Goal: Information Seeking & Learning: Learn about a topic

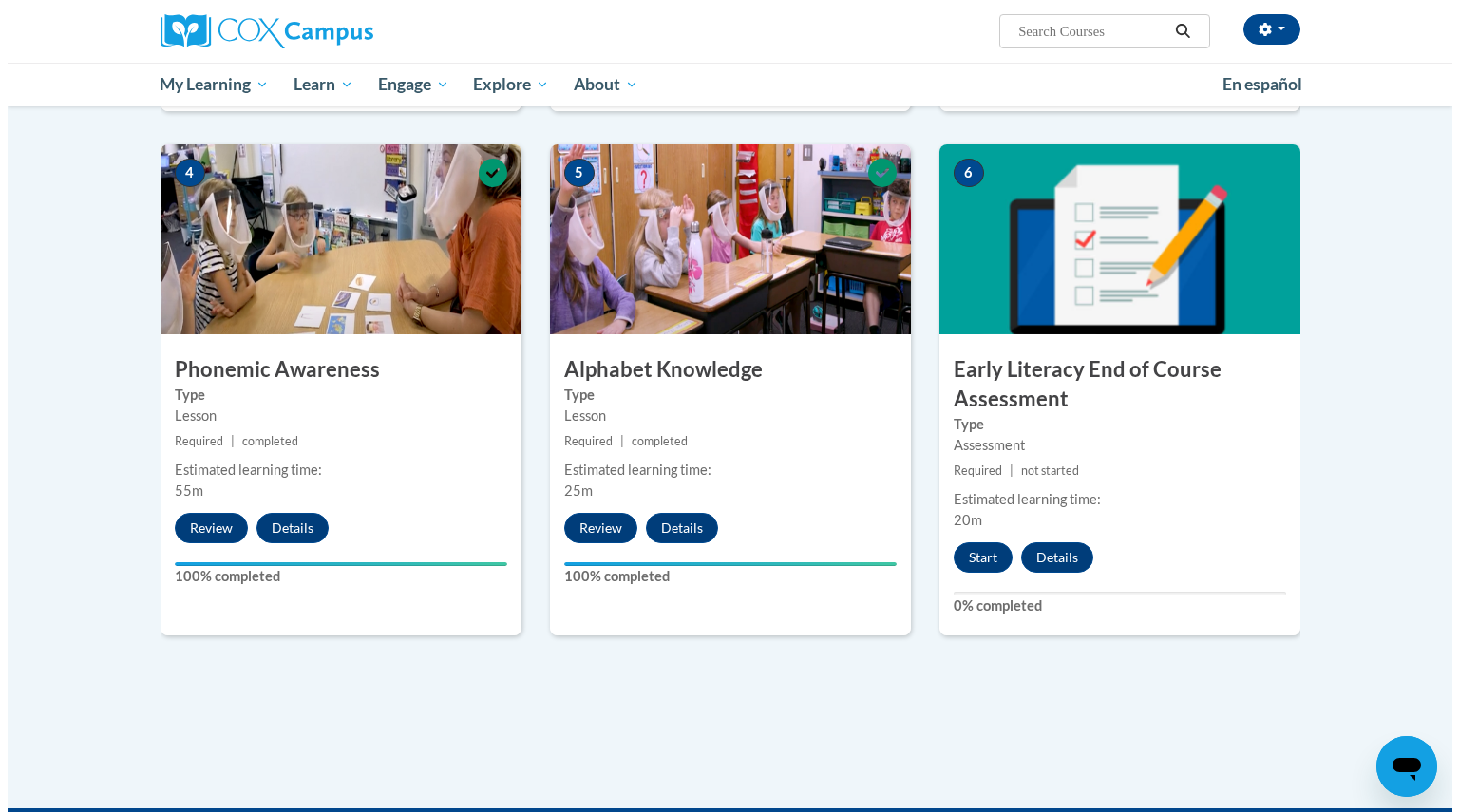
scroll to position [877, 0]
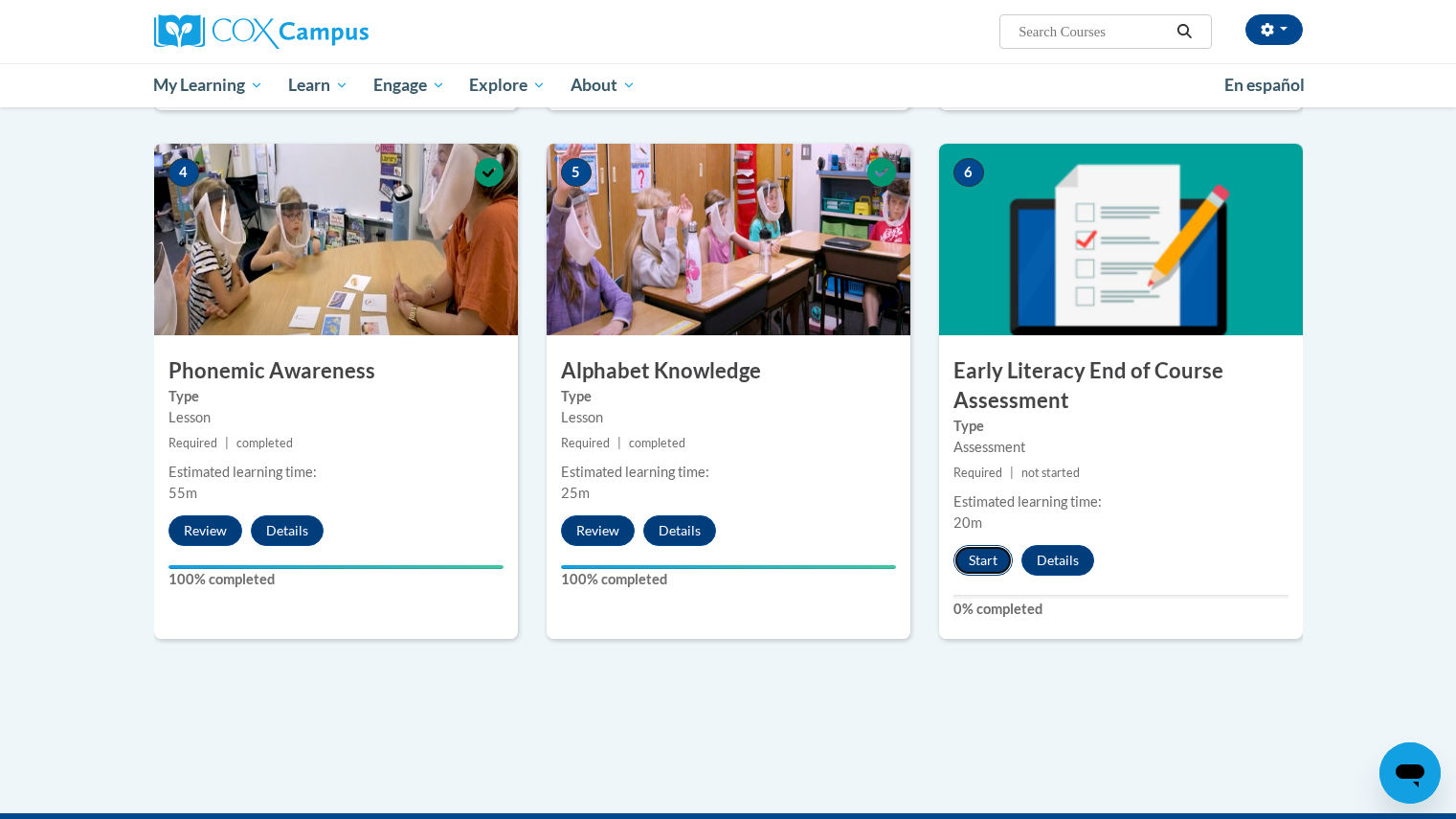
click at [973, 566] on button "Start" at bounding box center [983, 561] width 59 height 31
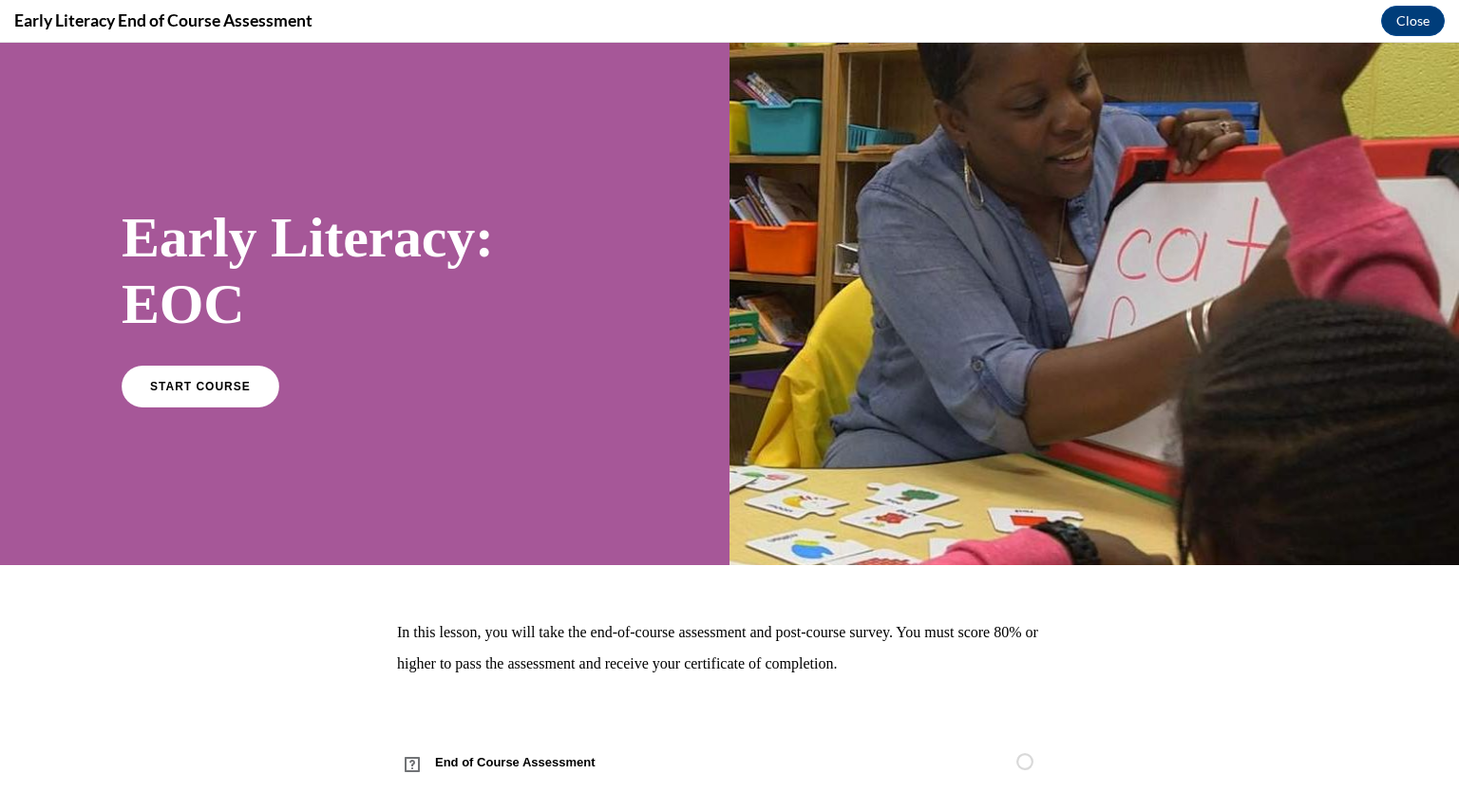
scroll to position [0, 0]
click at [213, 382] on span "START COURSE" at bounding box center [199, 385] width 105 height 14
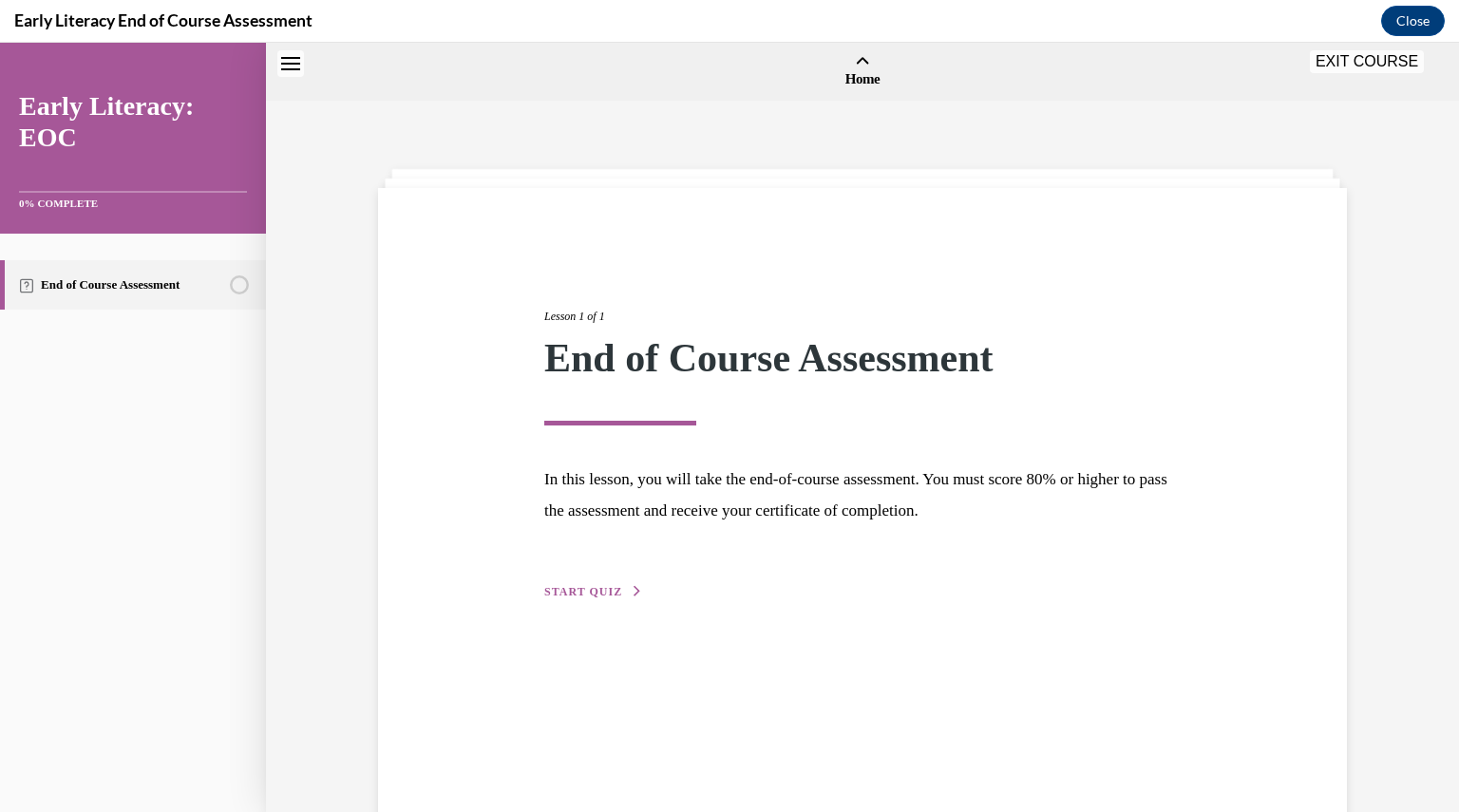
scroll to position [59, 0]
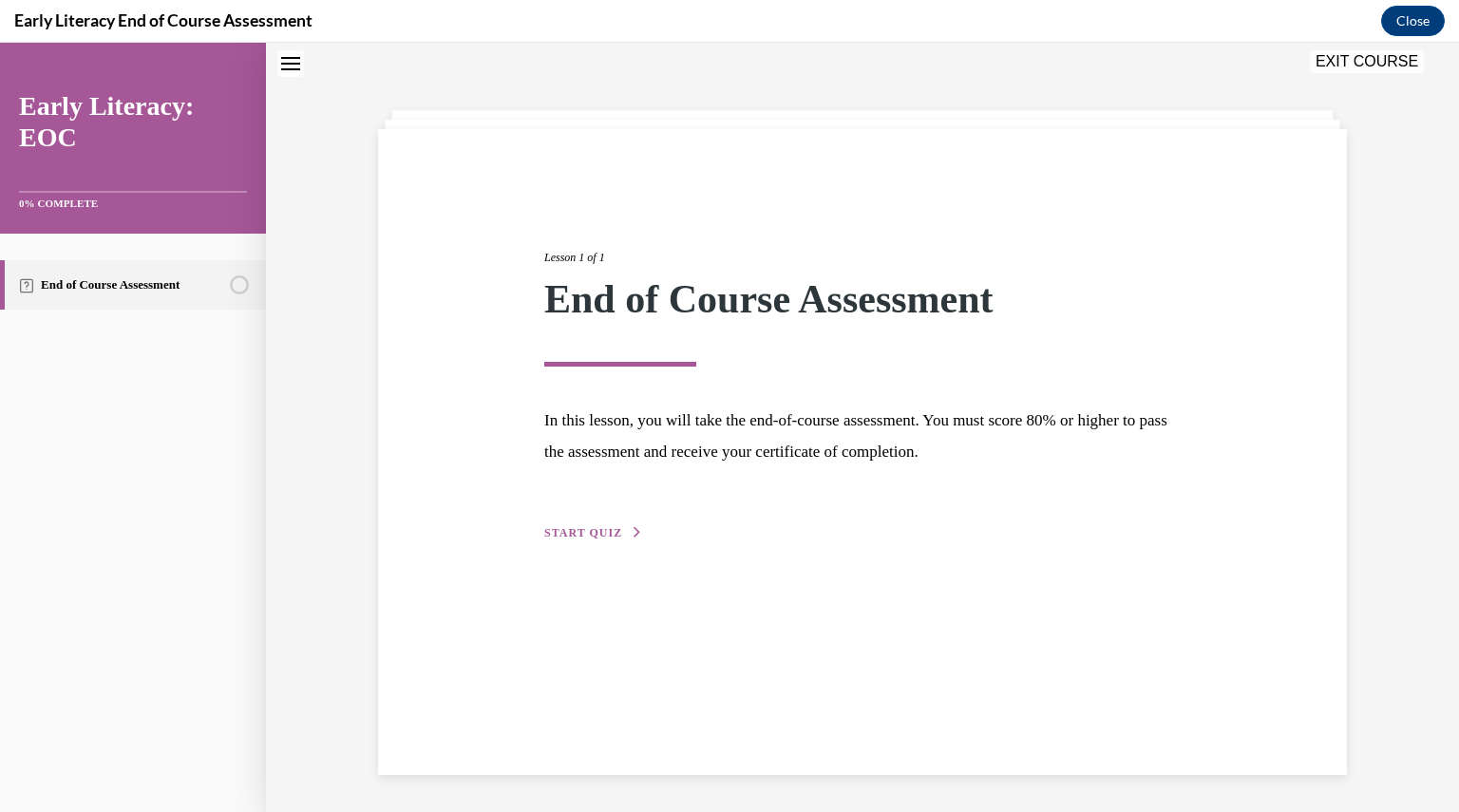
click at [597, 524] on button "START QUIZ" at bounding box center [594, 533] width 99 height 17
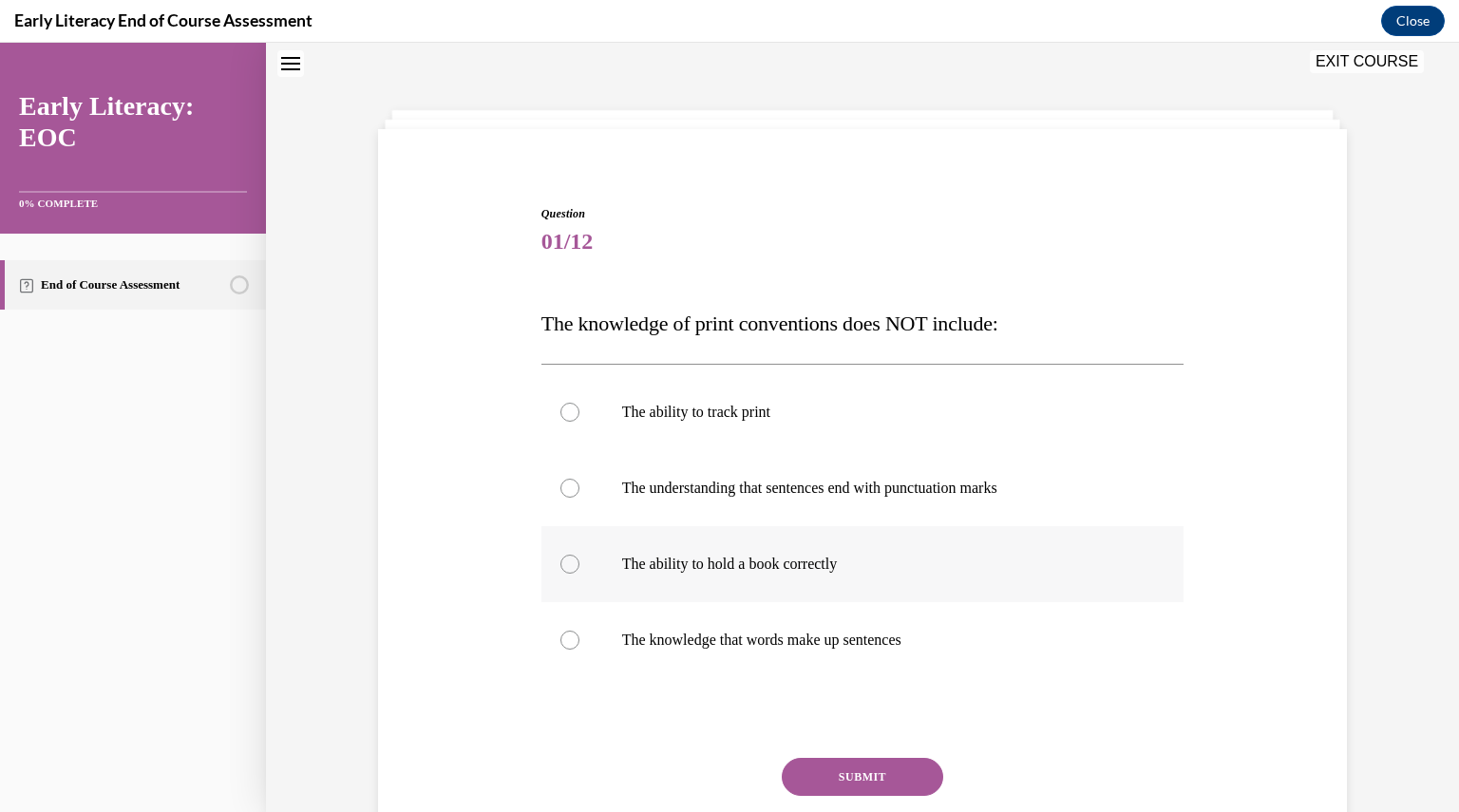
click at [737, 554] on div at bounding box center [862, 563] width 643 height 76
click at [867, 779] on button "SUBMIT" at bounding box center [862, 776] width 162 height 38
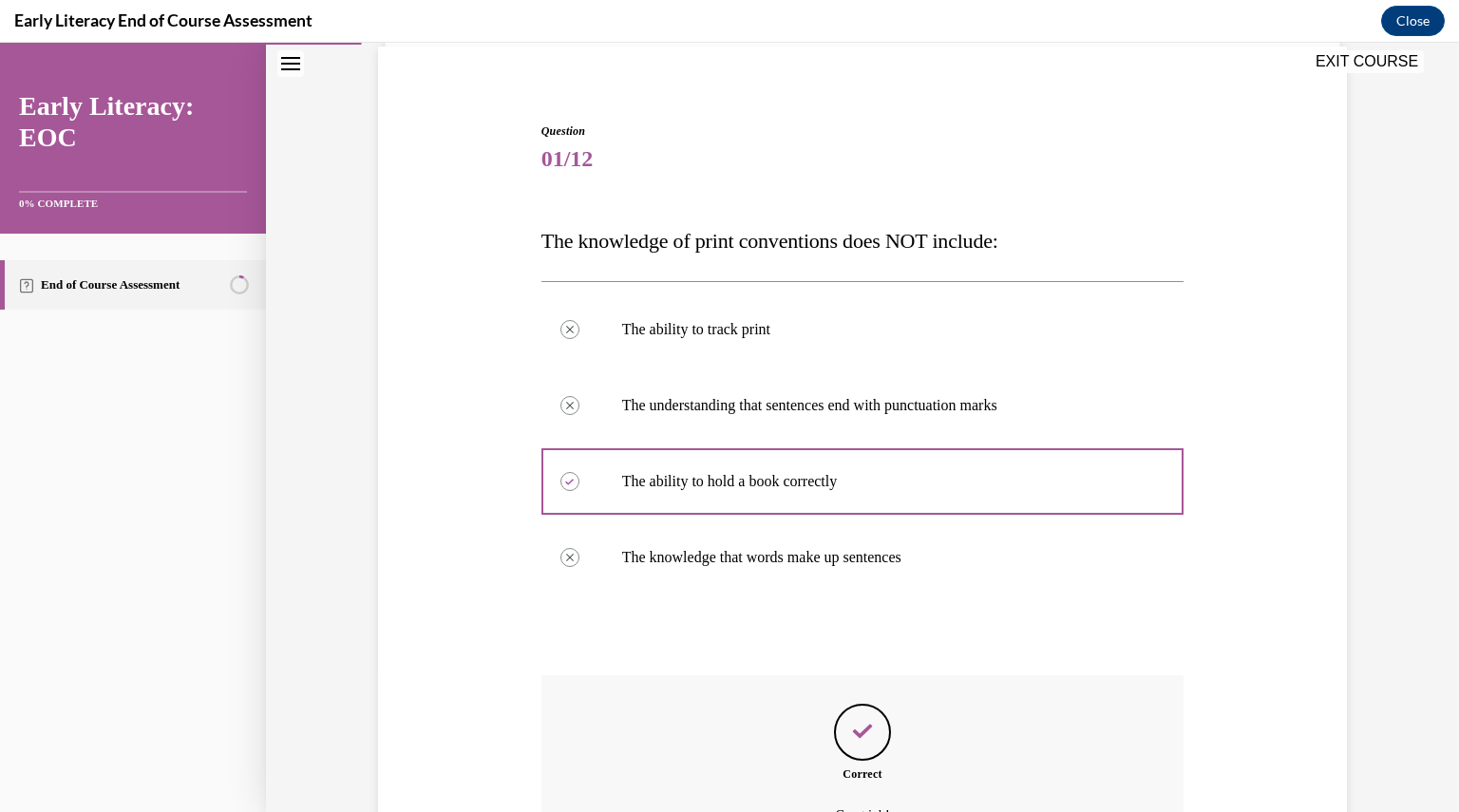
scroll to position [353, 0]
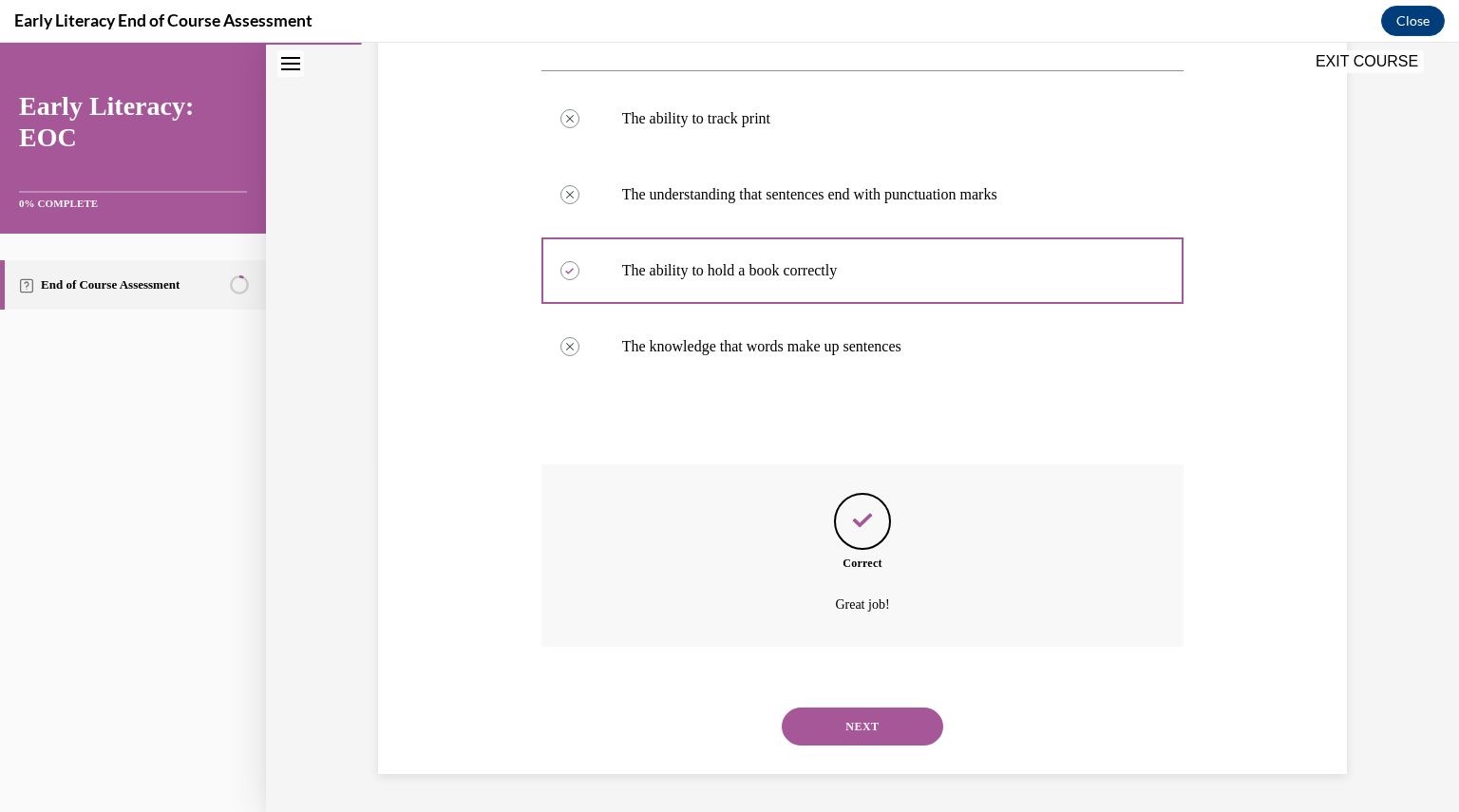
click at [868, 737] on button "NEXT" at bounding box center [862, 725] width 162 height 38
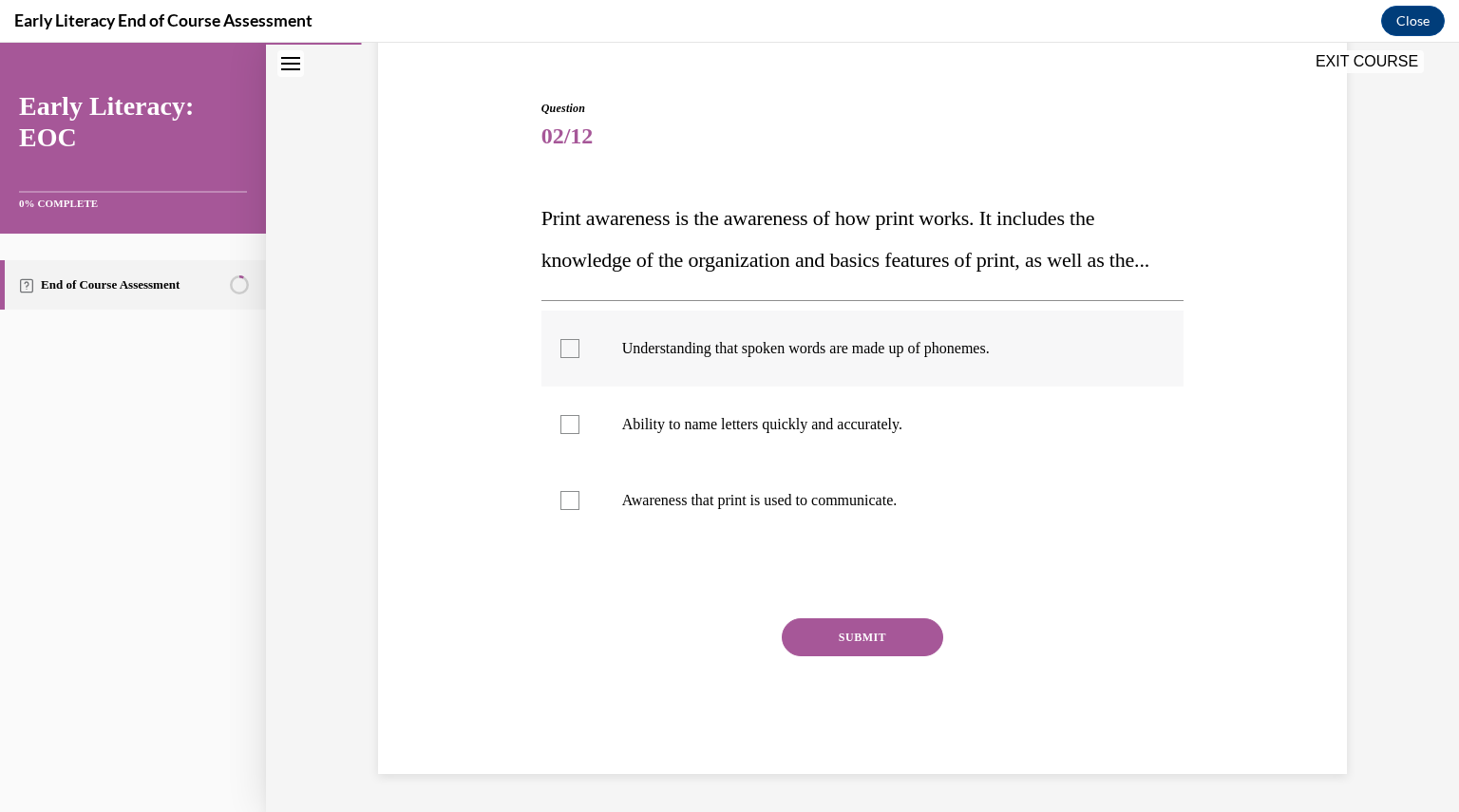
click at [673, 352] on p "Understanding that spoken words are made up of phonemes." at bounding box center [880, 349] width 515 height 19
click at [816, 634] on button "SUBMIT" at bounding box center [862, 637] width 162 height 38
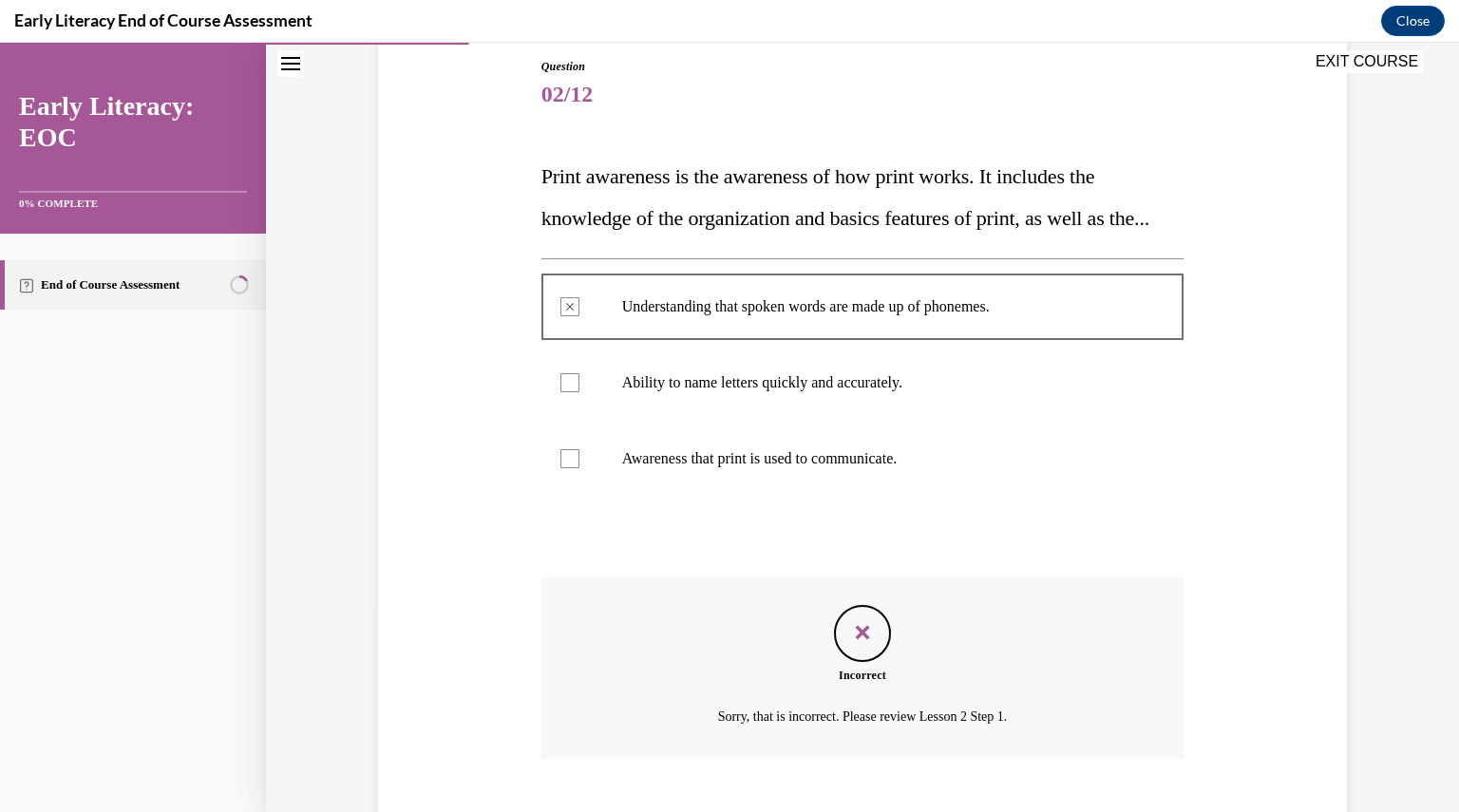
scroll to position [360, 0]
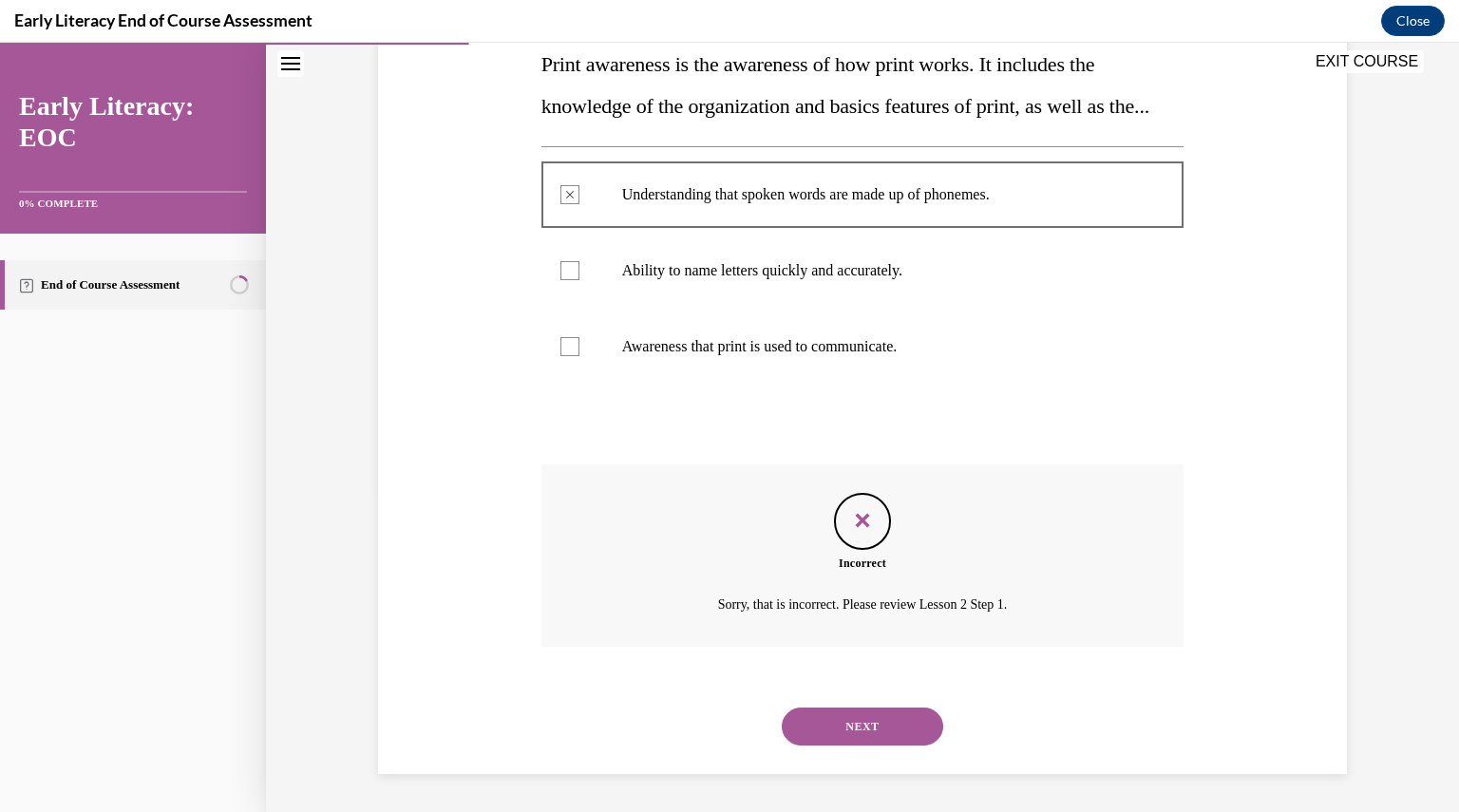
click at [857, 727] on button "NEXT" at bounding box center [862, 725] width 162 height 38
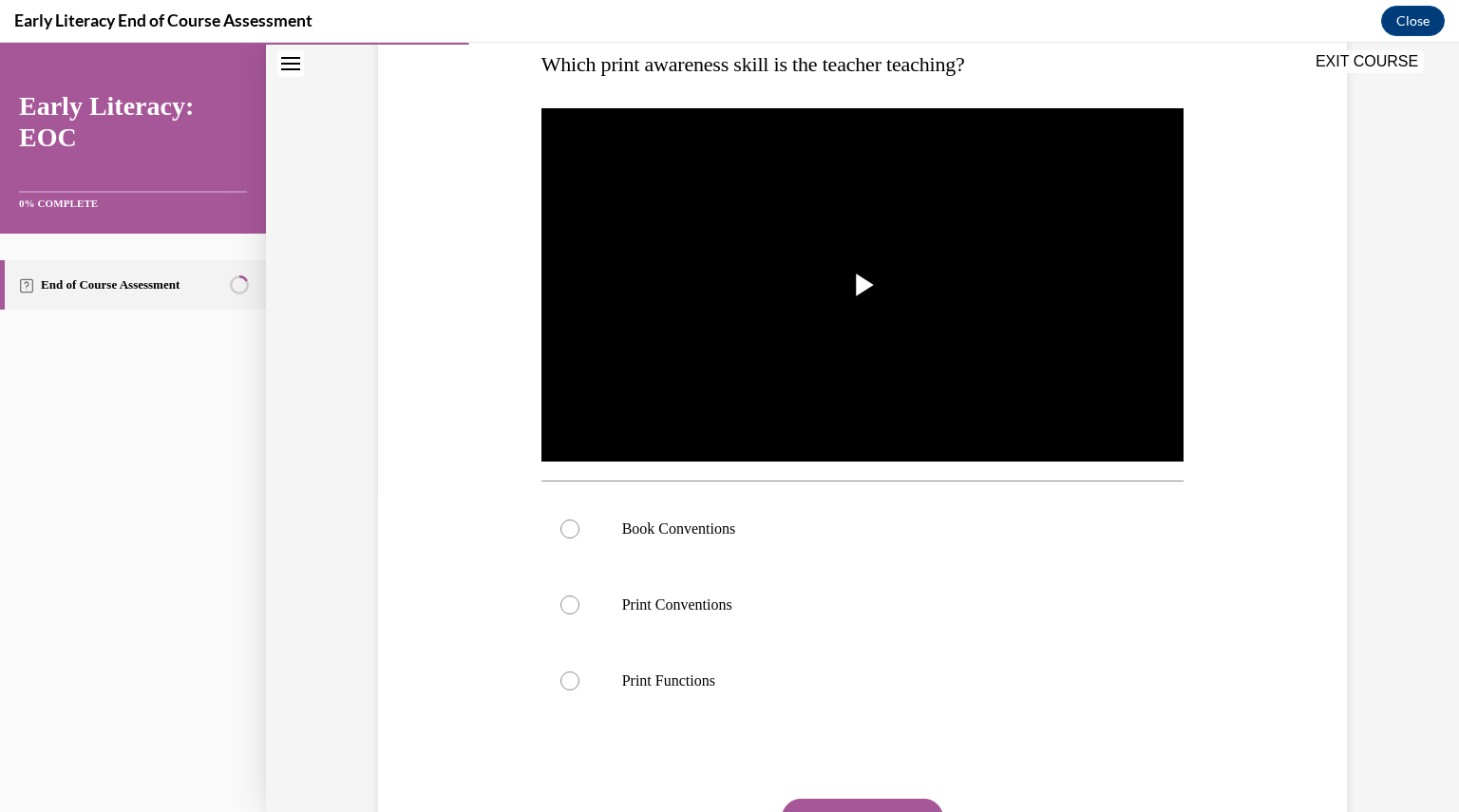
scroll to position [323, 0]
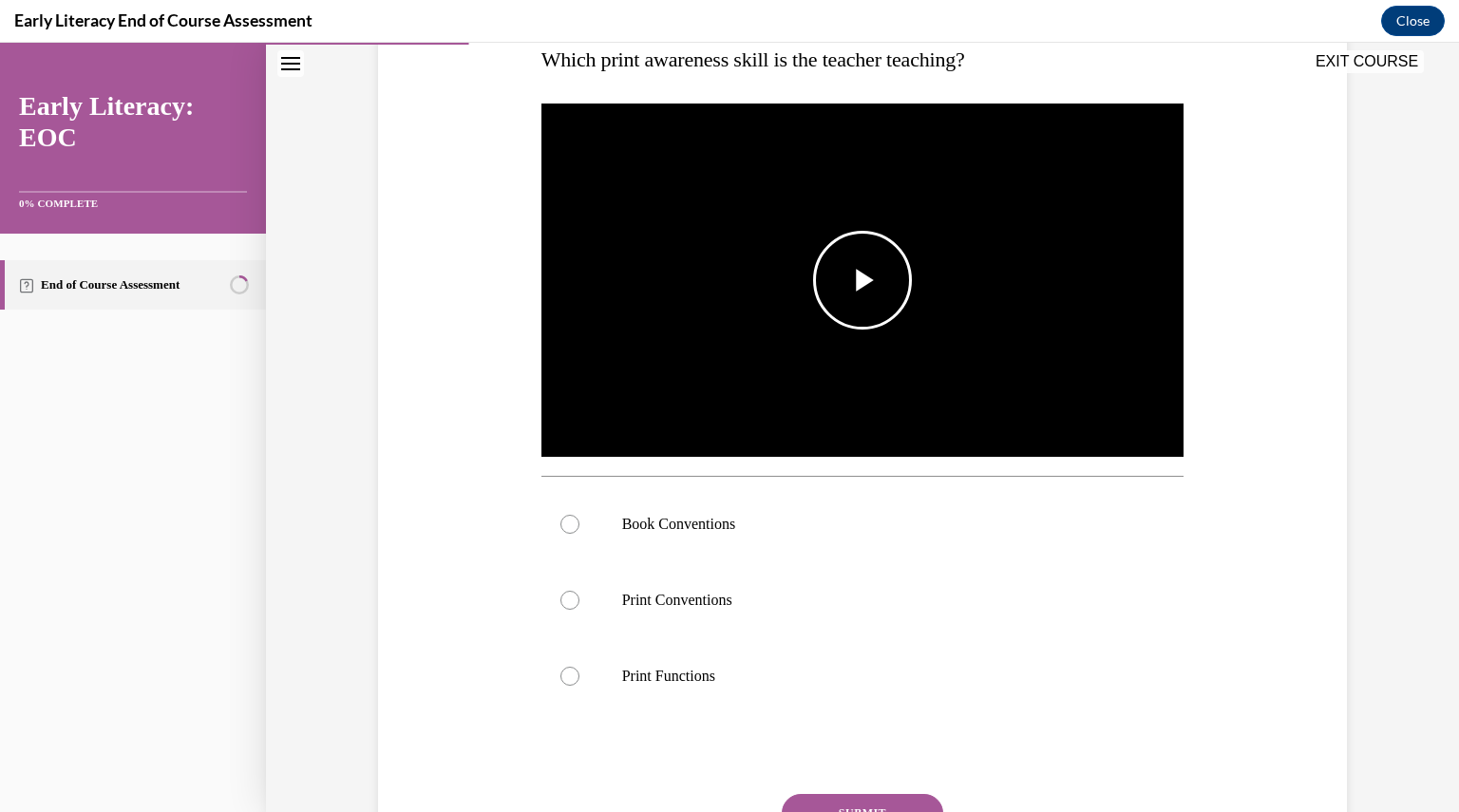
click at [862, 280] on span "Video player" at bounding box center [862, 280] width 0 height 0
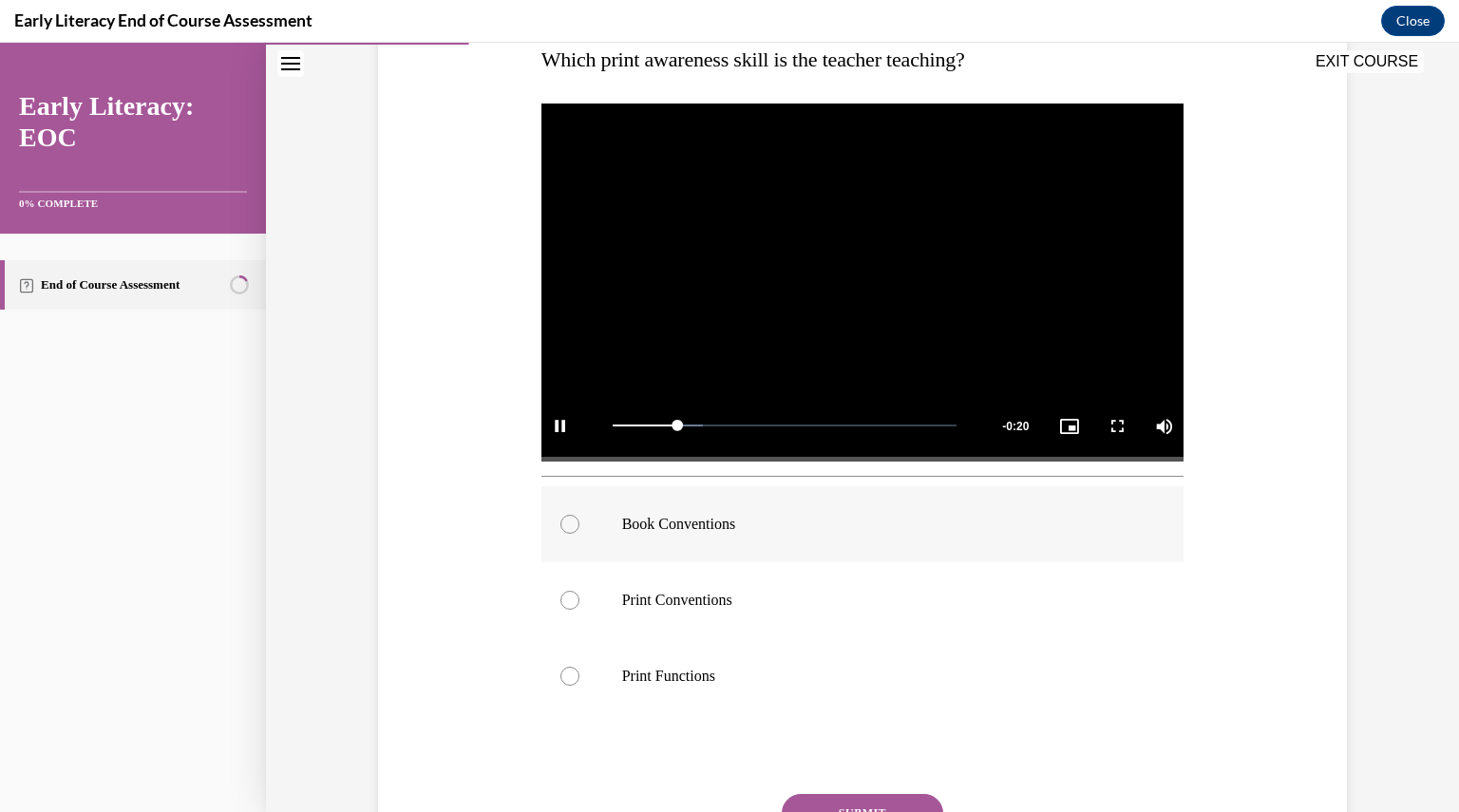
click at [634, 526] on p "Book Conventions" at bounding box center [880, 524] width 515 height 19
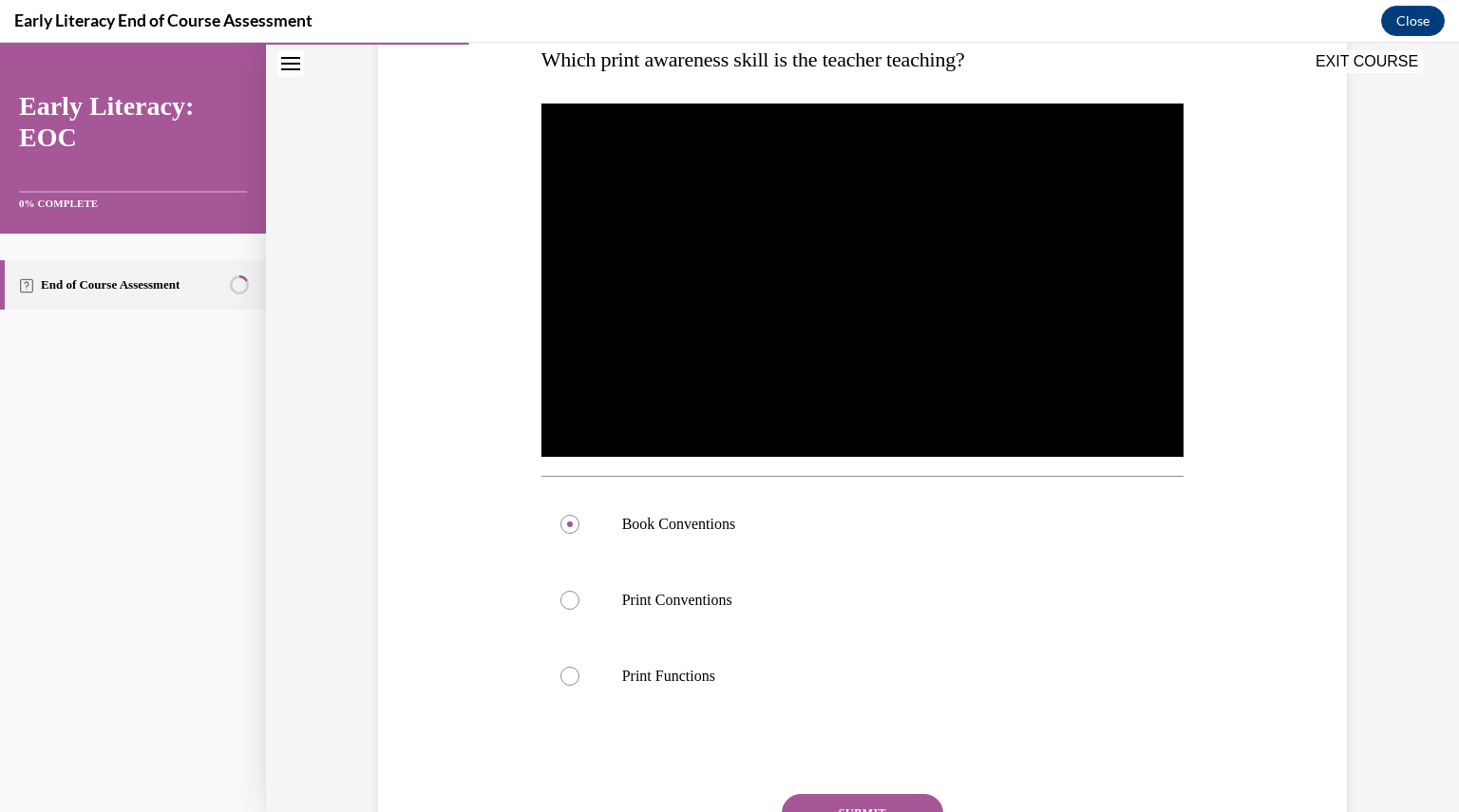
click at [850, 801] on button "SUBMIT" at bounding box center [862, 812] width 162 height 38
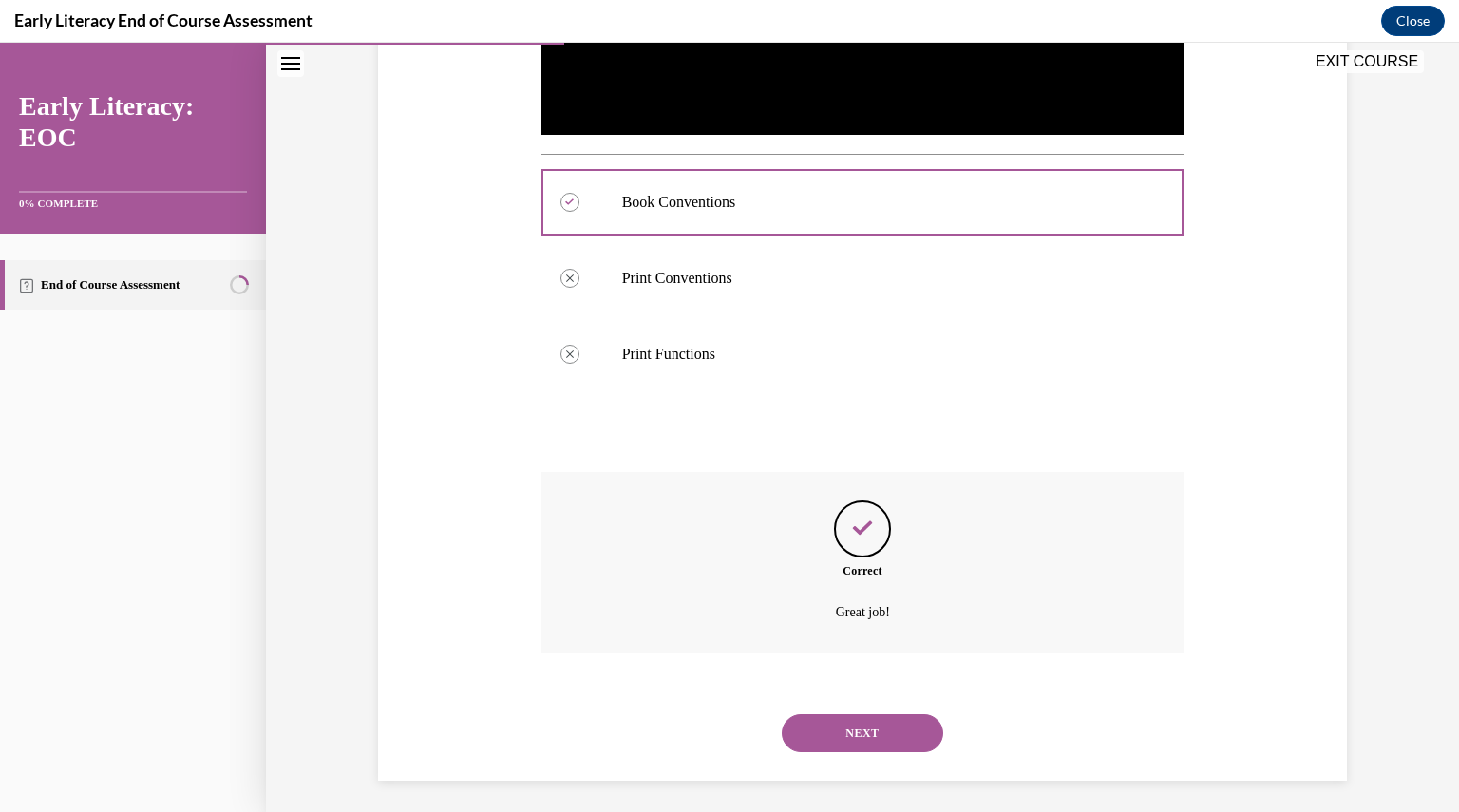
scroll to position [651, 0]
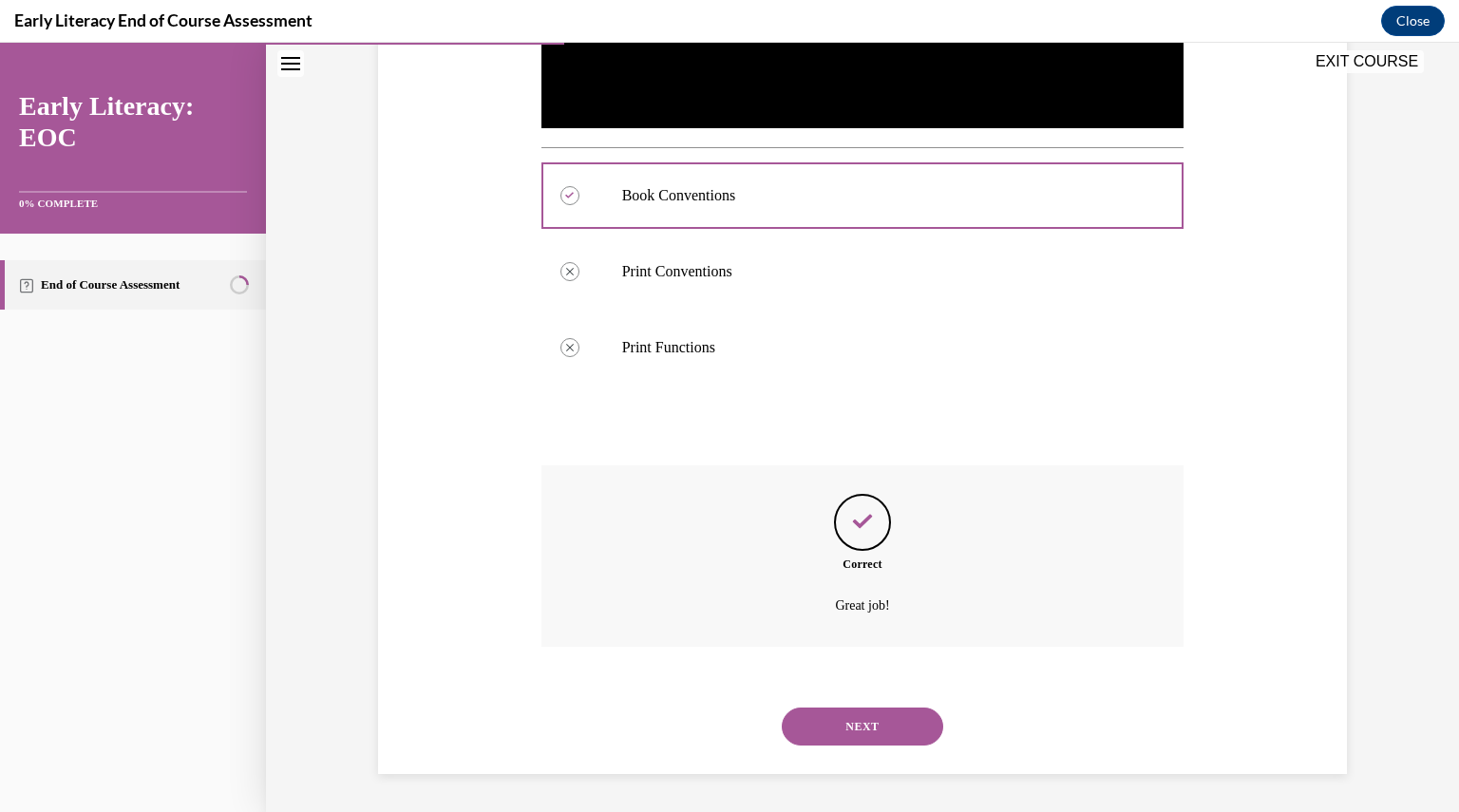
click at [865, 722] on button "NEXT" at bounding box center [862, 725] width 162 height 38
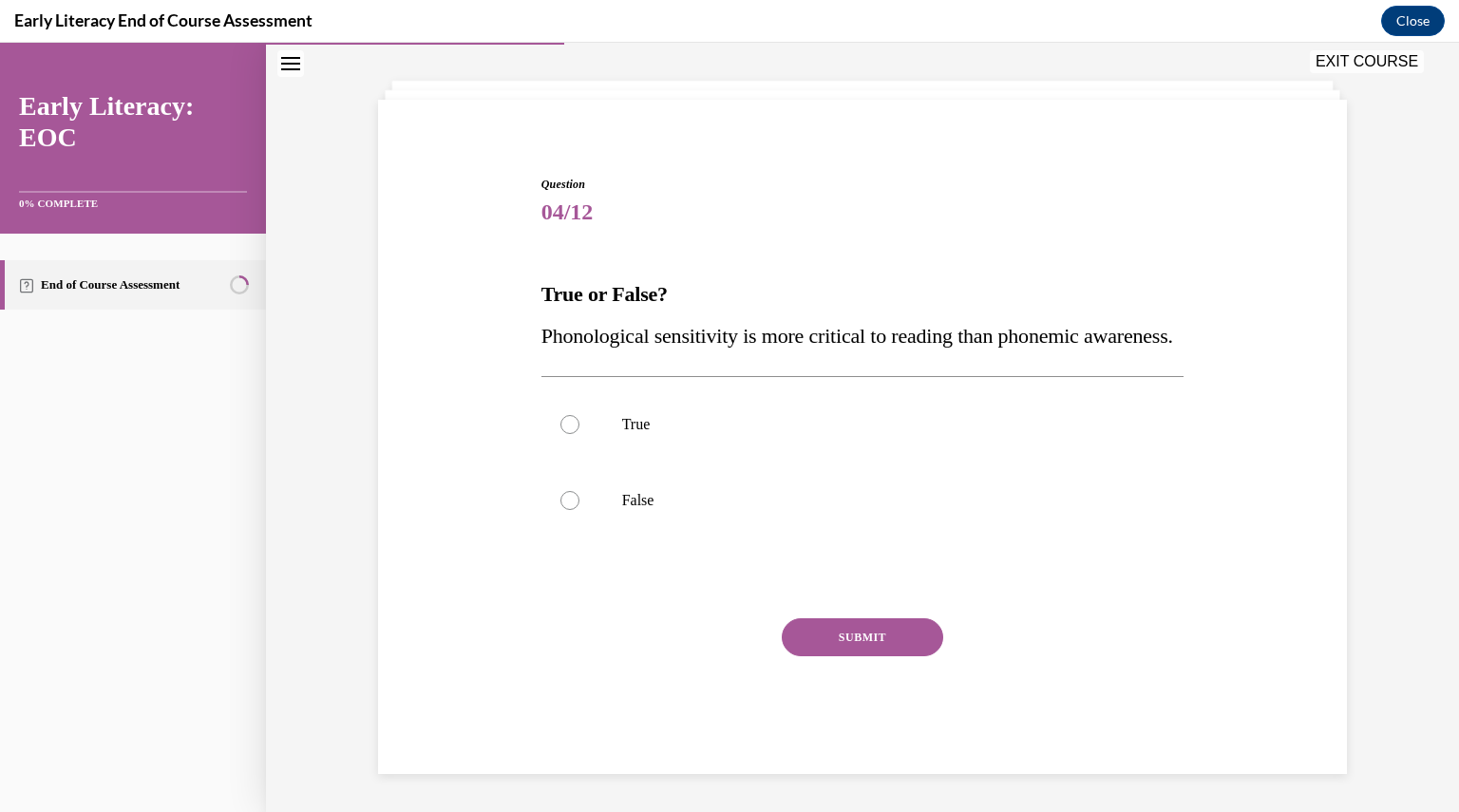
scroll to position [130, 0]
click at [656, 505] on p "False" at bounding box center [880, 501] width 515 height 19
click at [834, 646] on button "SUBMIT" at bounding box center [862, 637] width 162 height 38
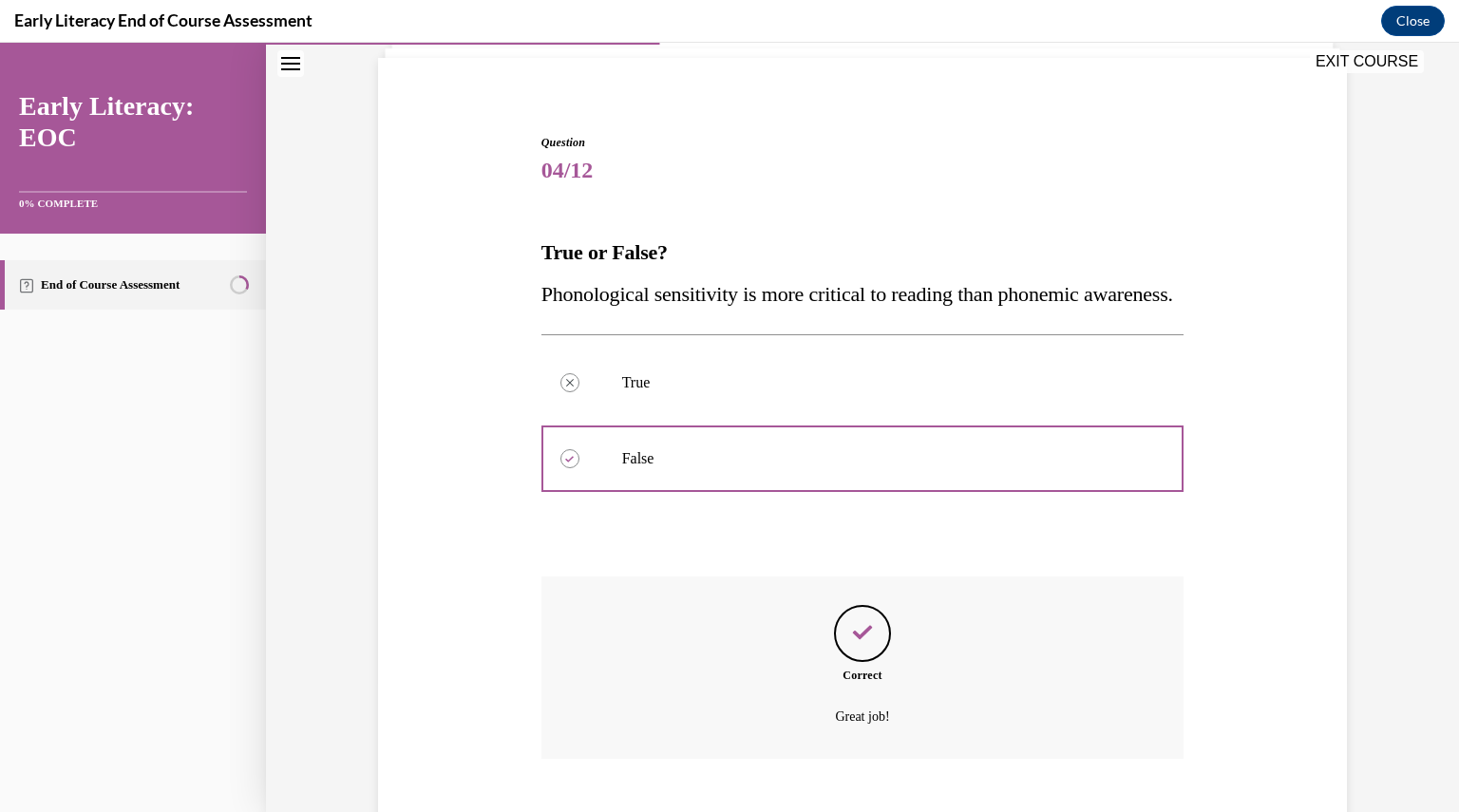
scroll to position [284, 0]
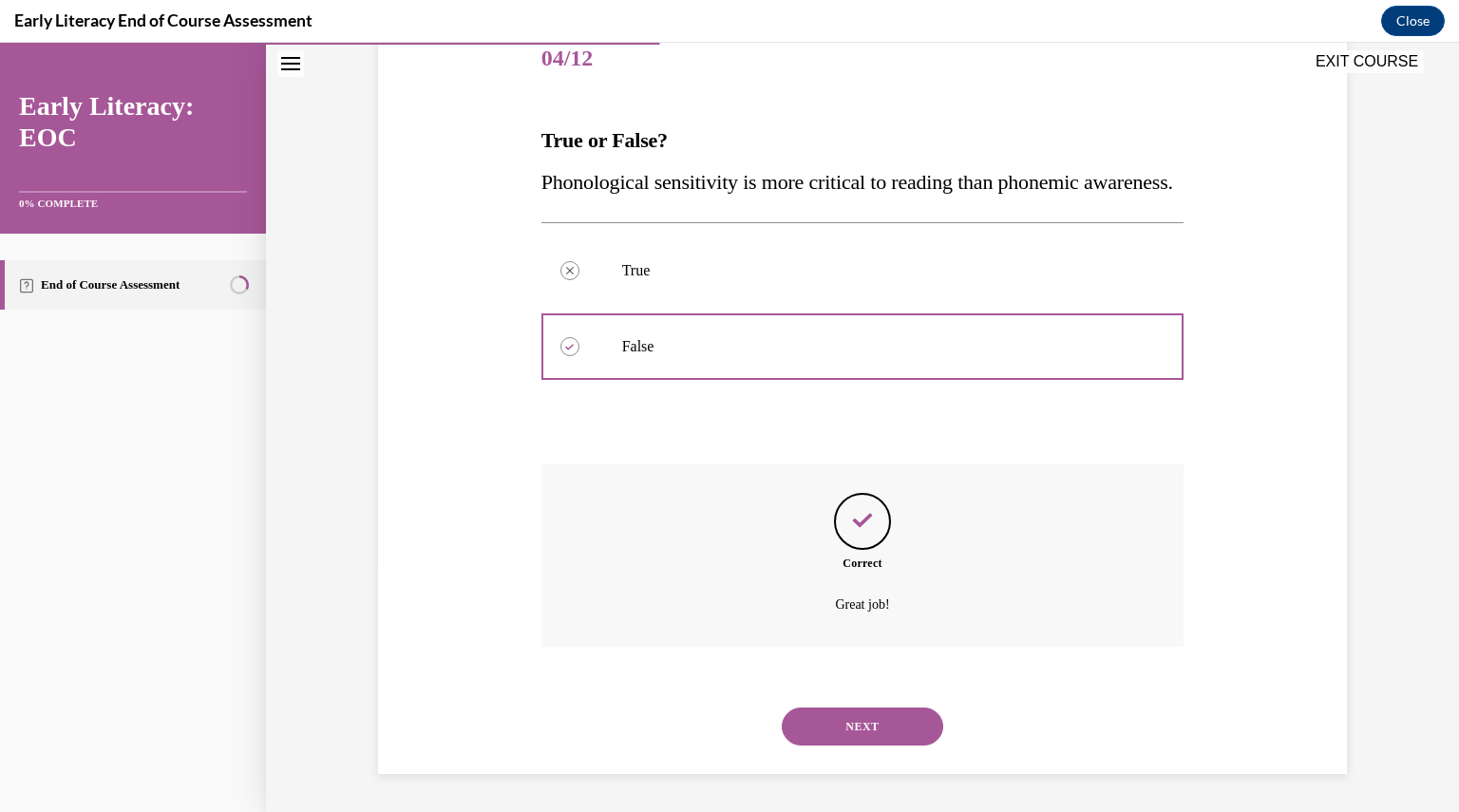
click at [840, 745] on button "NEXT" at bounding box center [862, 725] width 162 height 38
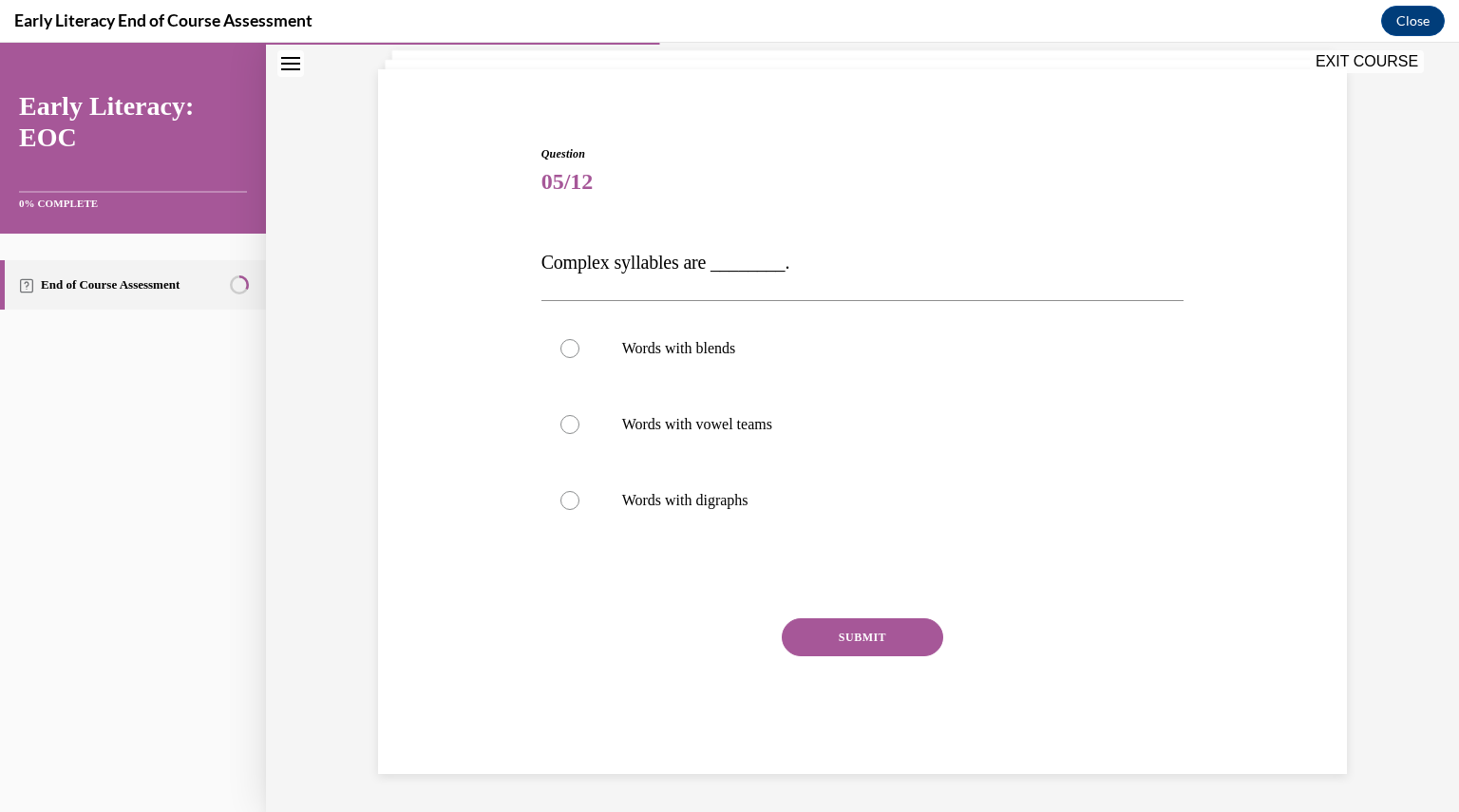
scroll to position [118, 0]
click at [693, 501] on p "Words with digraphs" at bounding box center [880, 501] width 515 height 19
click at [811, 635] on button "SUBMIT" at bounding box center [862, 637] width 162 height 38
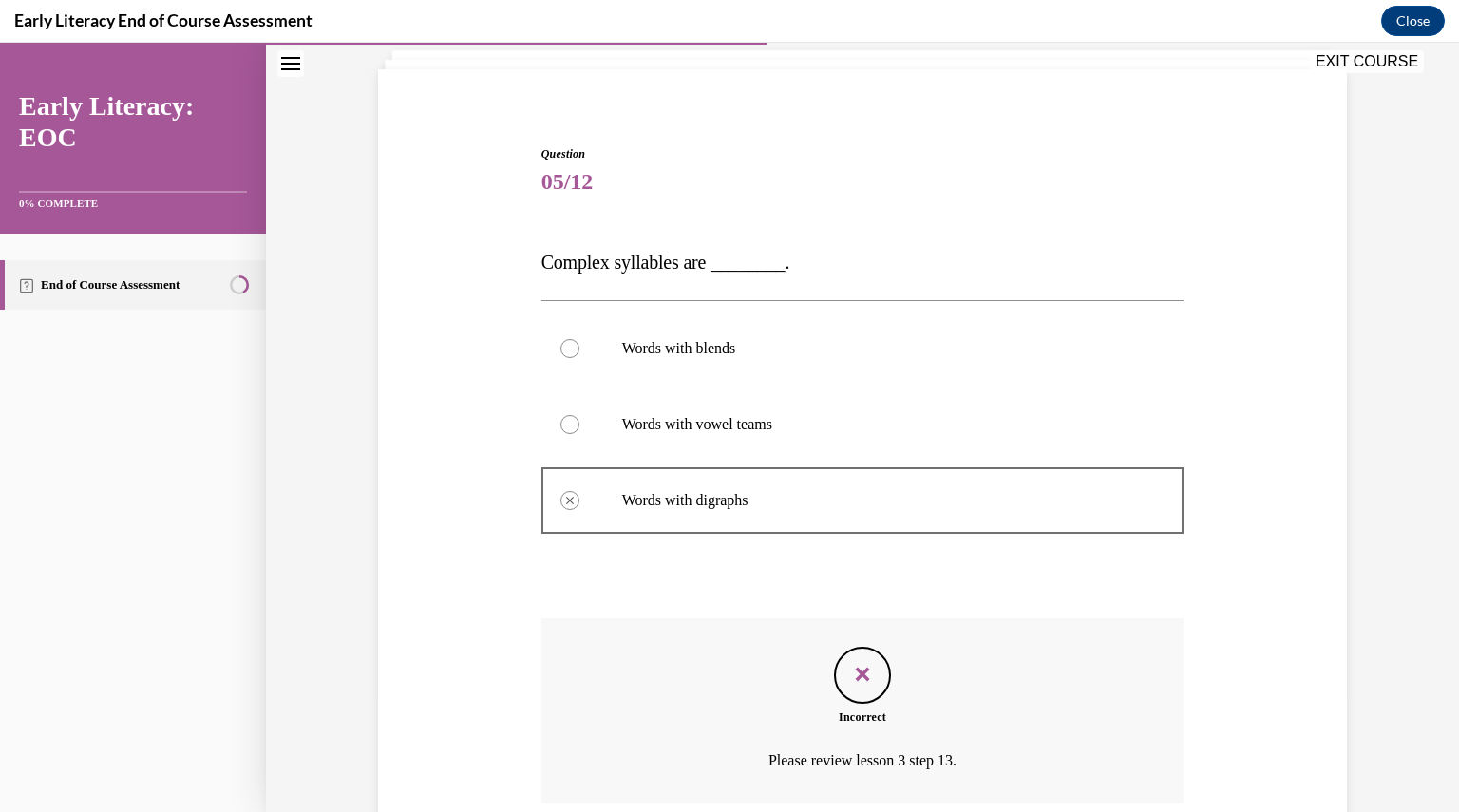
scroll to position [275, 0]
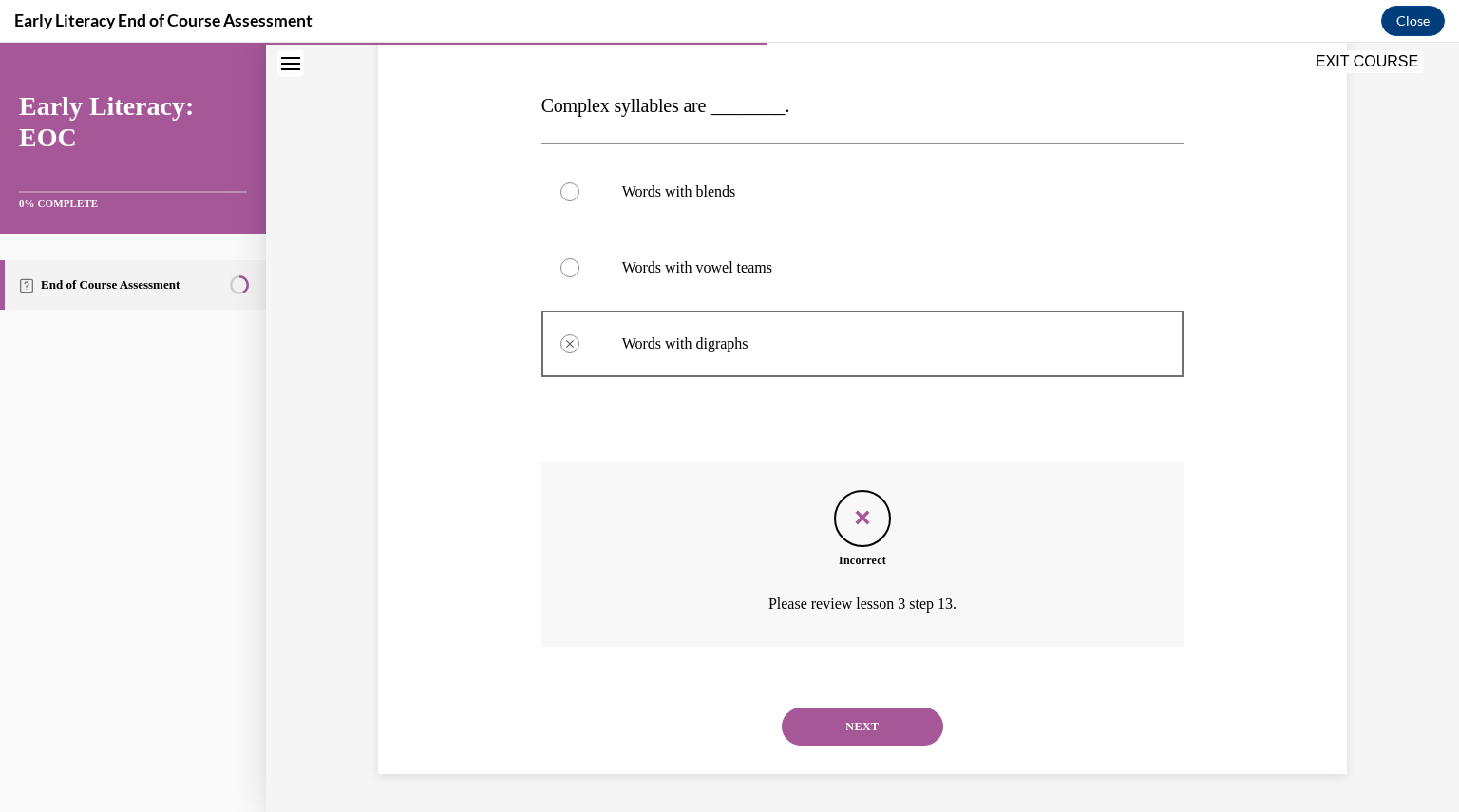
click at [841, 725] on button "NEXT" at bounding box center [862, 725] width 162 height 38
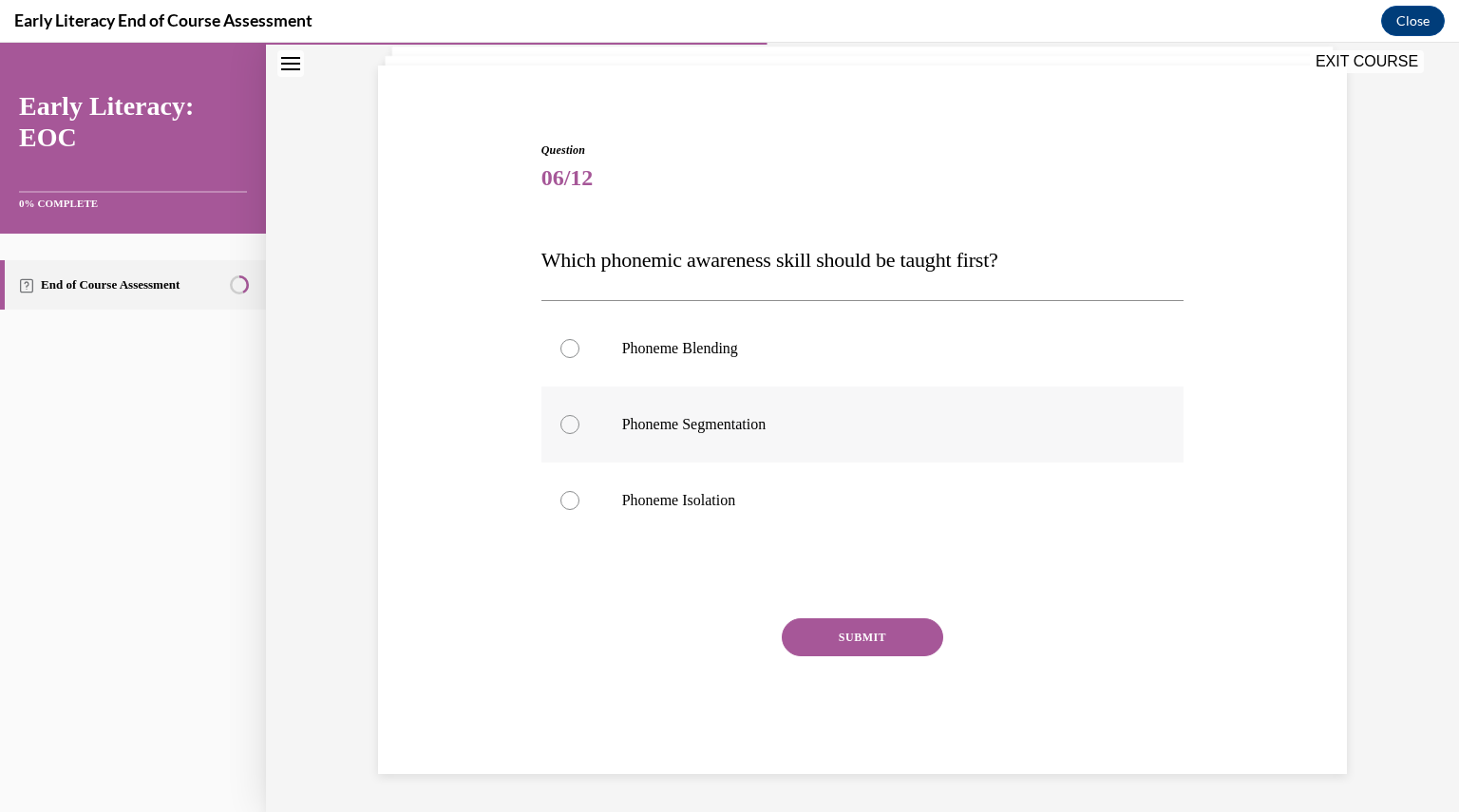
click at [715, 457] on div at bounding box center [862, 424] width 643 height 76
click at [834, 640] on button "SUBMIT" at bounding box center [862, 637] width 162 height 38
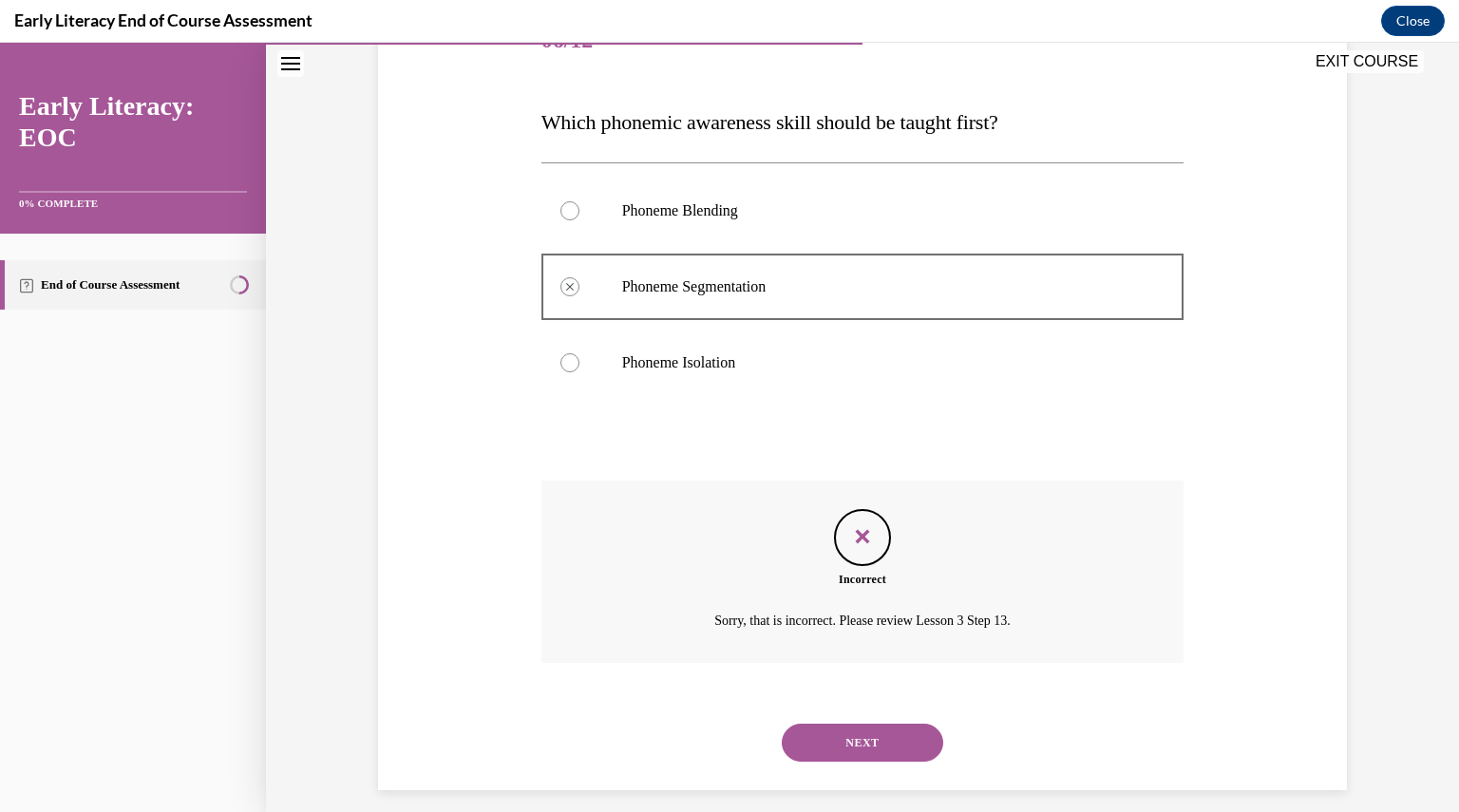
scroll to position [276, 0]
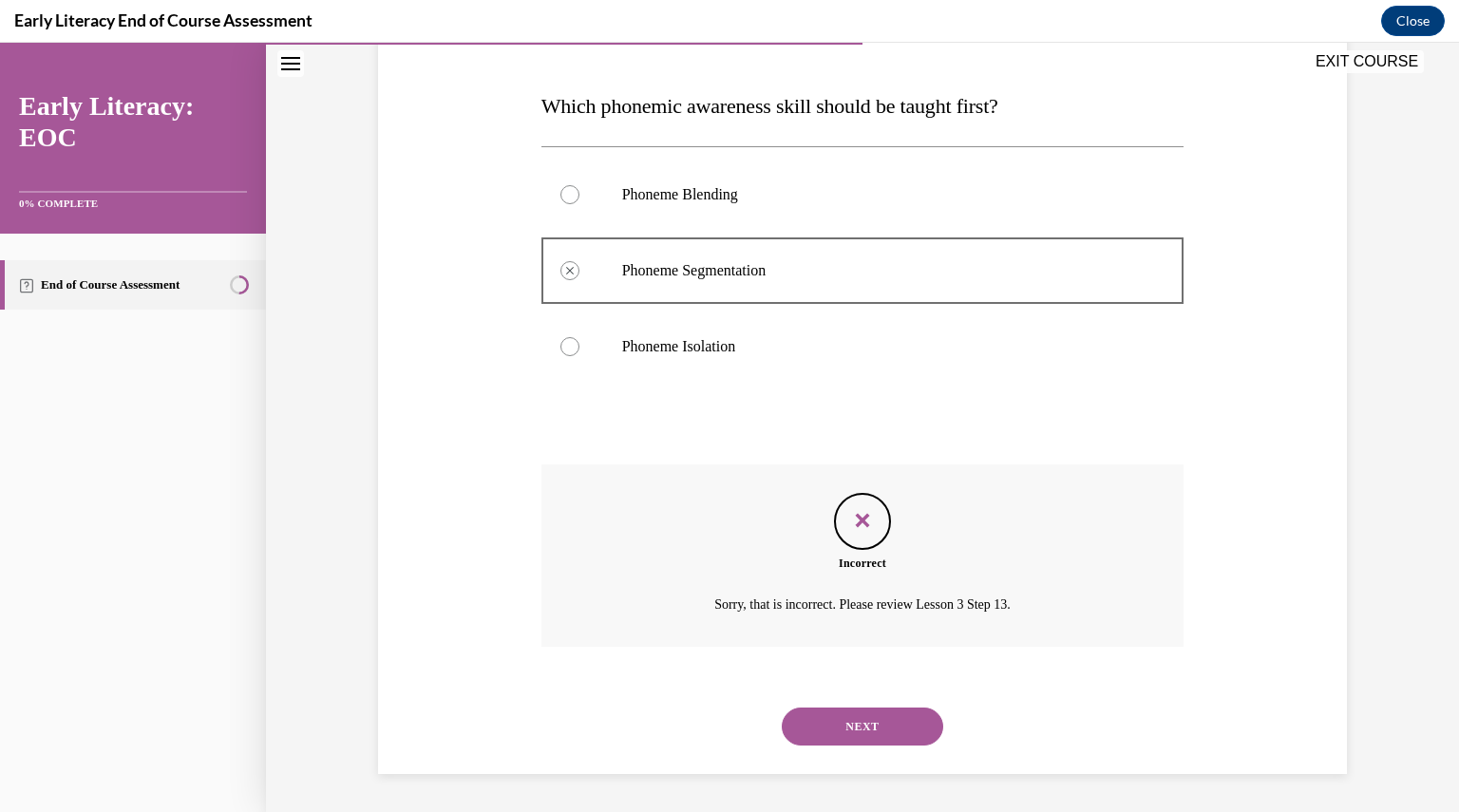
click at [858, 720] on button "NEXT" at bounding box center [862, 725] width 162 height 38
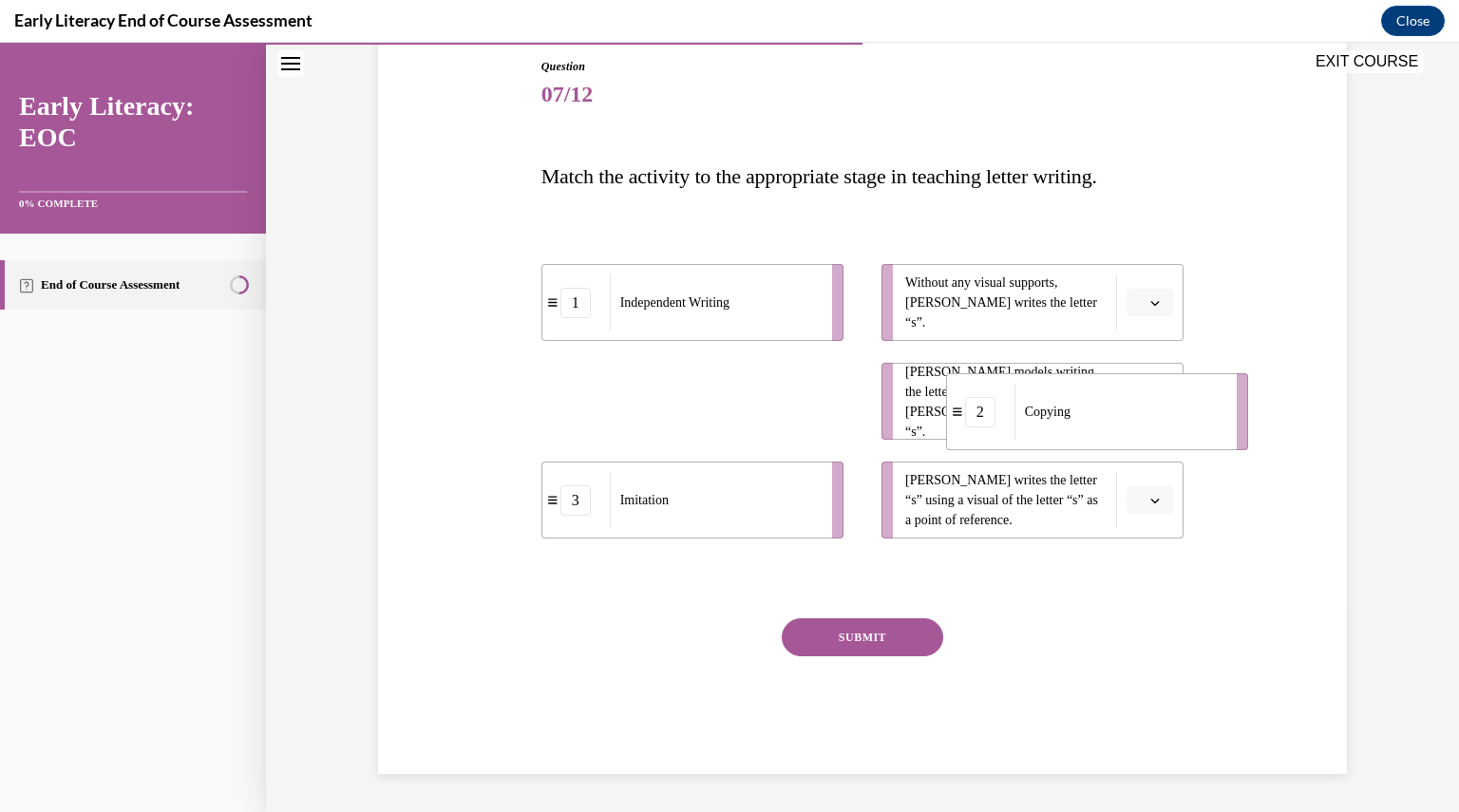
drag, startPoint x: 584, startPoint y: 415, endPoint x: 989, endPoint y: 423, distance: 405.1
click at [989, 423] on div "2" at bounding box center [981, 412] width 67 height 31
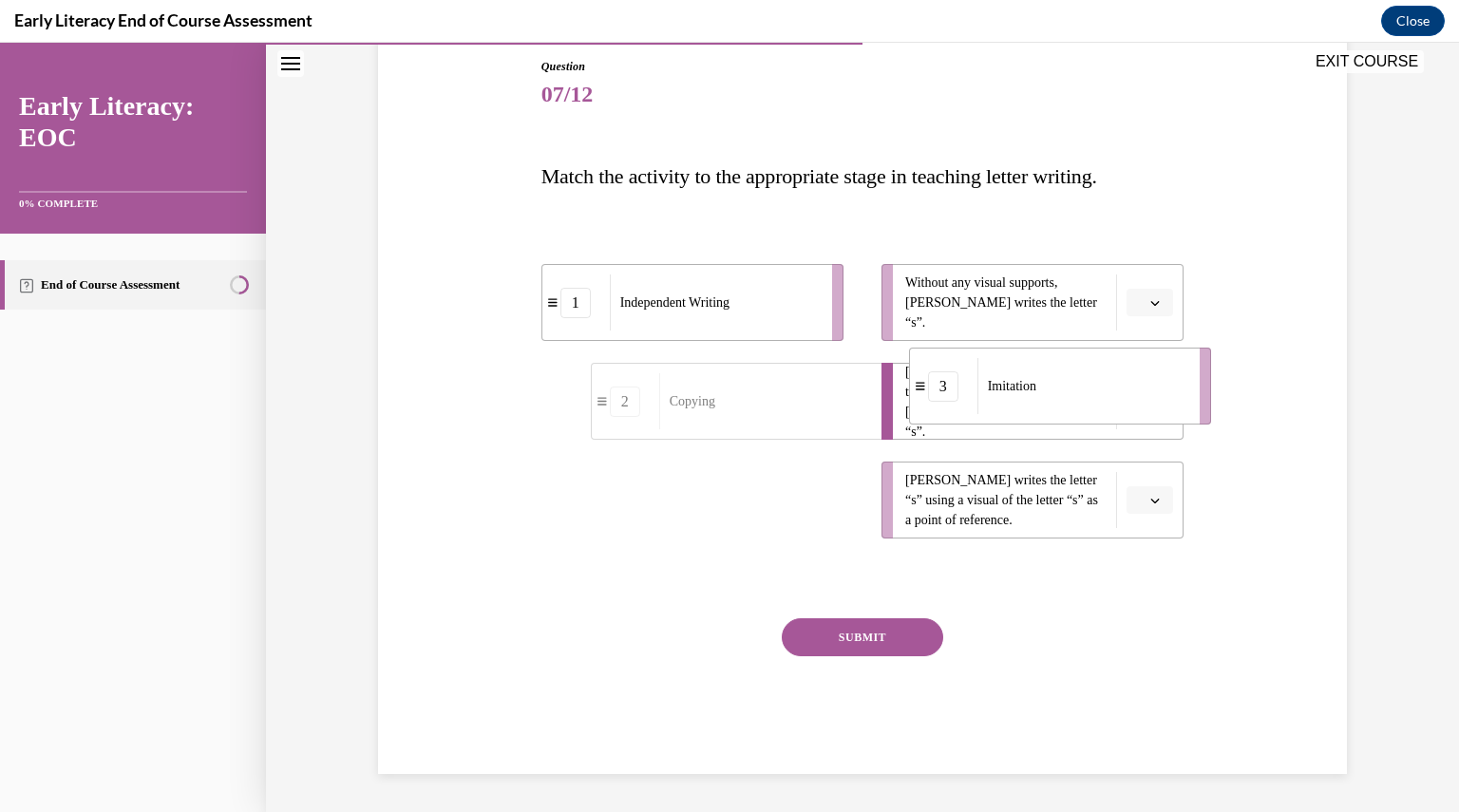
drag, startPoint x: 570, startPoint y: 504, endPoint x: 936, endPoint y: 396, distance: 381.6
click at [936, 396] on div "3" at bounding box center [943, 386] width 31 height 31
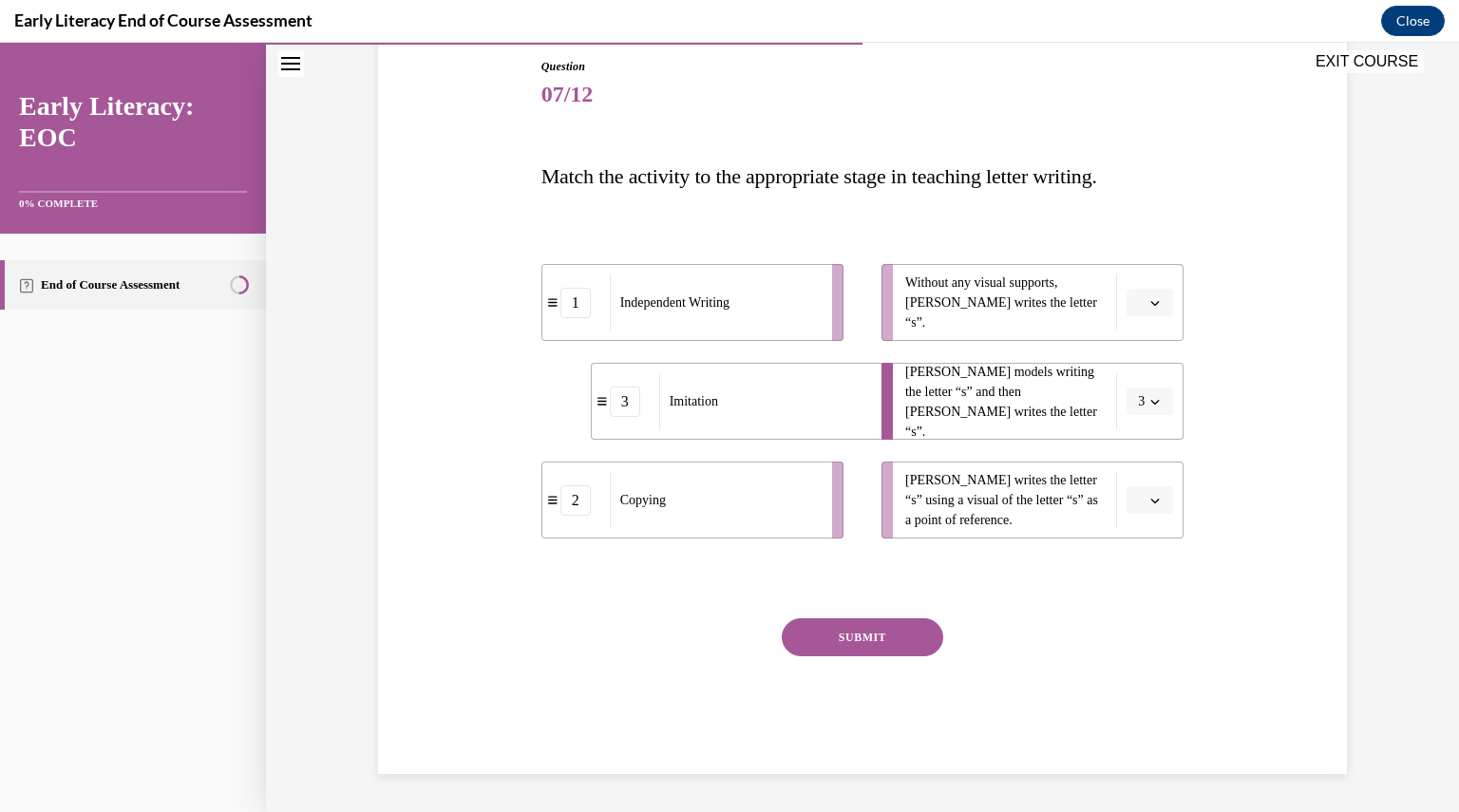
click at [630, 410] on div "3" at bounding box center [625, 402] width 31 height 31
drag, startPoint x: 630, startPoint y: 410, endPoint x: 557, endPoint y: 421, distance: 73.8
click at [557, 421] on div "3" at bounding box center [552, 412] width 31 height 31
click at [875, 641] on button "SUBMIT" at bounding box center [862, 637] width 162 height 38
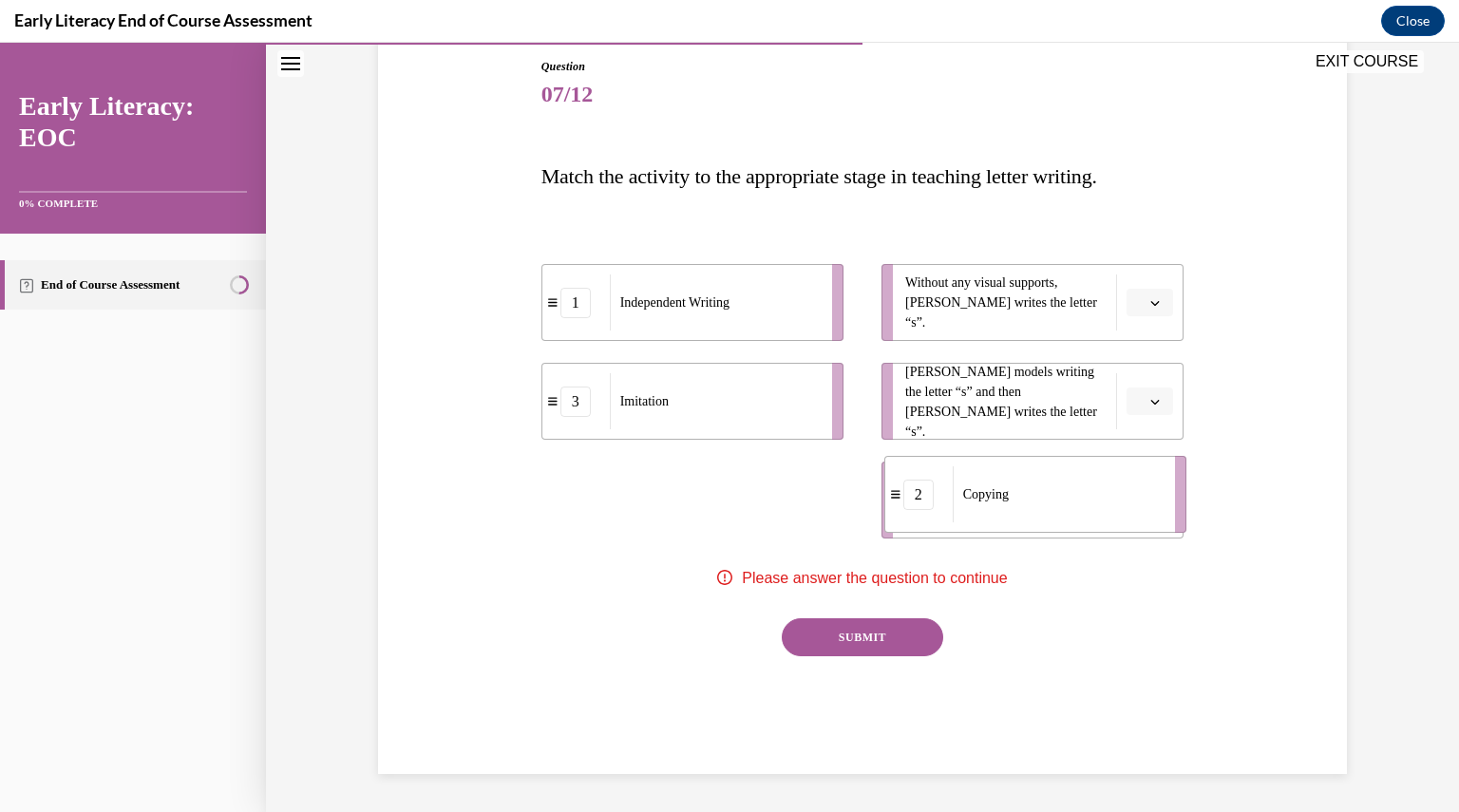
drag, startPoint x: 743, startPoint y: 495, endPoint x: 1086, endPoint y: 489, distance: 343.1
click at [1086, 489] on div "Copying" at bounding box center [1058, 494] width 210 height 56
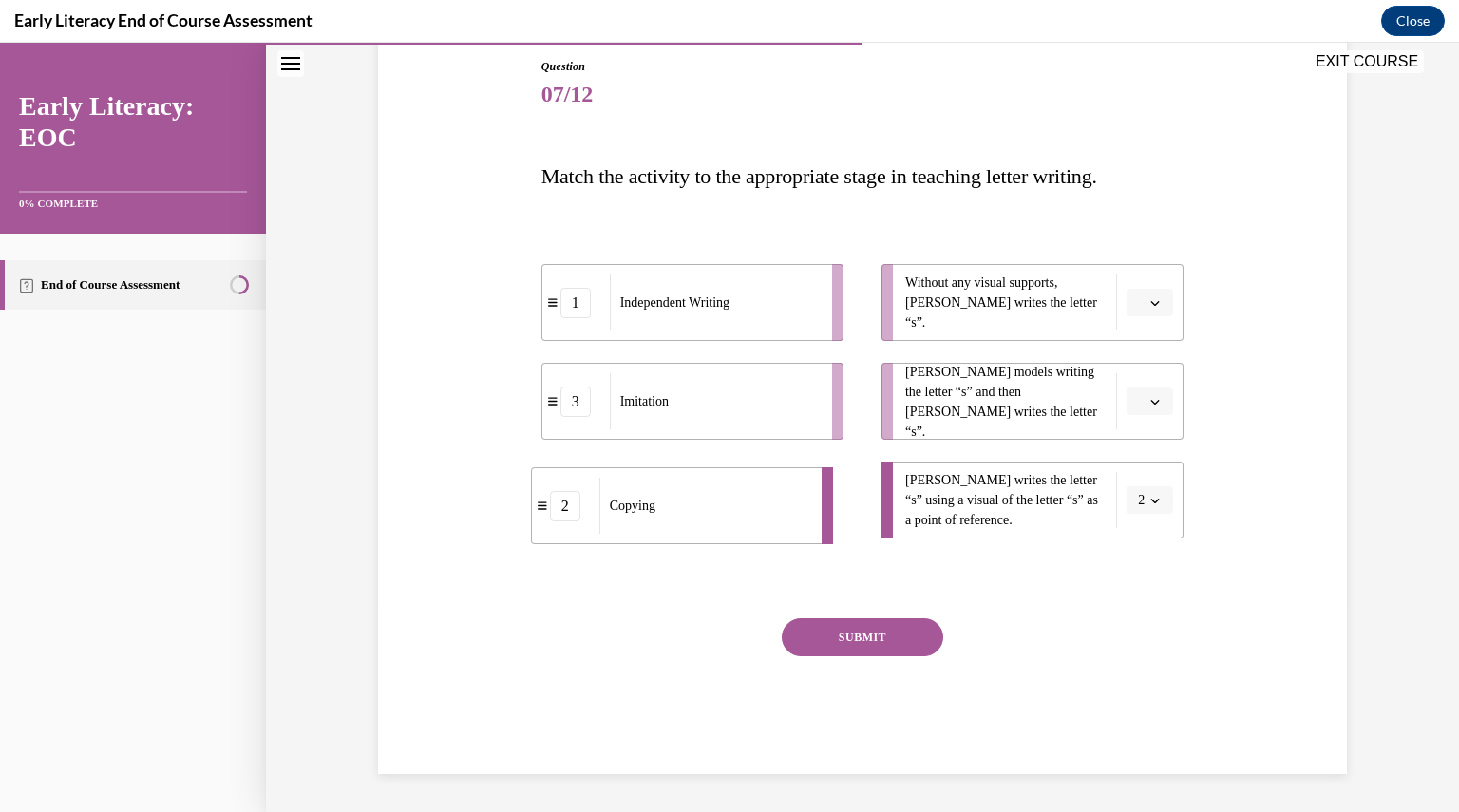
drag, startPoint x: 816, startPoint y: 502, endPoint x: 750, endPoint y: 510, distance: 66.5
click at [750, 510] on div "Copying" at bounding box center [704, 506] width 210 height 56
click at [1138, 491] on span "Please select an option" at bounding box center [1141, 501] width 7 height 19
click at [1127, 610] on div "2" at bounding box center [1140, 617] width 47 height 38
click at [1152, 401] on icon "button" at bounding box center [1155, 402] width 9 height 5
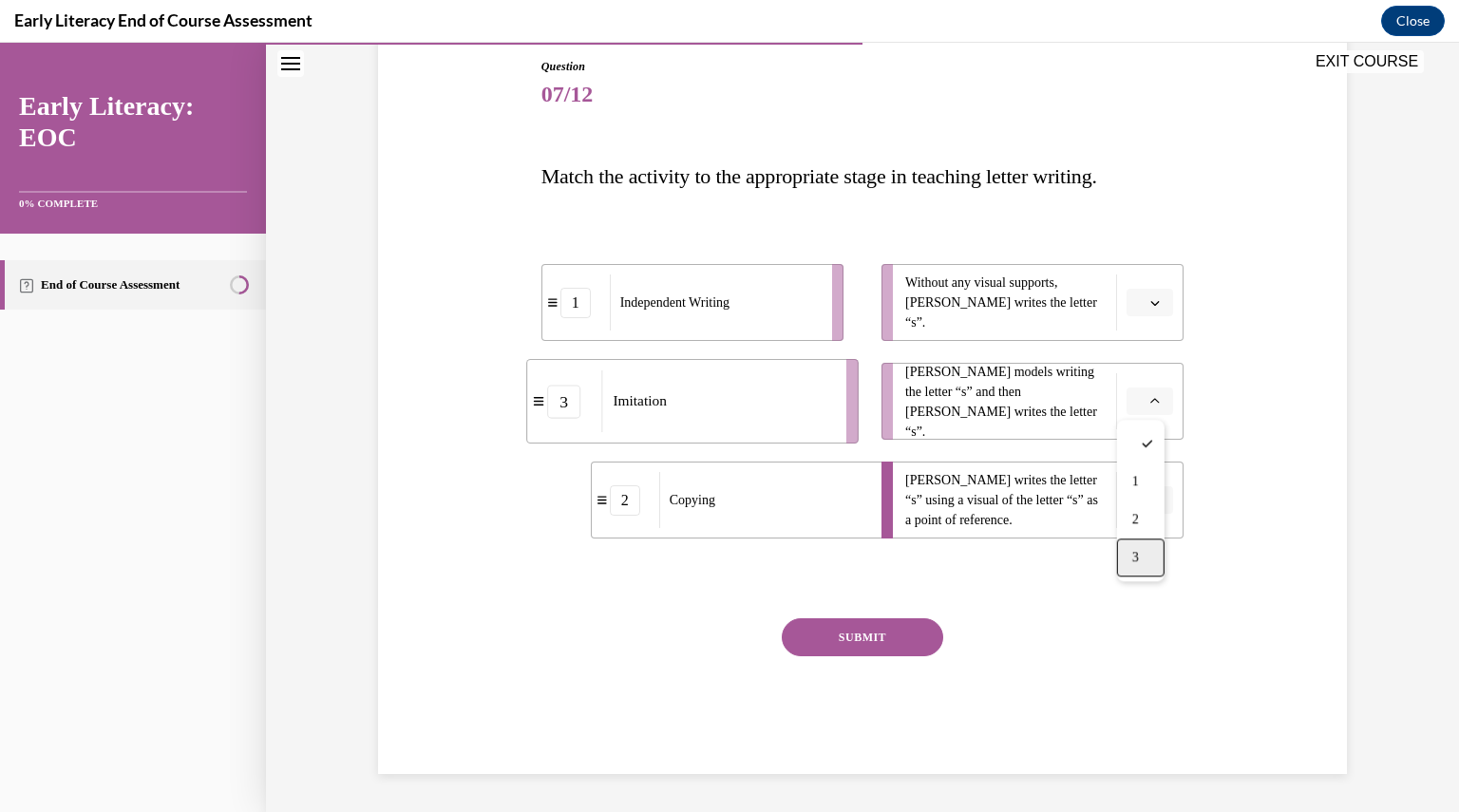
click at [1141, 561] on div "3" at bounding box center [1140, 557] width 47 height 38
click at [1151, 301] on icon "button" at bounding box center [1155, 303] width 10 height 10
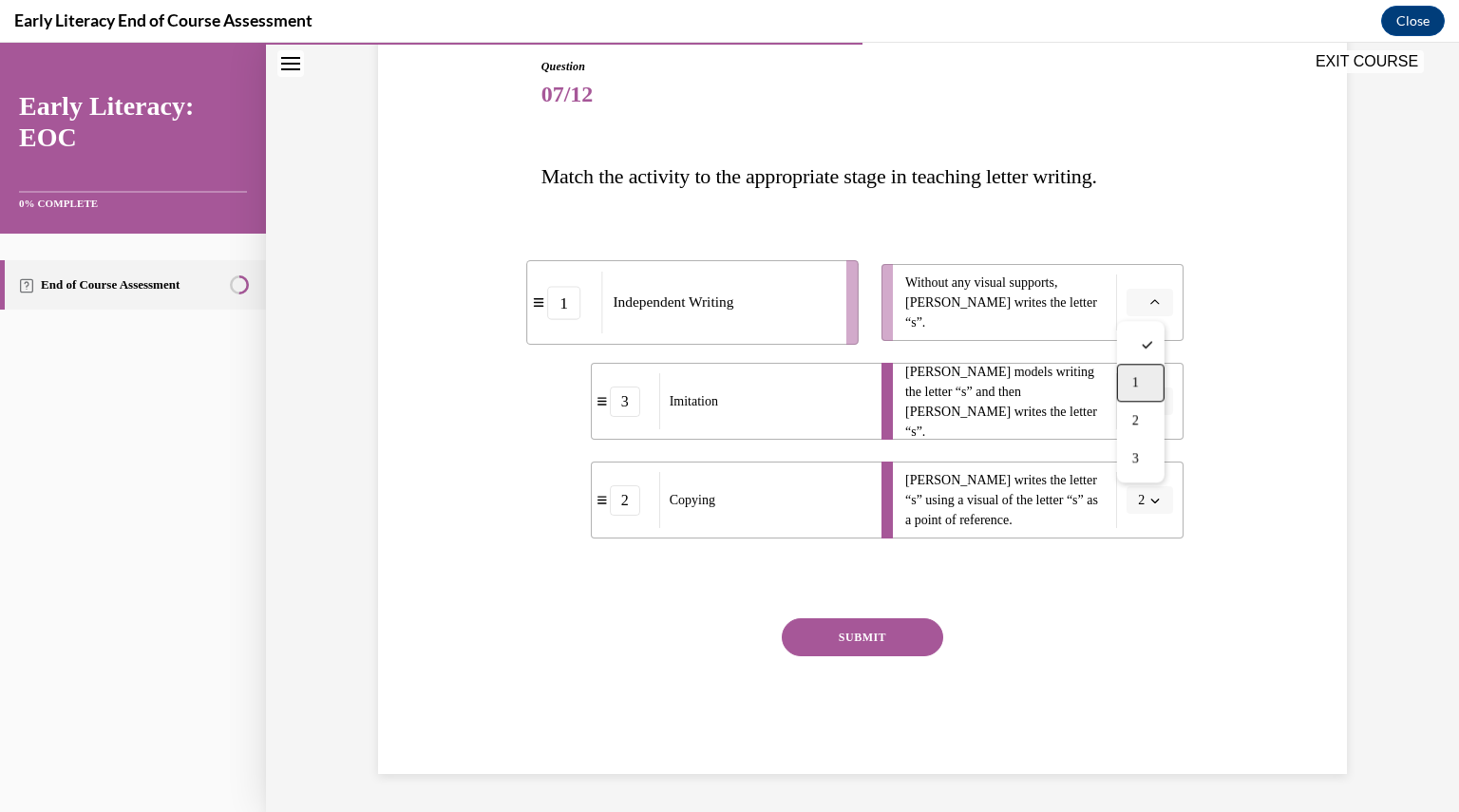
click at [1131, 372] on div "1" at bounding box center [1140, 382] width 47 height 38
click at [880, 630] on button "SUBMIT" at bounding box center [862, 637] width 162 height 38
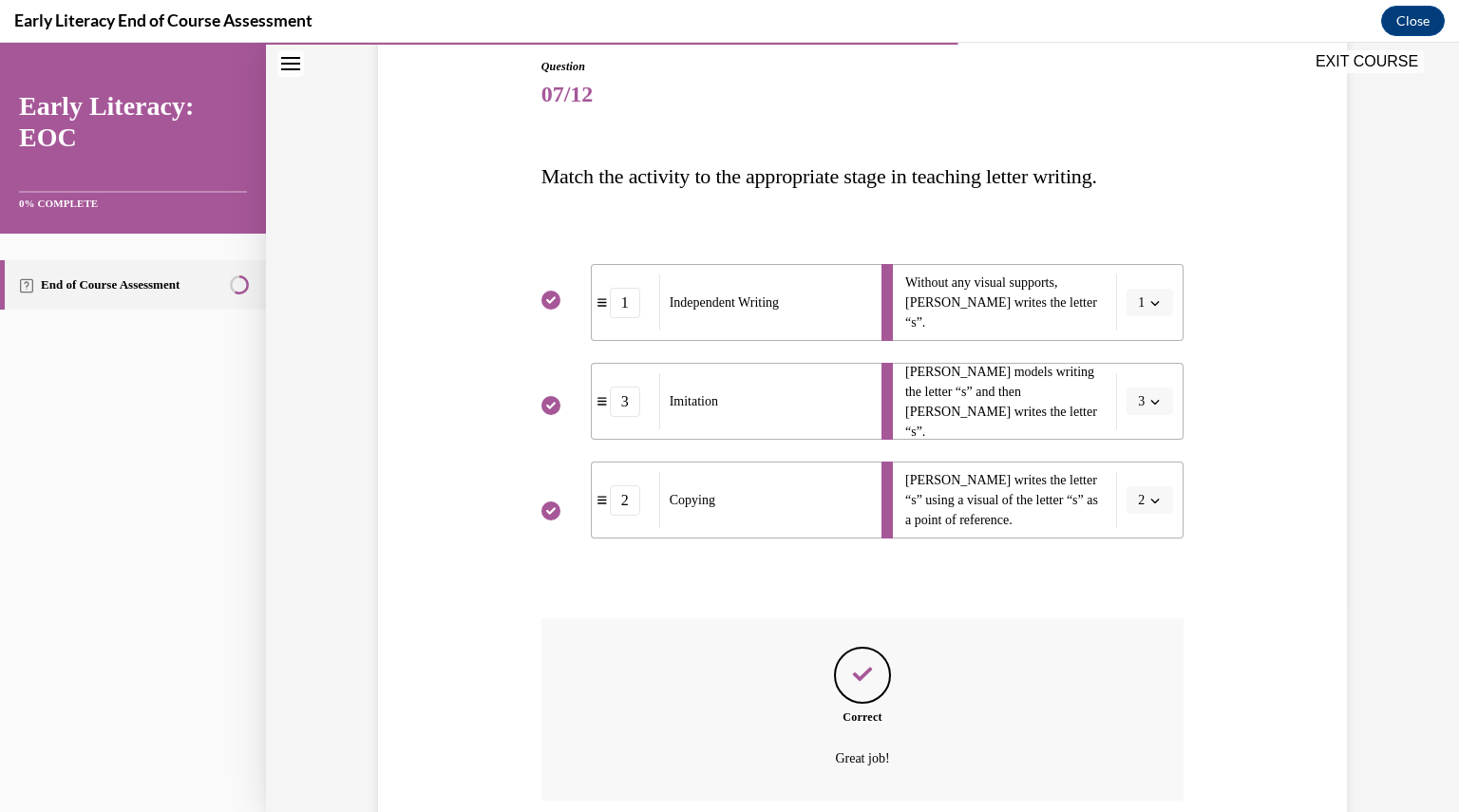
scroll to position [360, 0]
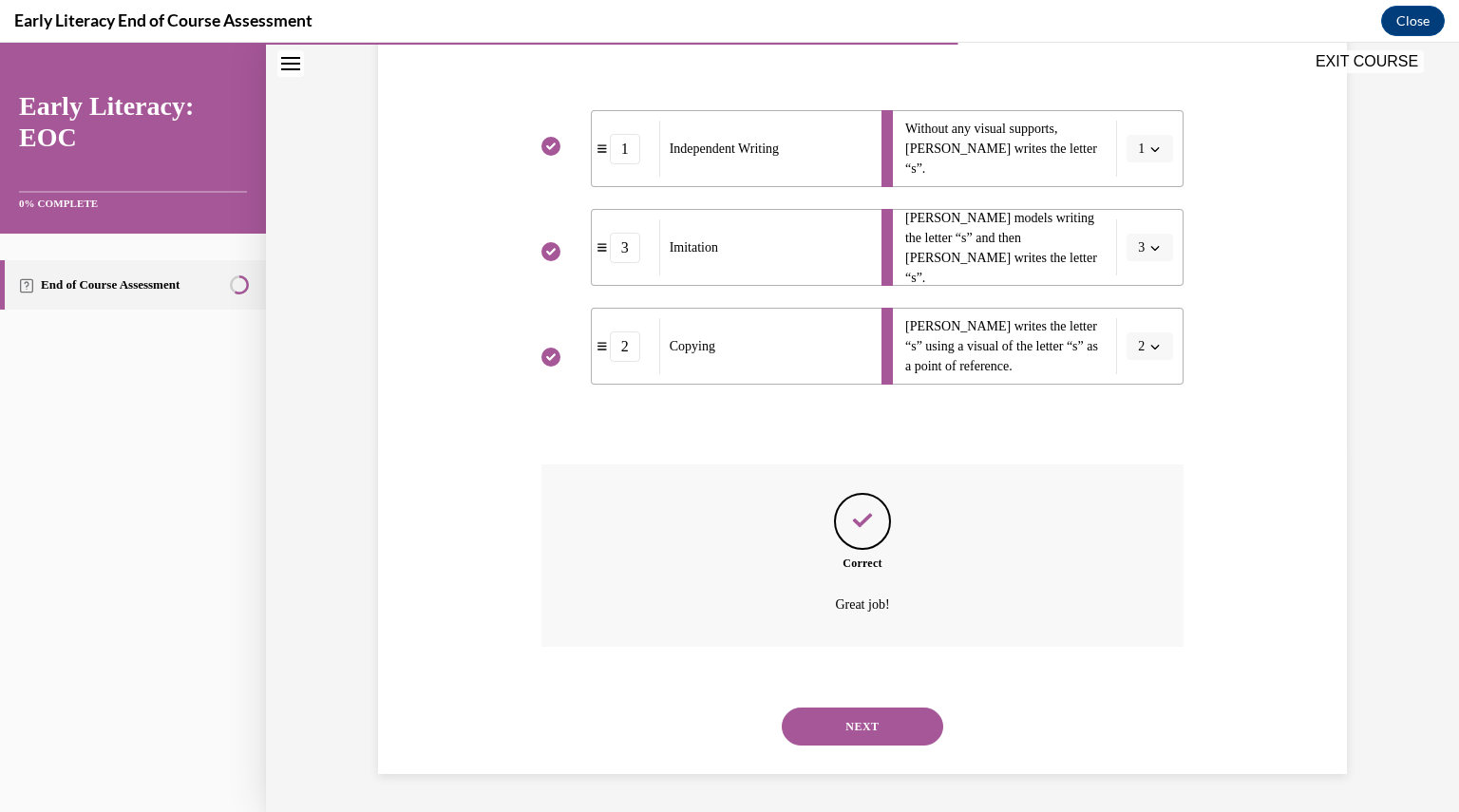
click at [866, 730] on button "NEXT" at bounding box center [862, 725] width 162 height 38
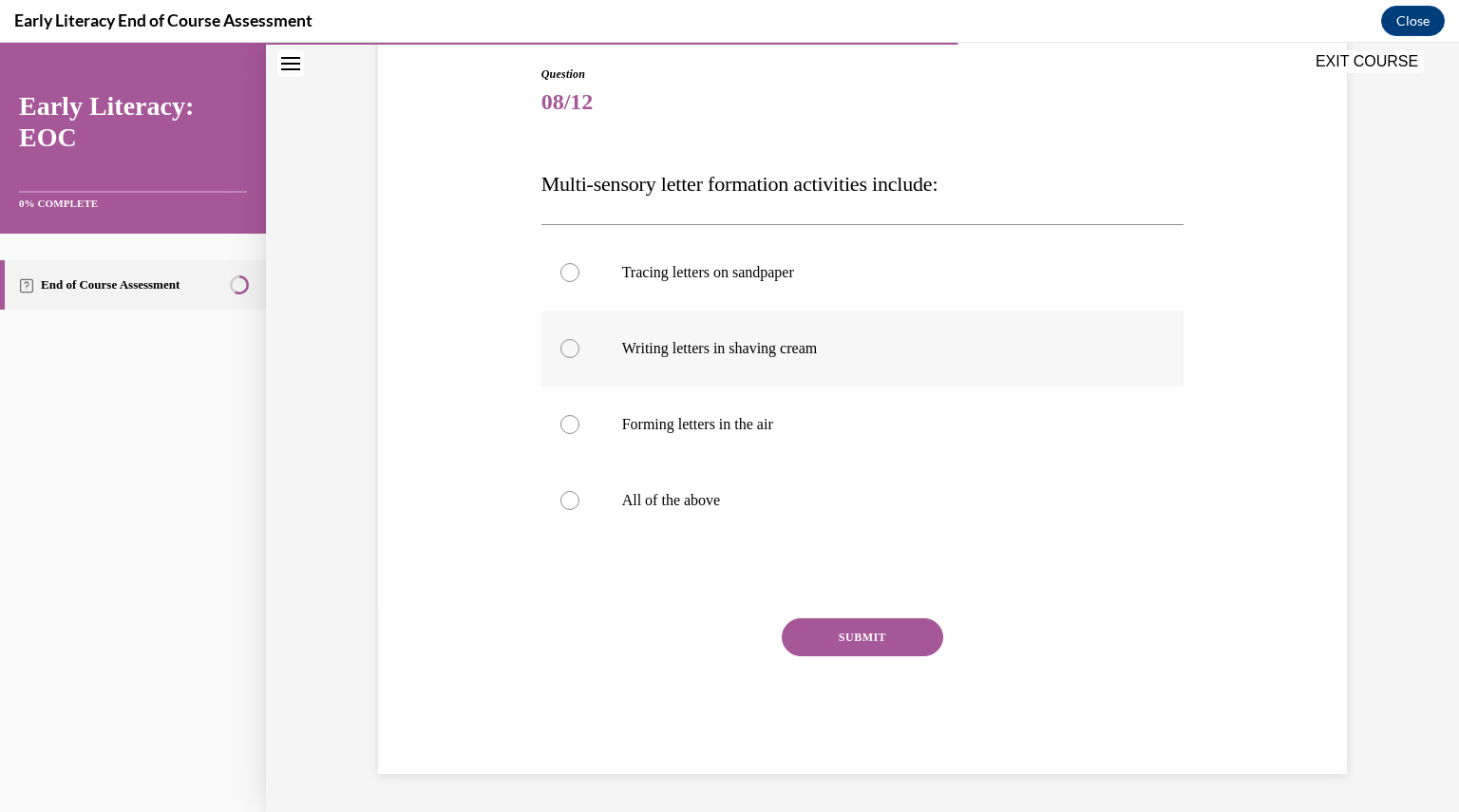
click at [581, 348] on div at bounding box center [862, 348] width 643 height 76
click at [733, 501] on p "All of the above" at bounding box center [880, 501] width 515 height 19
click at [843, 639] on button "SUBMIT" at bounding box center [862, 637] width 162 height 38
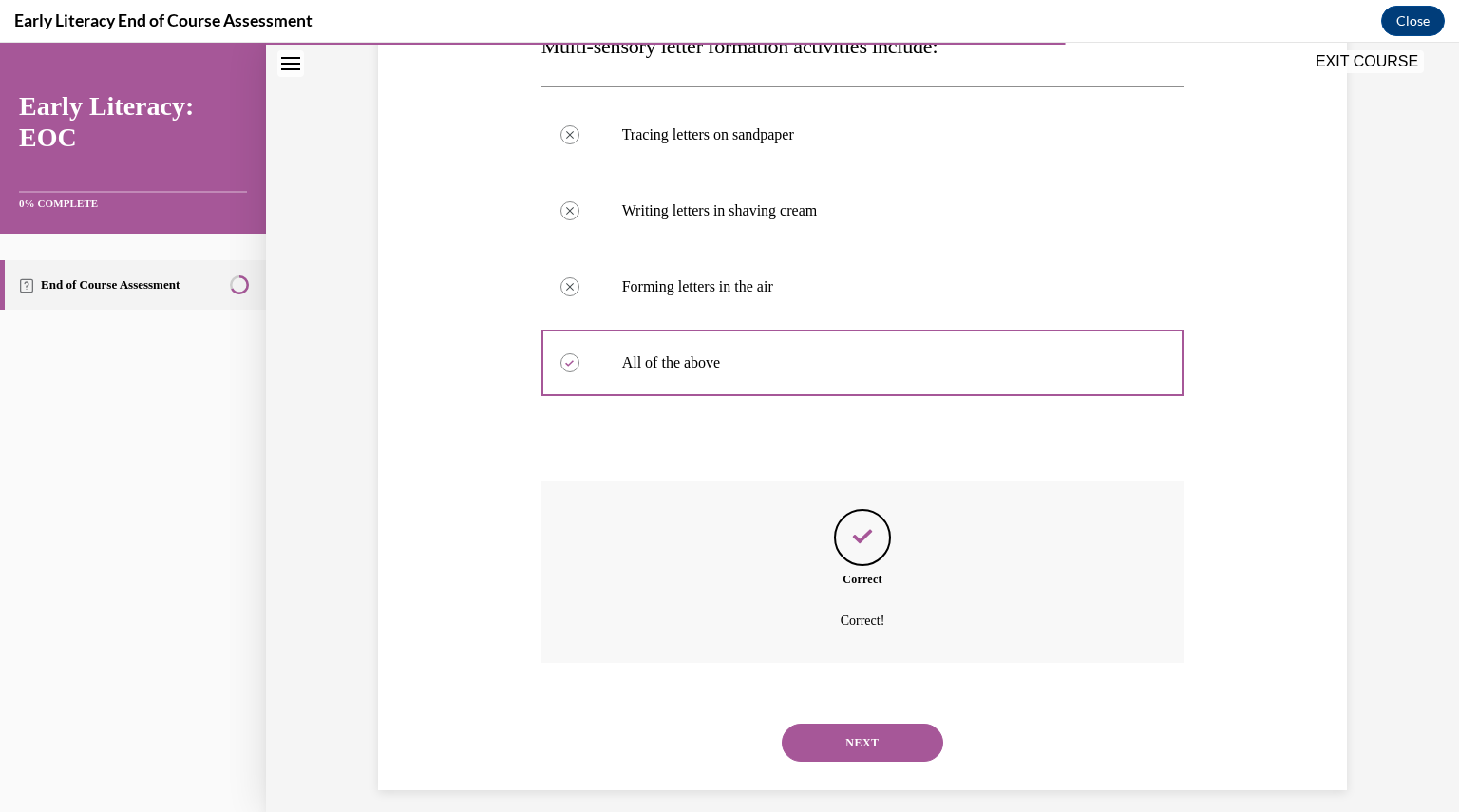
scroll to position [353, 0]
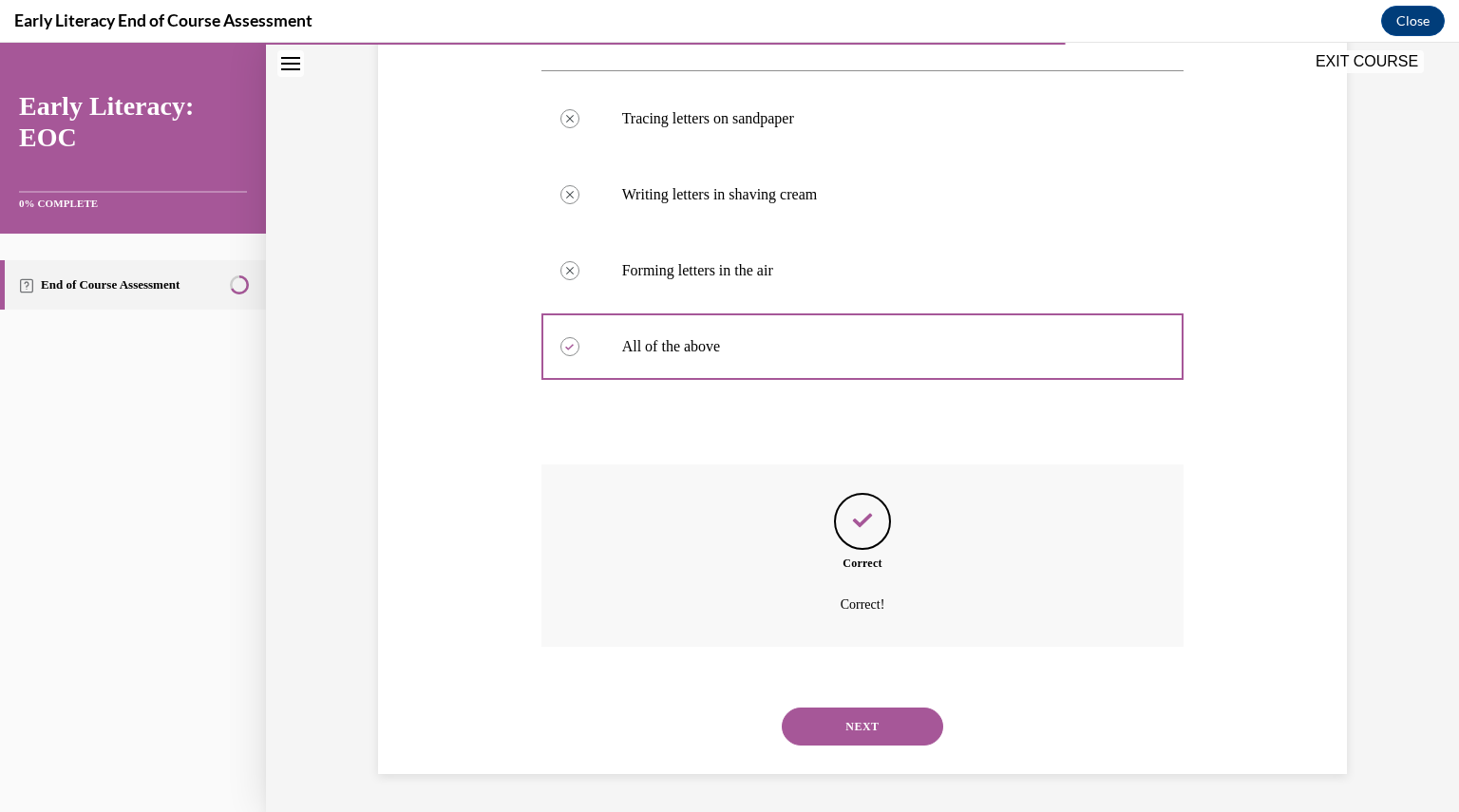
click at [827, 723] on button "NEXT" at bounding box center [862, 725] width 162 height 38
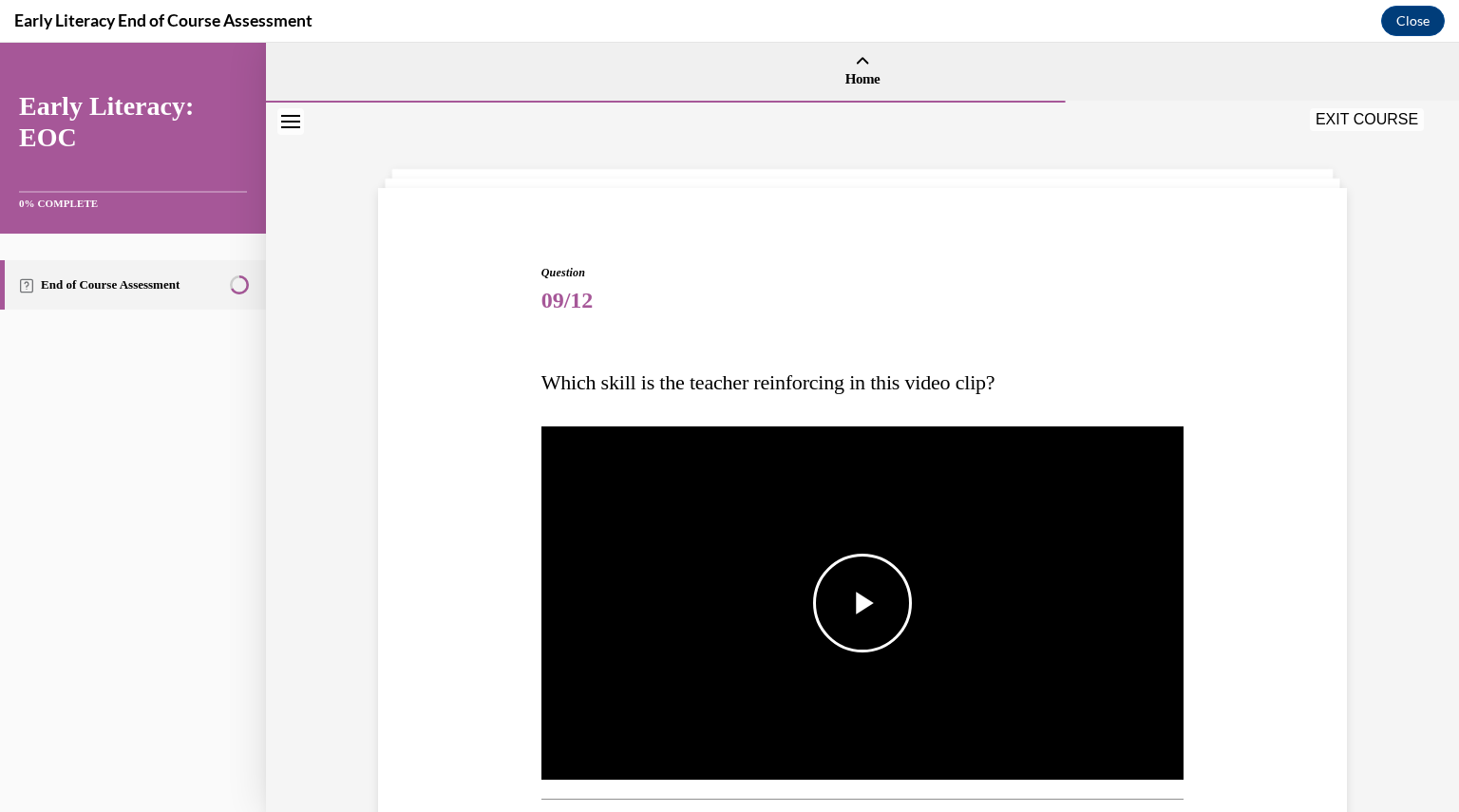
click at [862, 603] on span "Video player" at bounding box center [862, 603] width 0 height 0
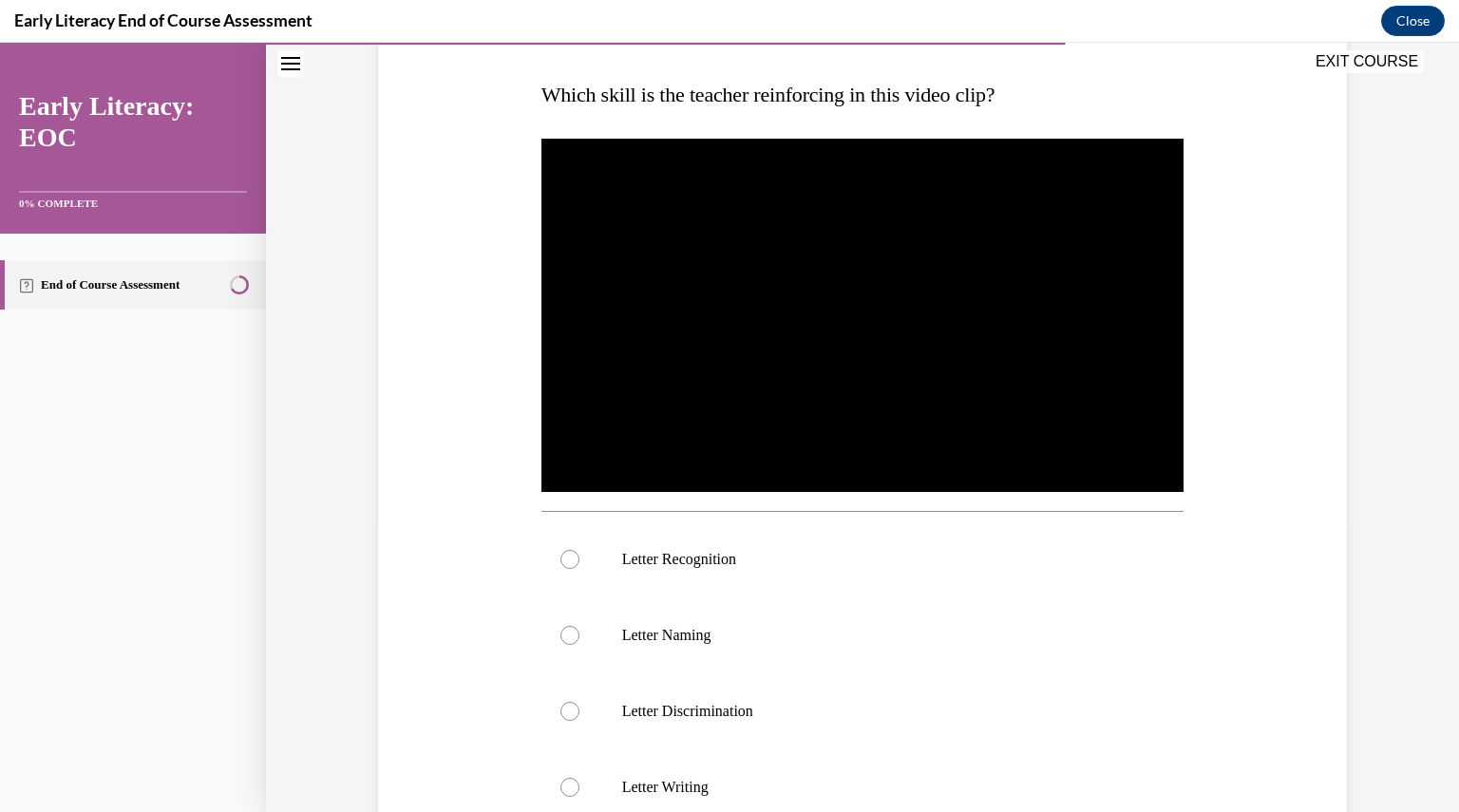
scroll to position [302, 0]
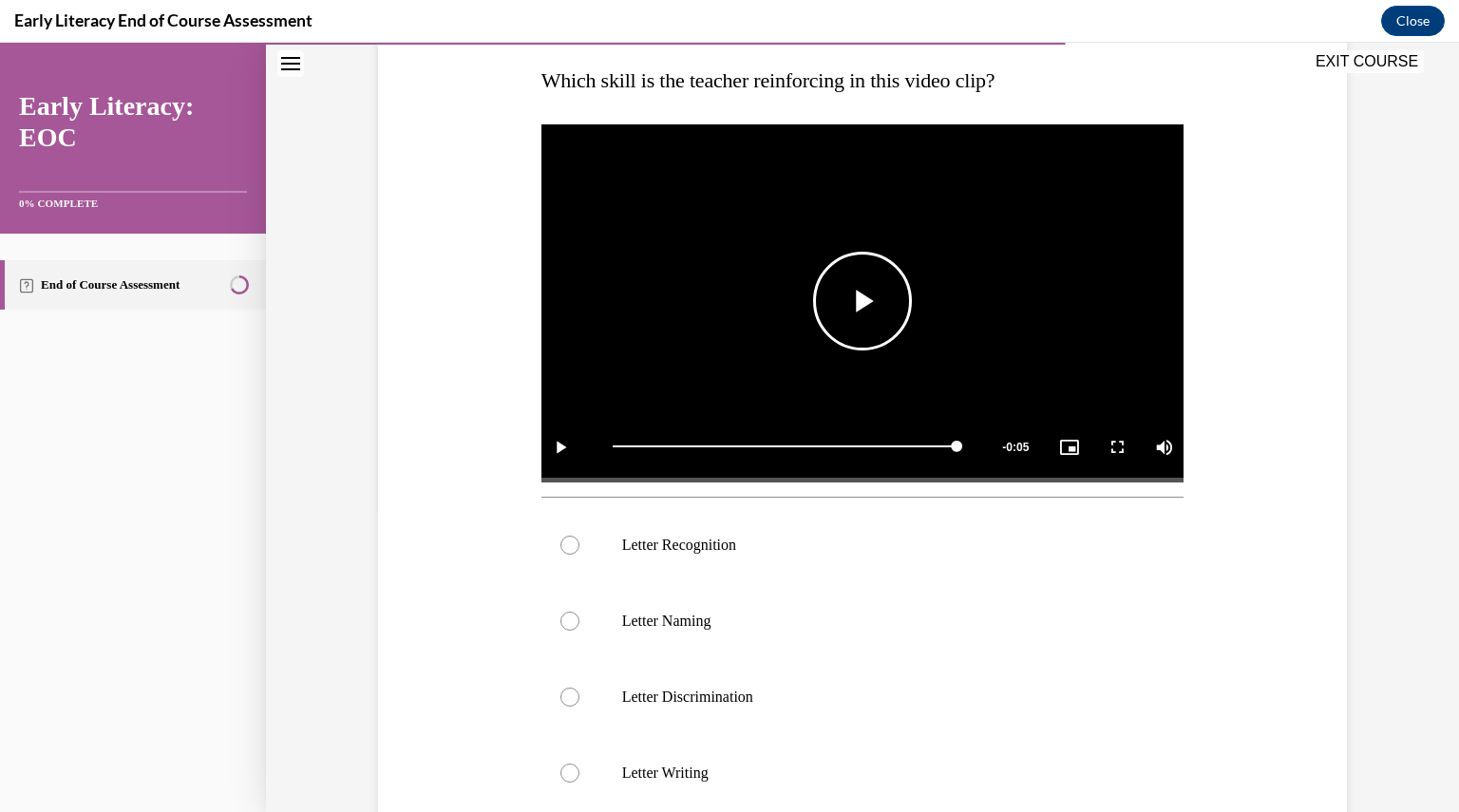
click at [862, 301] on span "Video player" at bounding box center [862, 301] width 0 height 0
click at [711, 548] on p "Letter Recognition" at bounding box center [880, 545] width 515 height 19
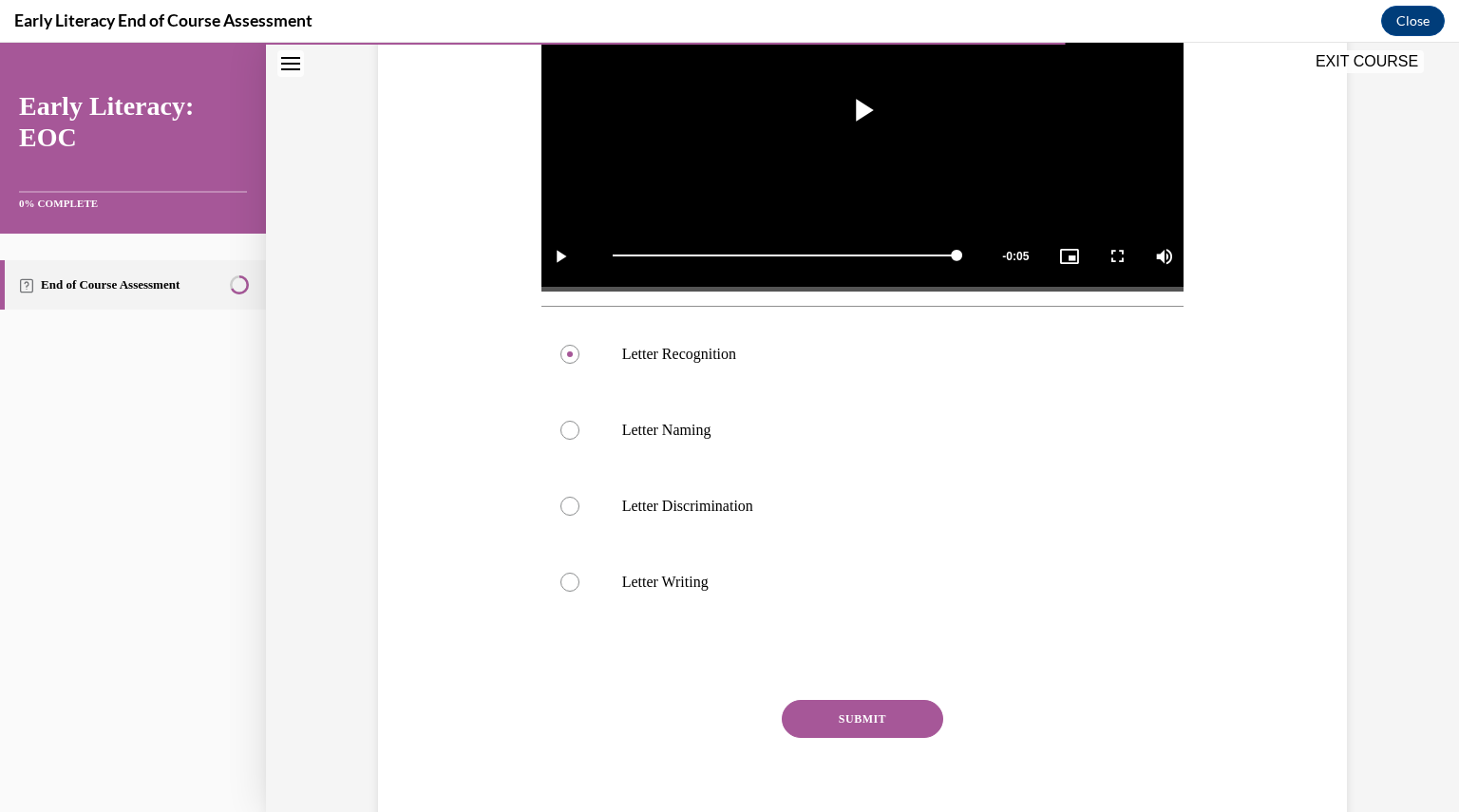
scroll to position [574, 0]
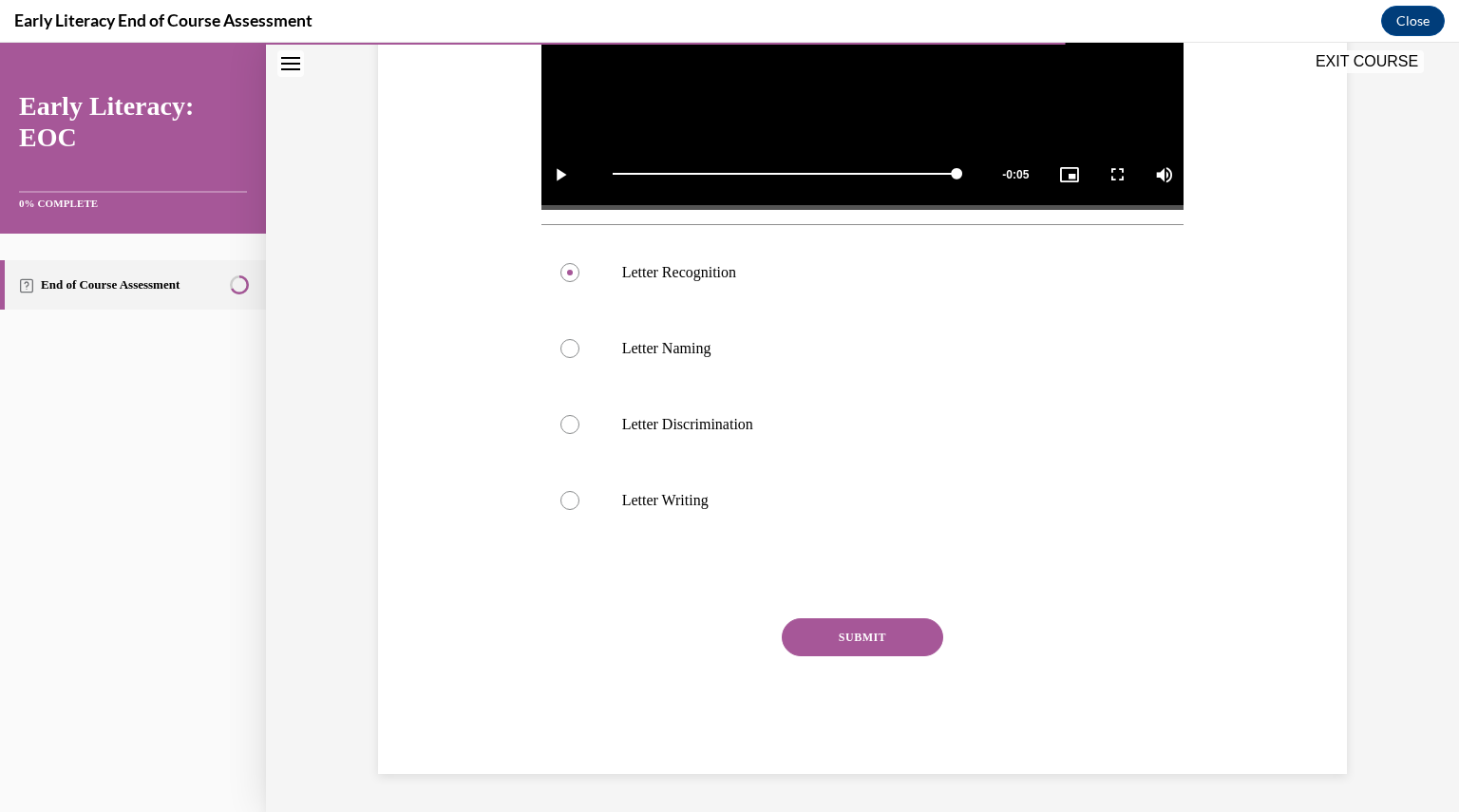
click at [905, 637] on button "SUBMIT" at bounding box center [862, 637] width 162 height 38
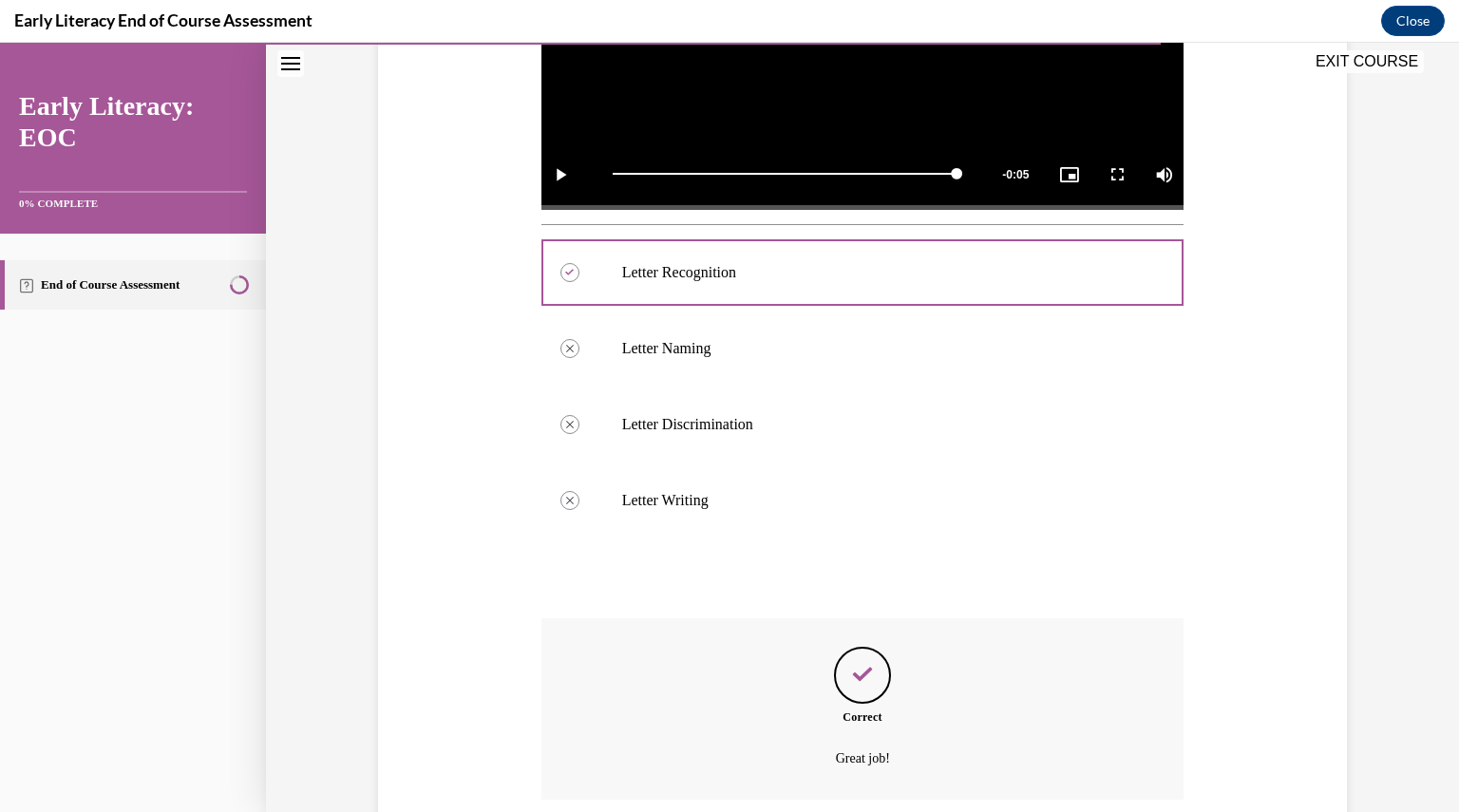
scroll to position [727, 0]
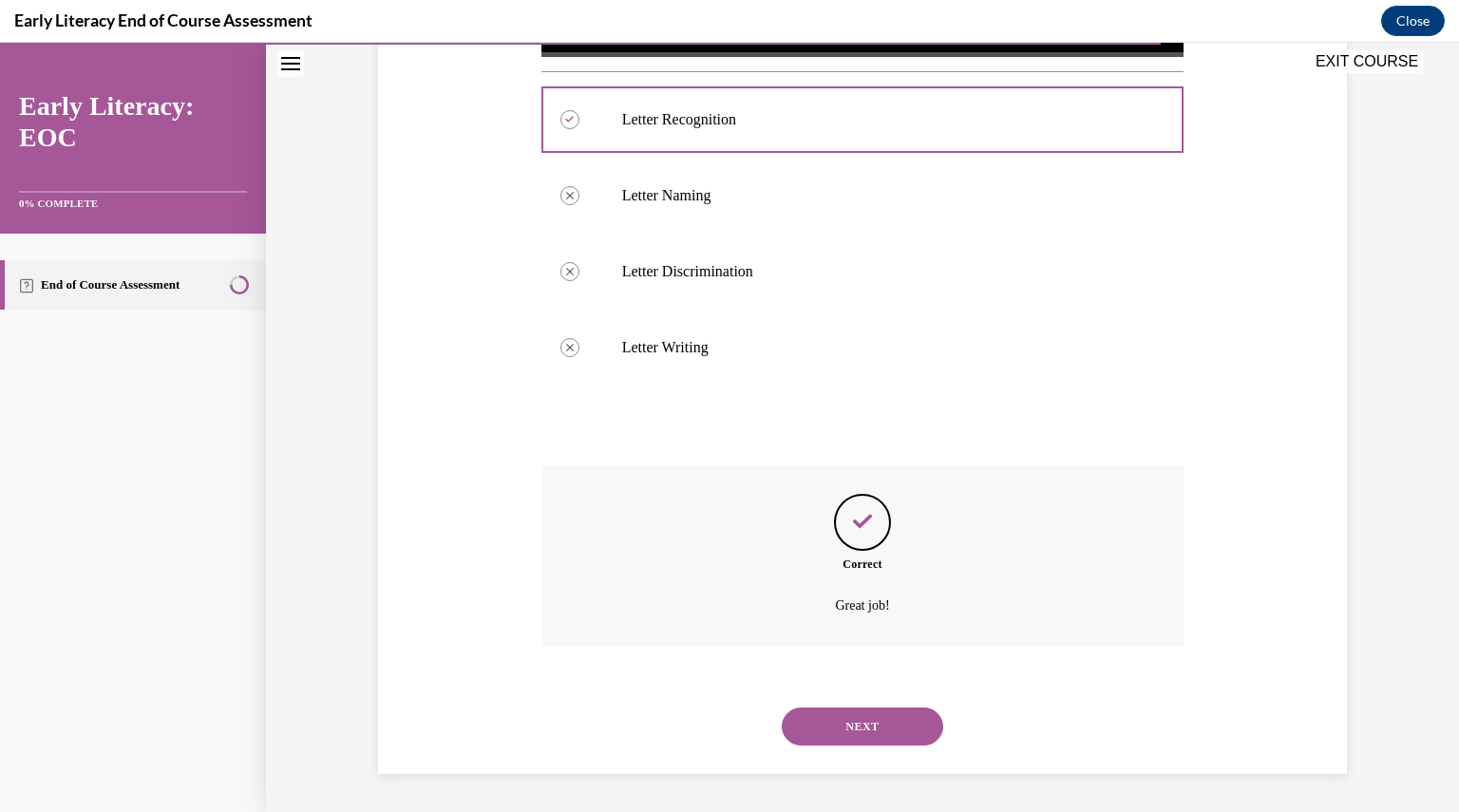
click at [864, 728] on button "NEXT" at bounding box center [862, 725] width 162 height 38
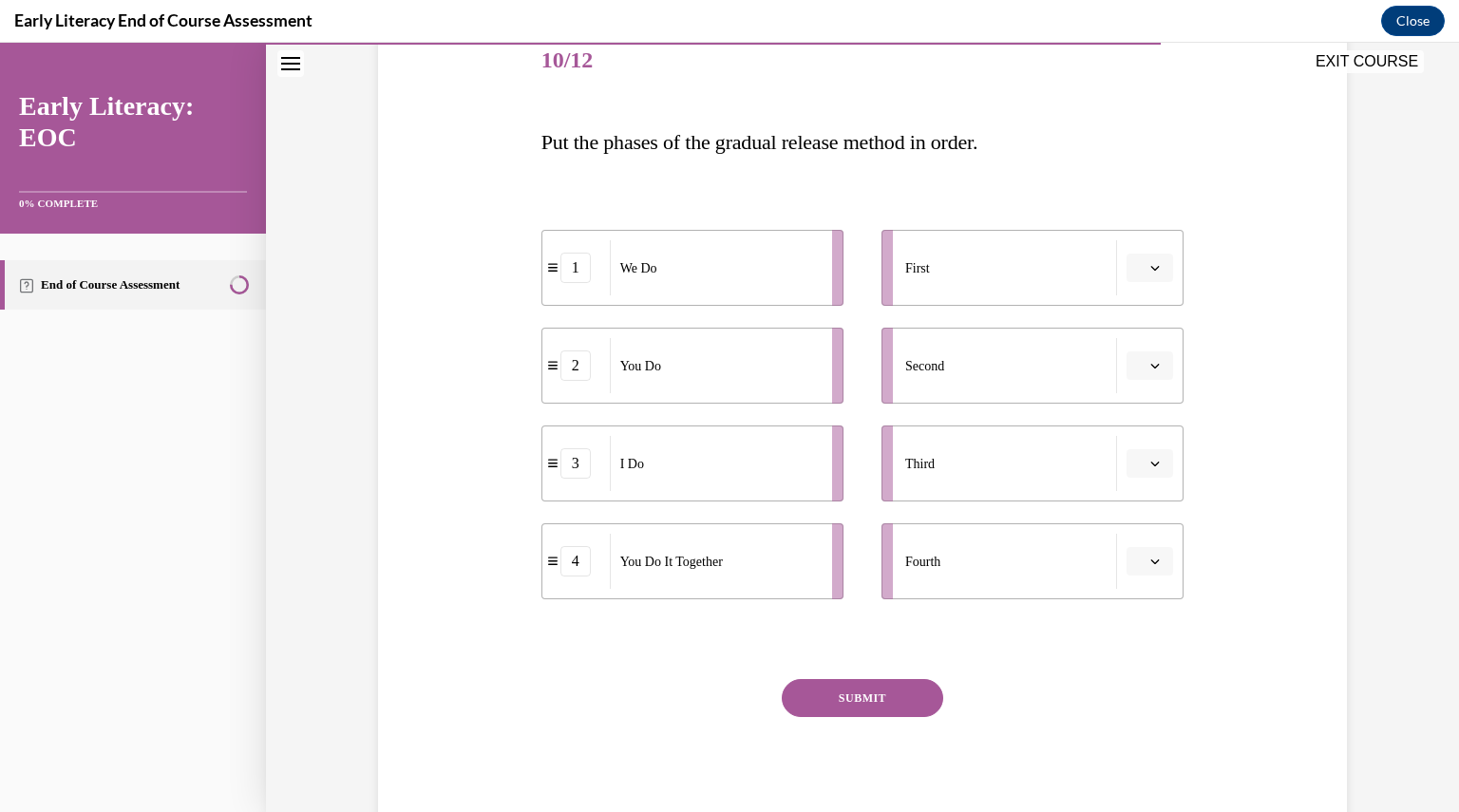
scroll to position [241, 0]
click at [1151, 263] on icon "button" at bounding box center [1155, 267] width 10 height 10
click at [1121, 354] on div "1" at bounding box center [1140, 347] width 47 height 38
click at [1151, 271] on icon "button" at bounding box center [1155, 267] width 10 height 10
click at [1129, 424] on span "3" at bounding box center [1131, 424] width 7 height 15
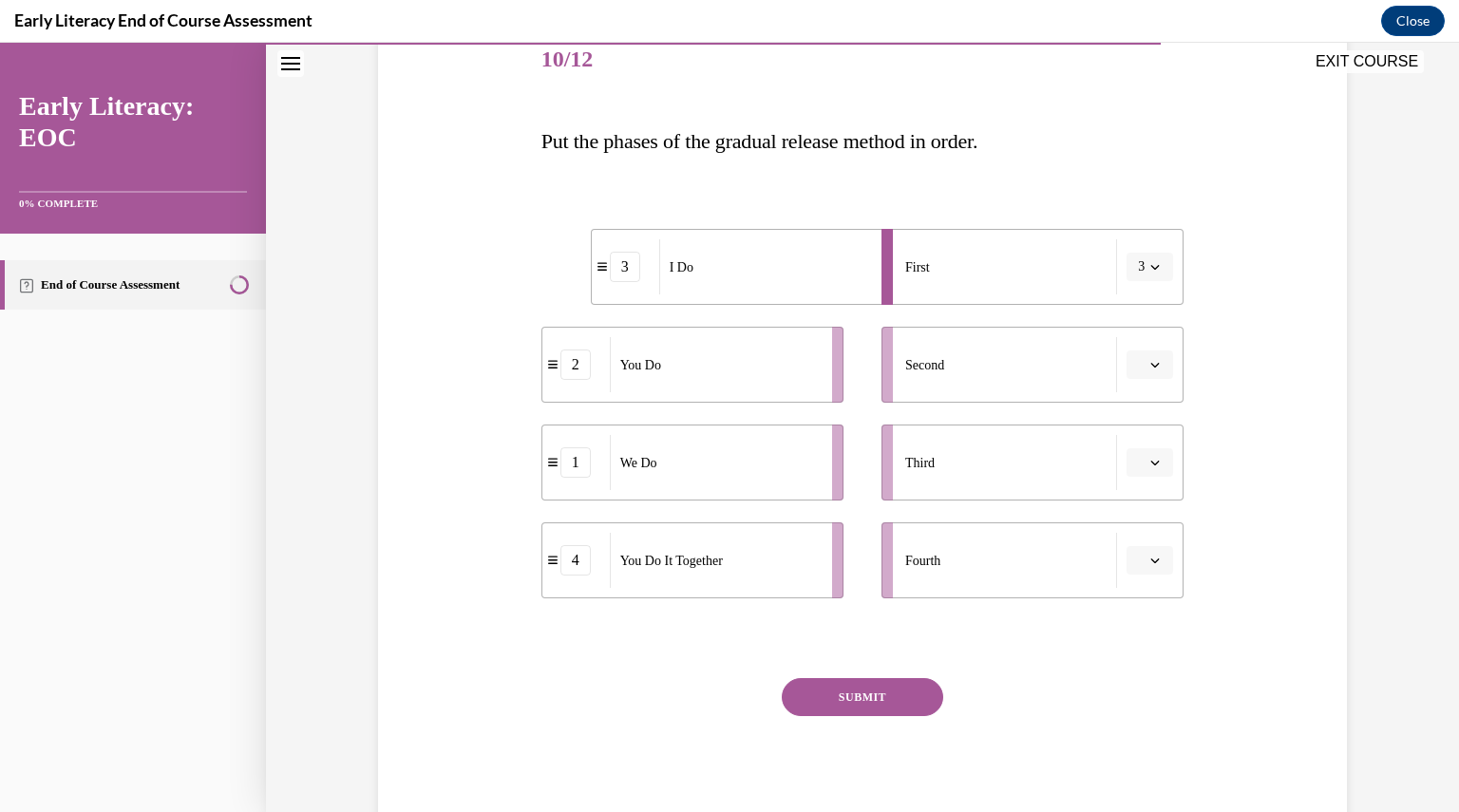
click at [1145, 376] on button "button" at bounding box center [1150, 365] width 46 height 29
click at [1137, 437] on span "1" at bounding box center [1135, 445] width 7 height 15
click at [1149, 468] on span "button" at bounding box center [1155, 462] width 13 height 13
click at [1135, 576] on span "2" at bounding box center [1135, 581] width 7 height 15
click at [1149, 565] on span "button" at bounding box center [1155, 561] width 13 height 13
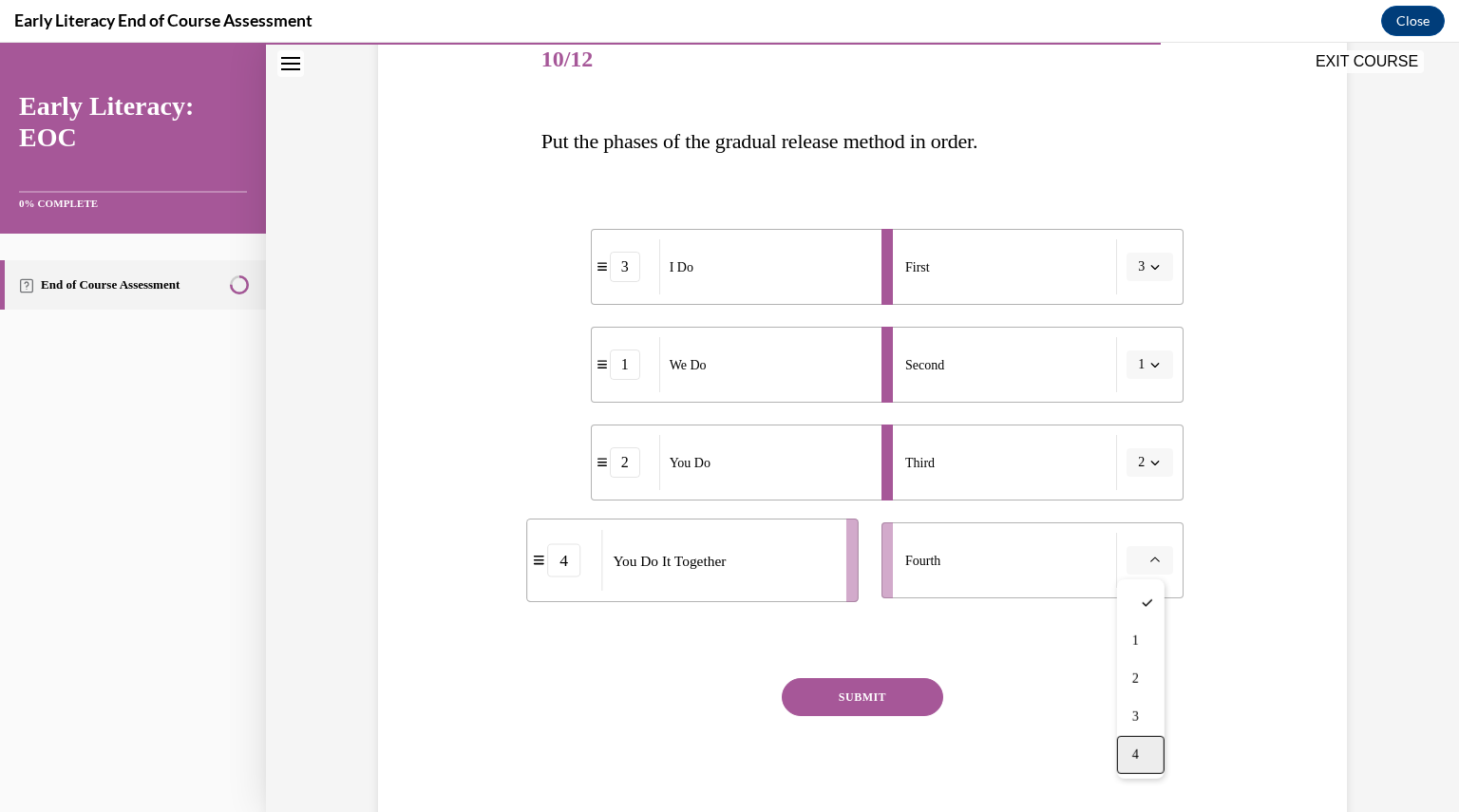
click at [1130, 760] on div "4" at bounding box center [1140, 754] width 47 height 38
click at [864, 692] on button "SUBMIT" at bounding box center [862, 696] width 162 height 38
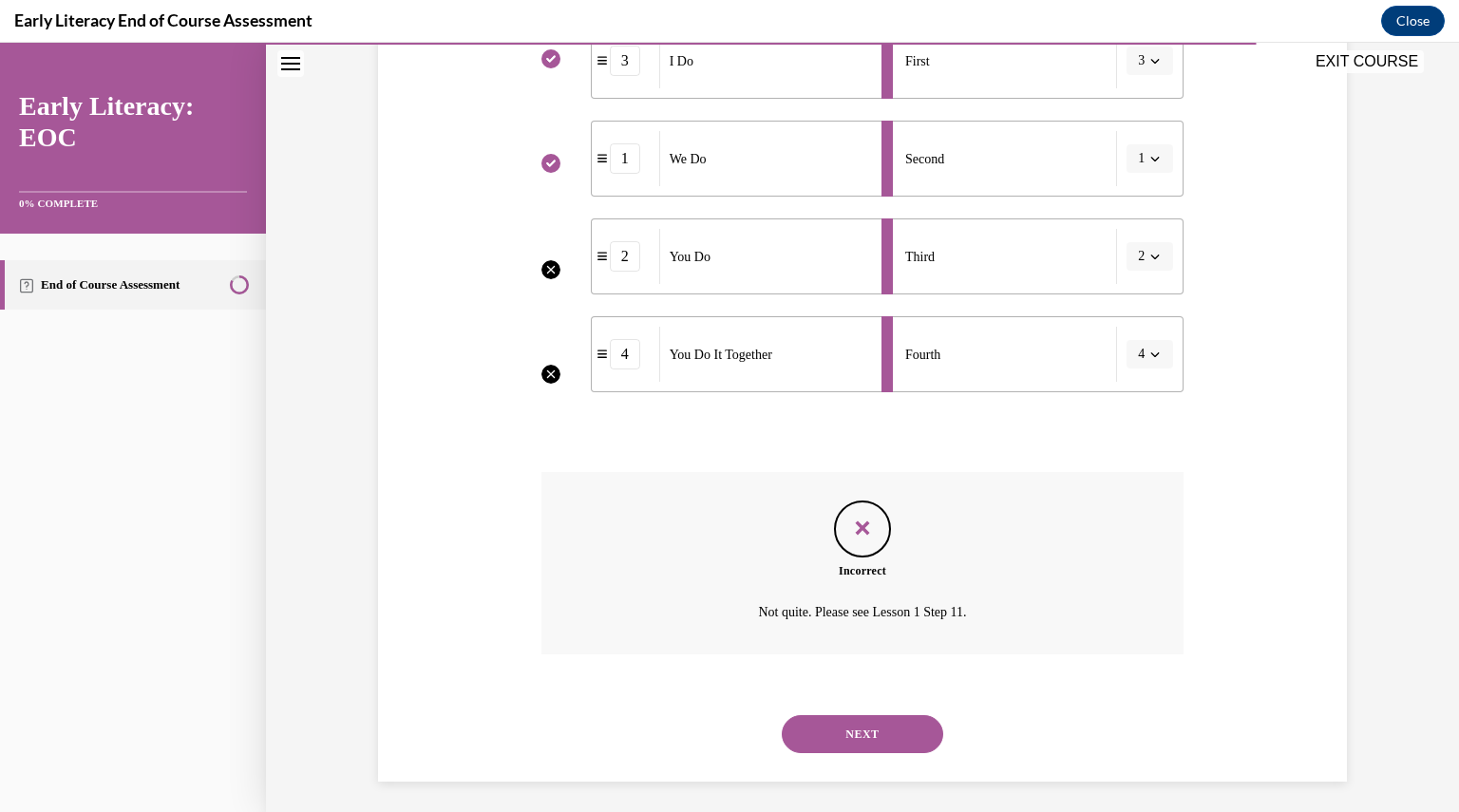
scroll to position [455, 0]
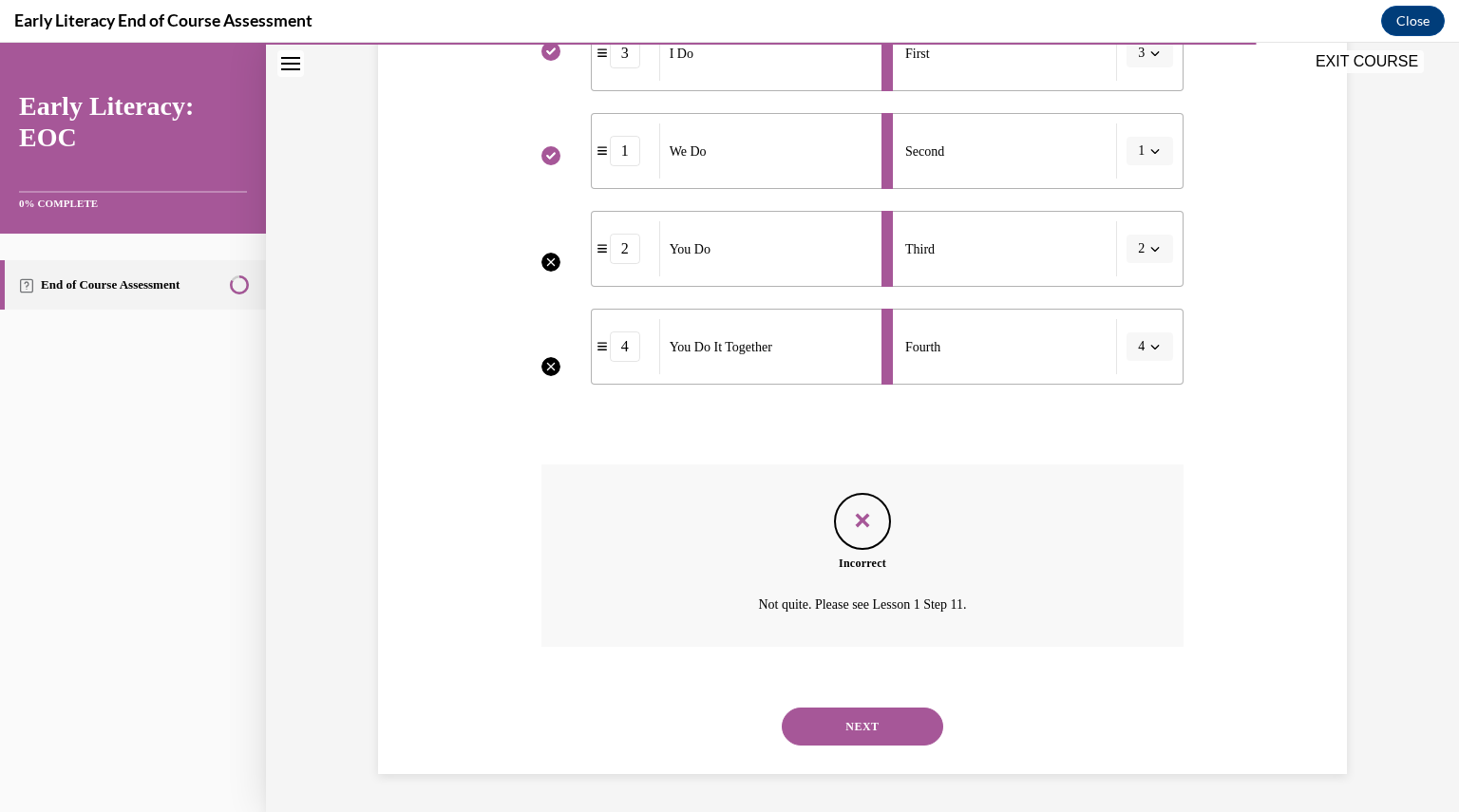
click at [866, 732] on button "NEXT" at bounding box center [862, 725] width 162 height 38
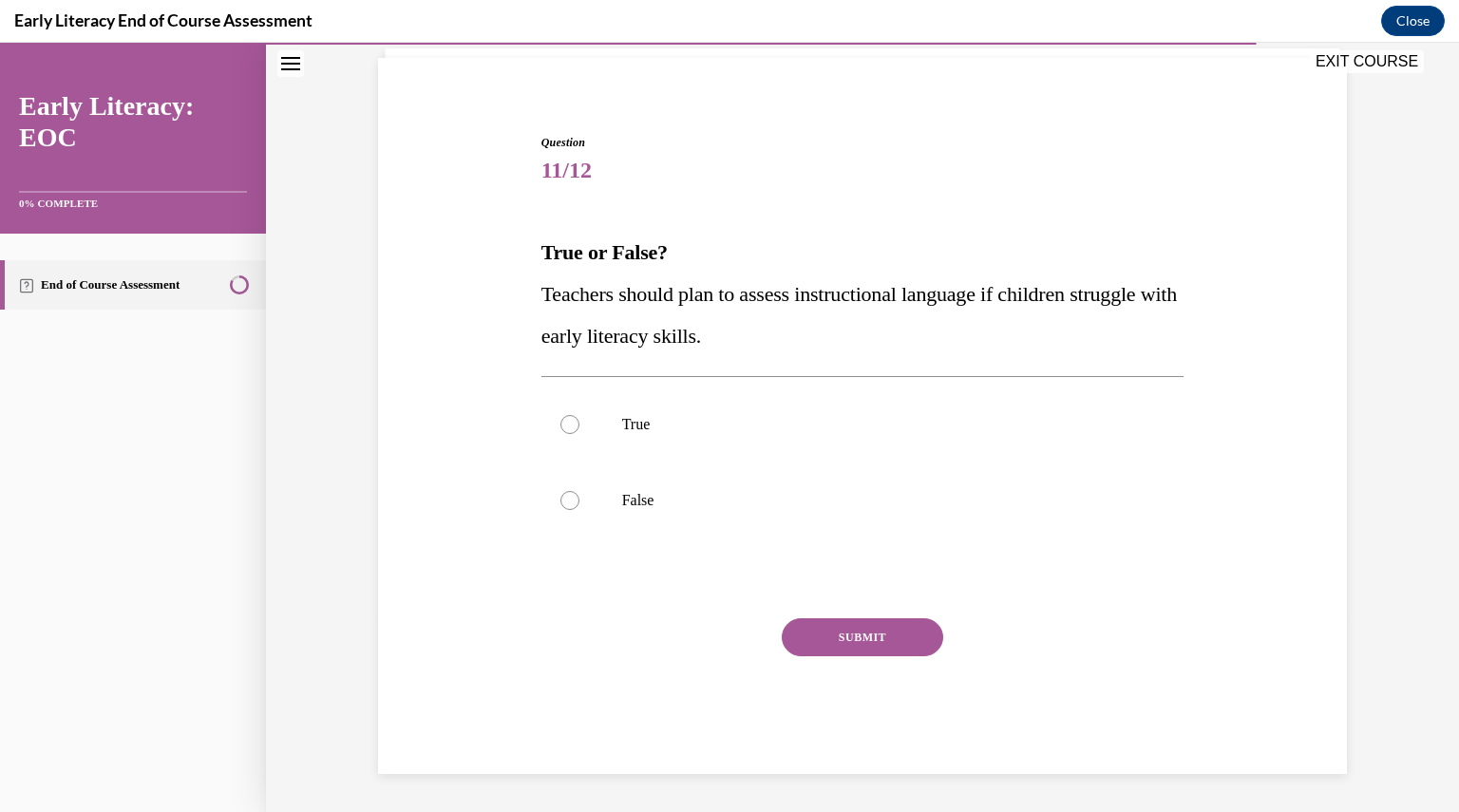
scroll to position [130, 0]
click at [674, 494] on p "False" at bounding box center [880, 501] width 515 height 19
click at [826, 658] on div "SUBMIT" at bounding box center [862, 666] width 643 height 95
click at [835, 645] on button "SUBMIT" at bounding box center [862, 637] width 162 height 38
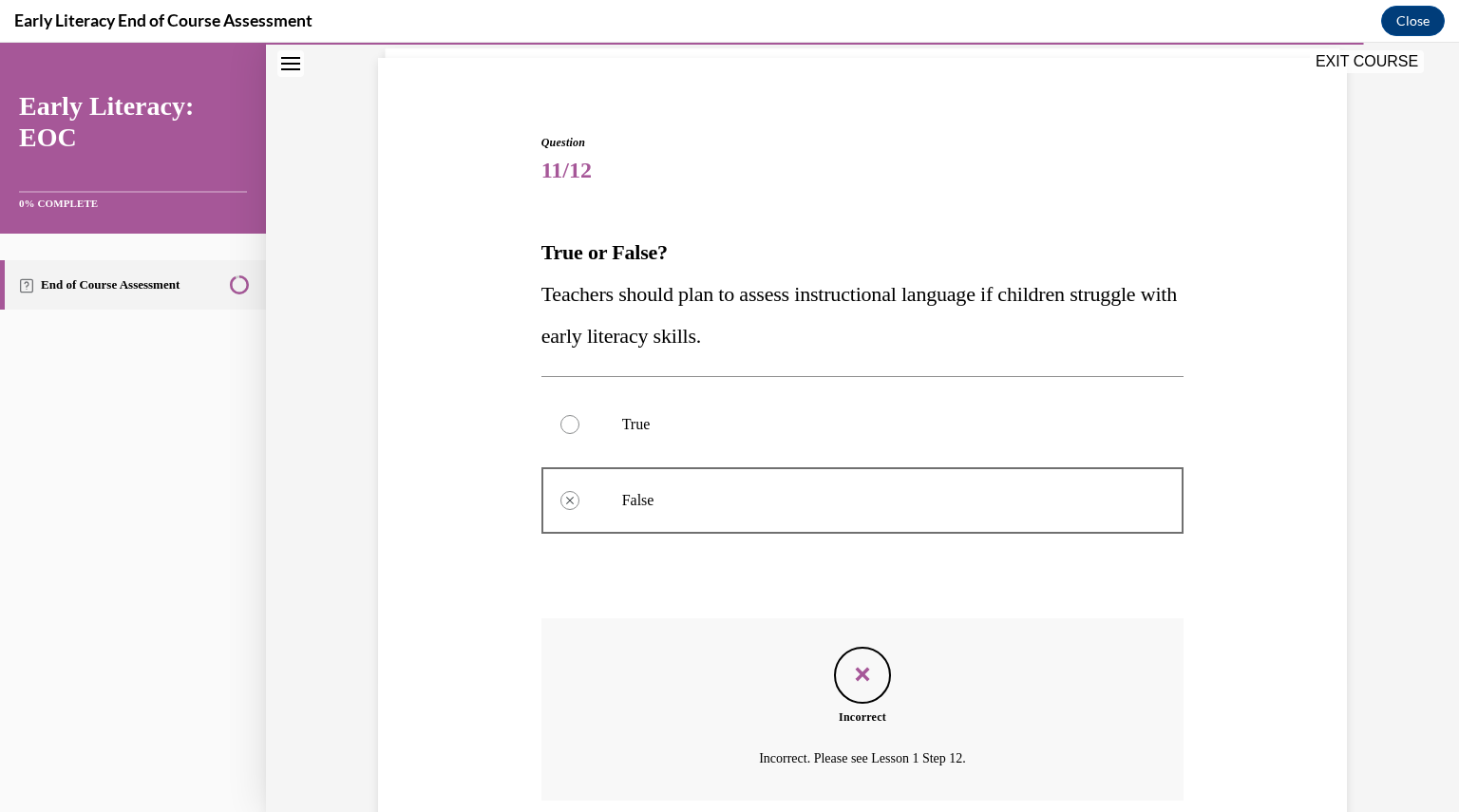
scroll to position [284, 0]
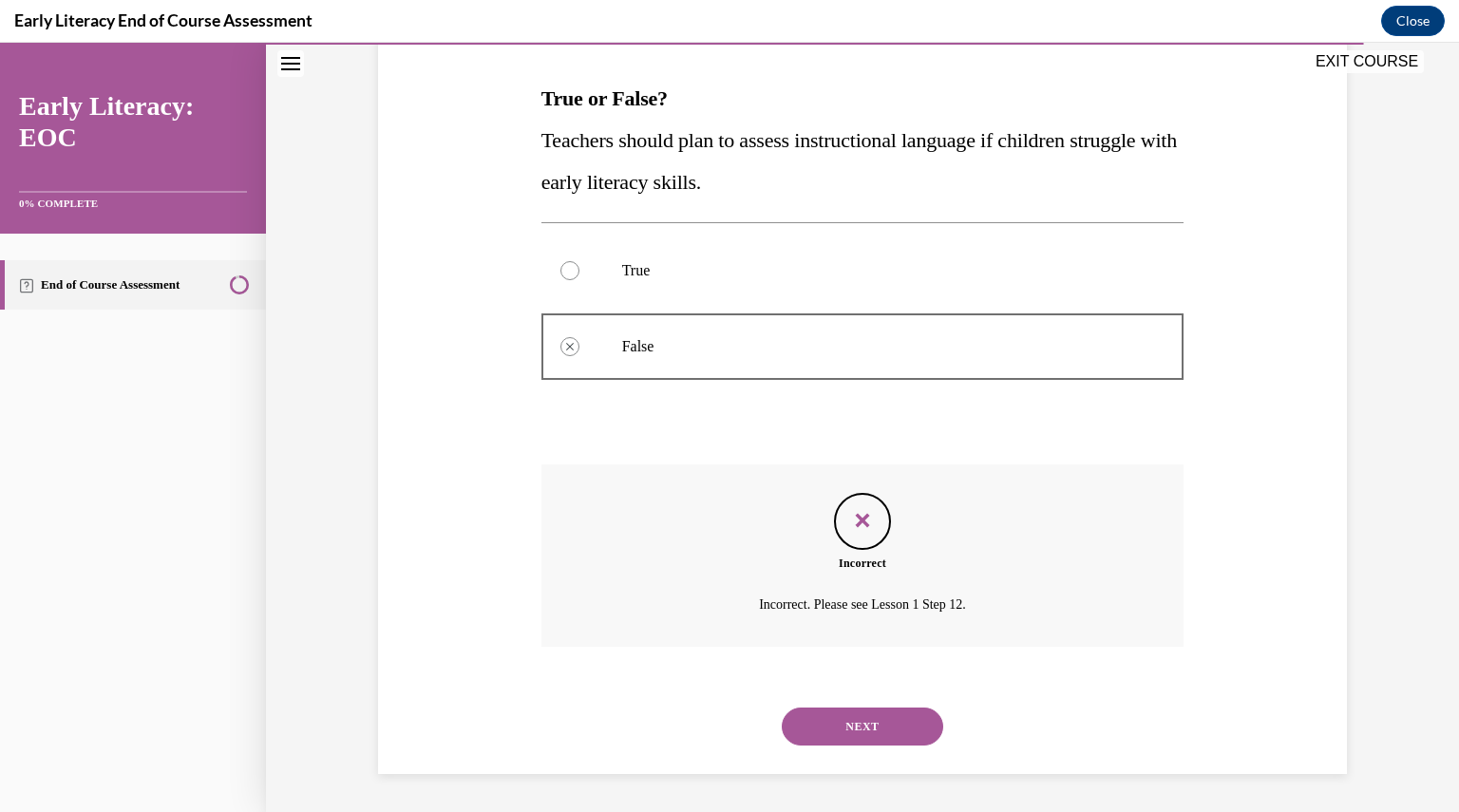
click at [840, 724] on button "NEXT" at bounding box center [862, 725] width 162 height 38
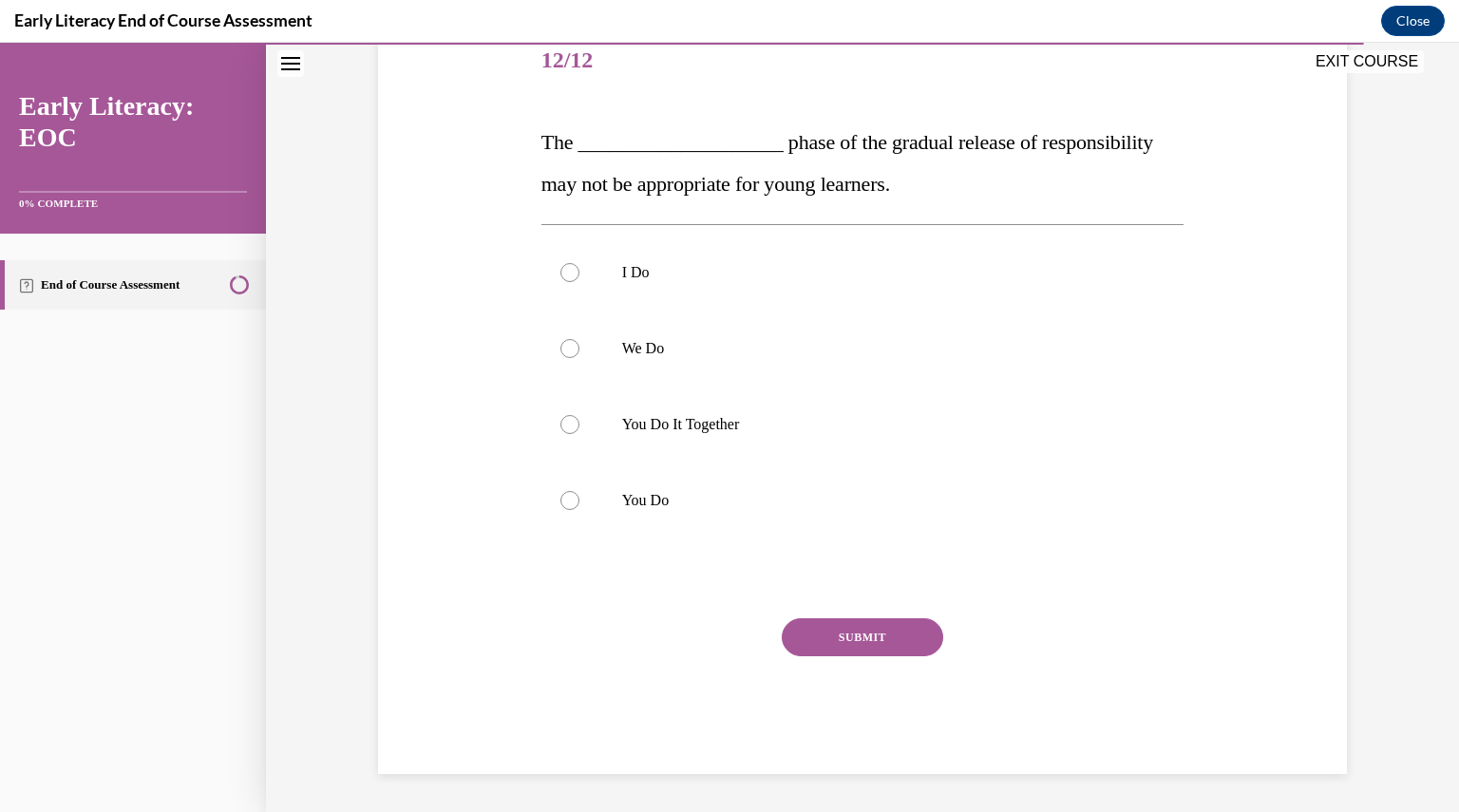
scroll to position [212, 0]
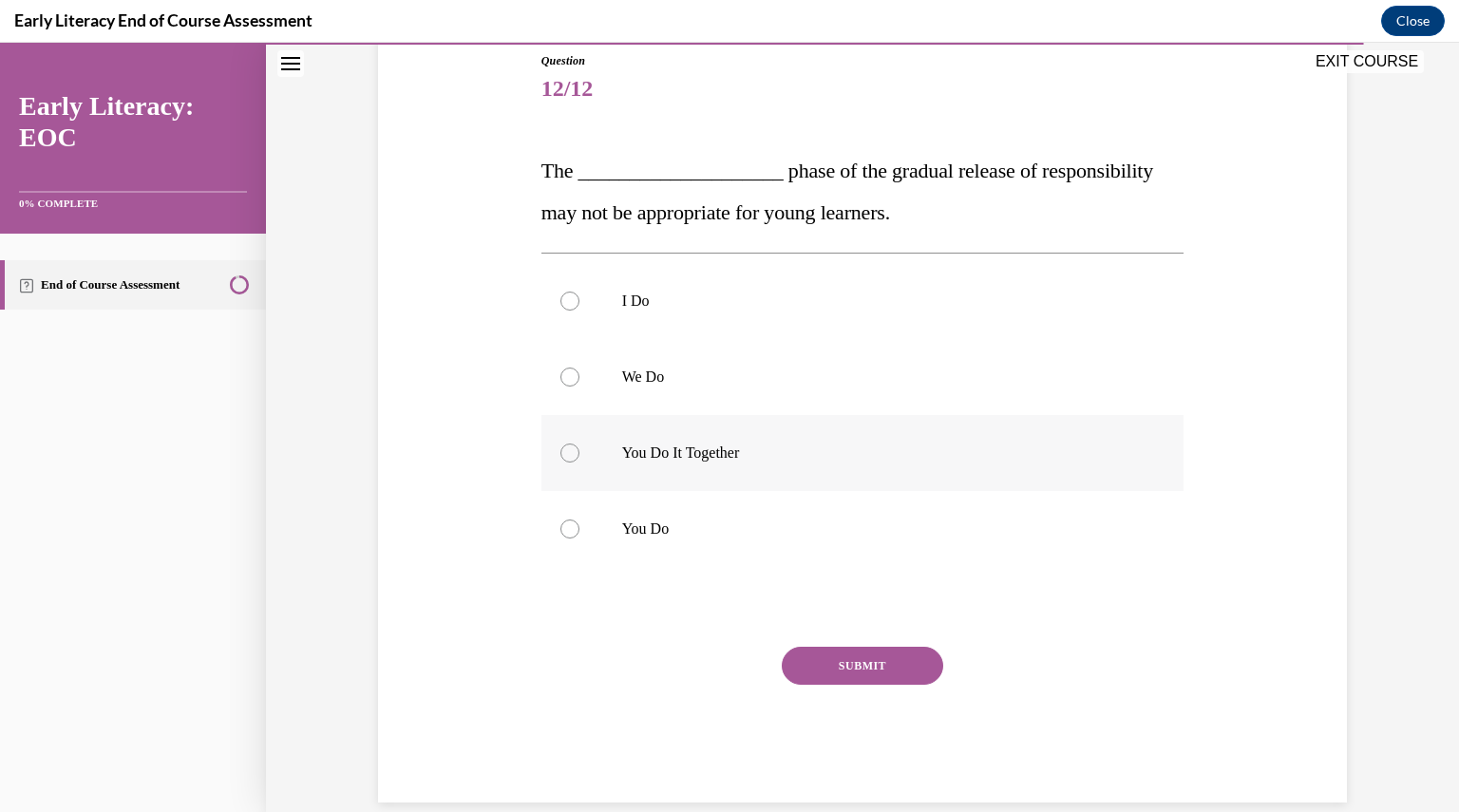
click at [728, 477] on div at bounding box center [862, 453] width 643 height 76
click at [830, 658] on button "SUBMIT" at bounding box center [862, 665] width 162 height 38
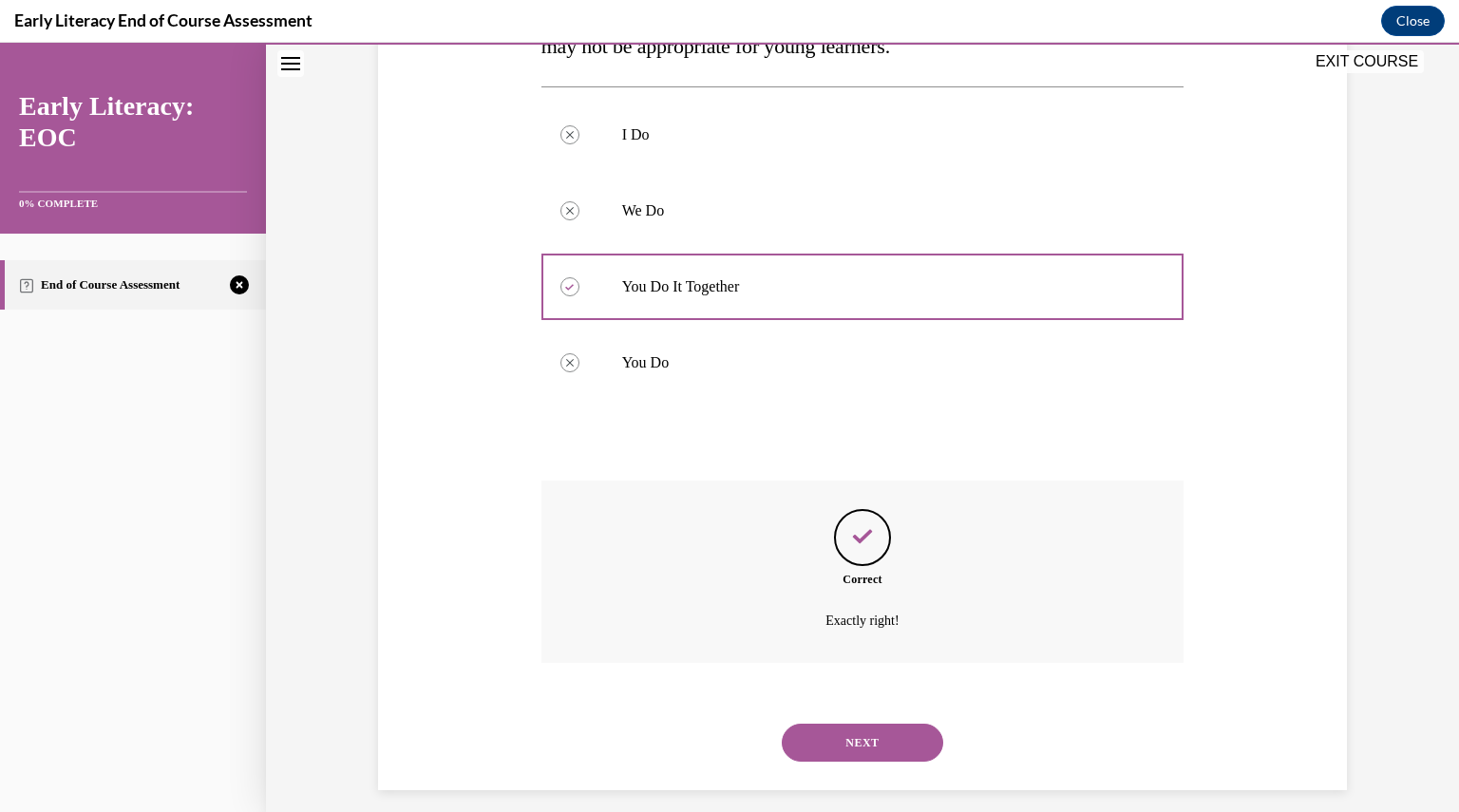
scroll to position [394, 0]
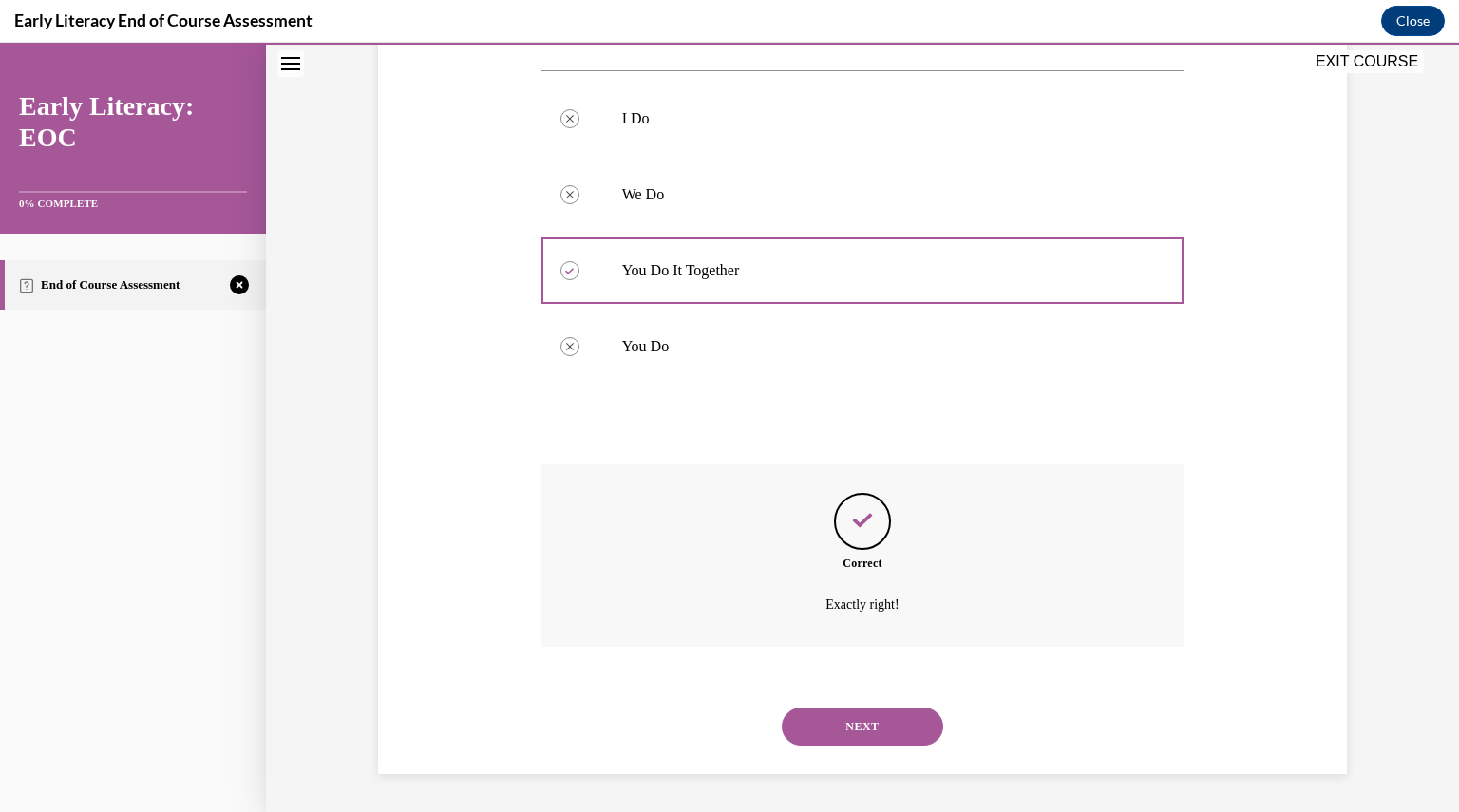
click at [855, 738] on button "NEXT" at bounding box center [862, 725] width 162 height 38
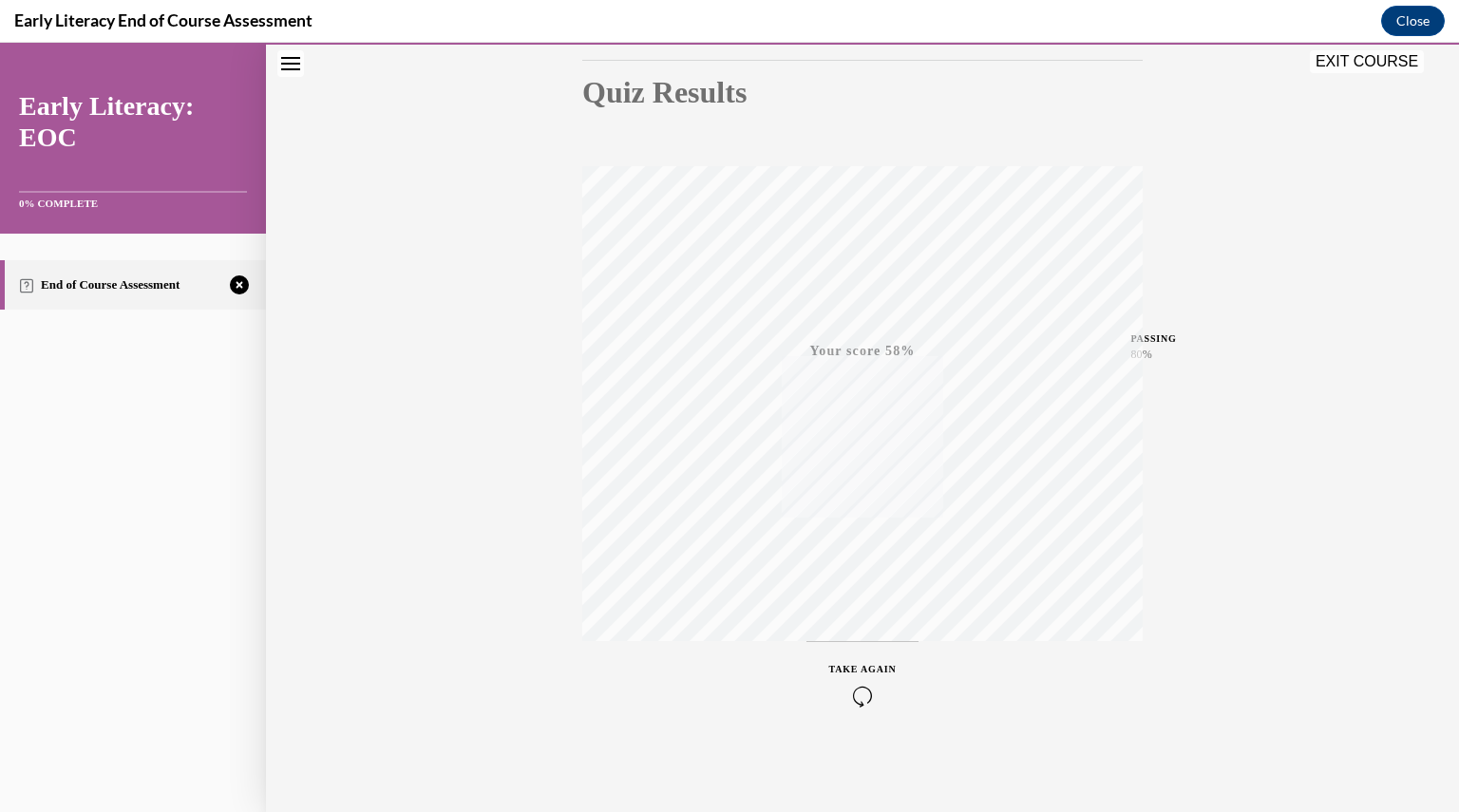
click at [856, 694] on icon "button" at bounding box center [863, 696] width 67 height 21
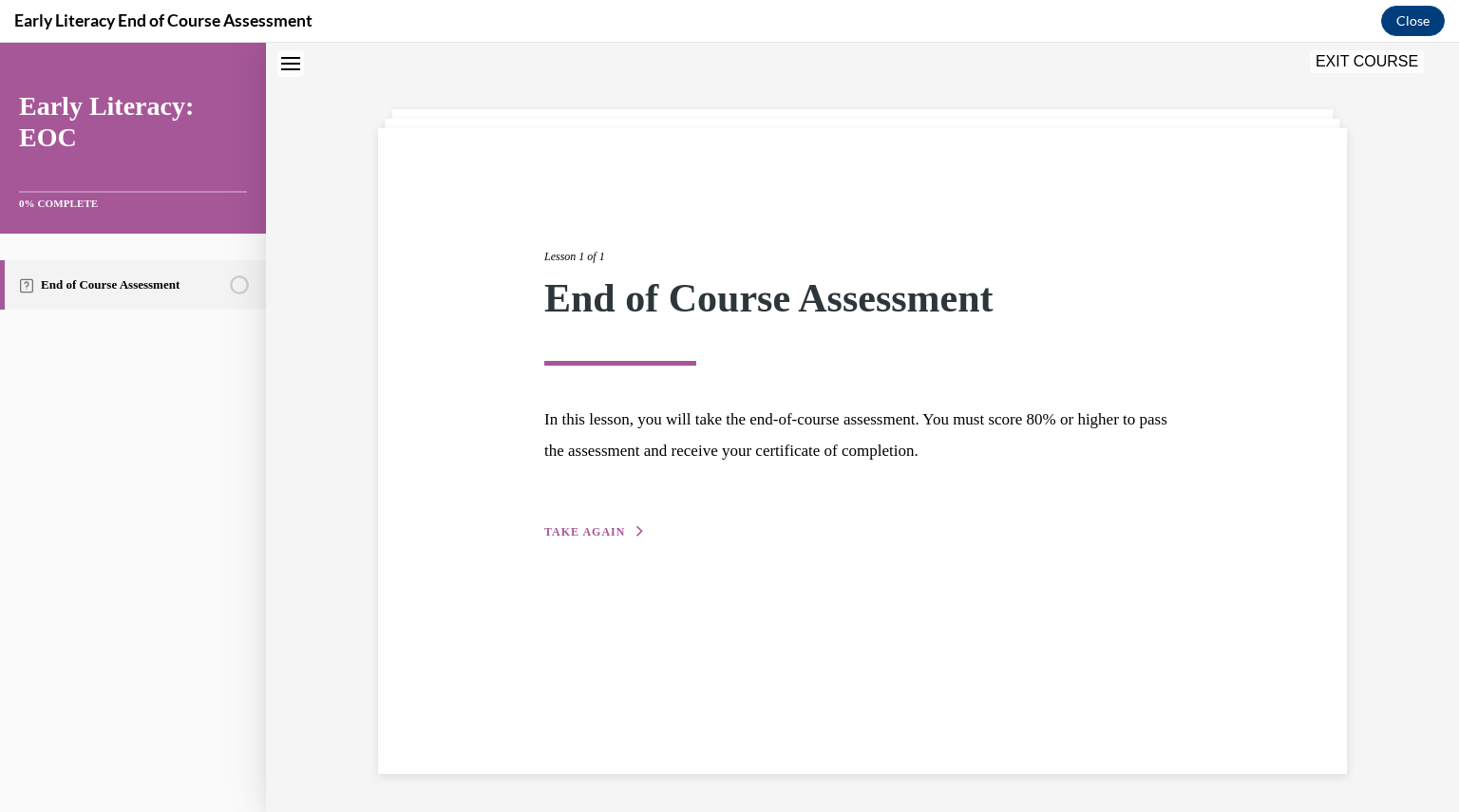
scroll to position [60, 0]
click at [623, 534] on button "TAKE AGAIN" at bounding box center [595, 532] width 101 height 17
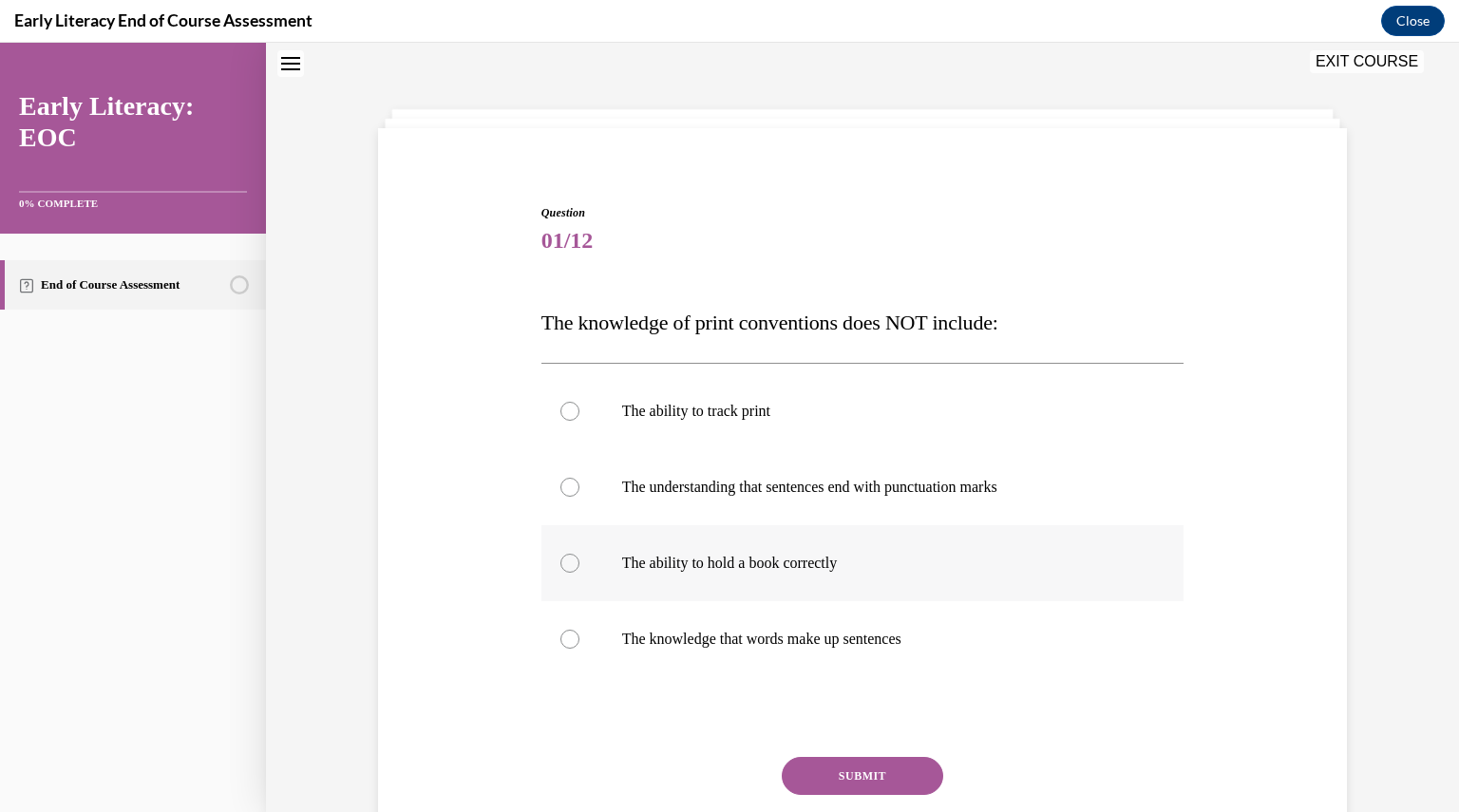
click at [634, 556] on p "The ability to hold a book correctly" at bounding box center [880, 563] width 515 height 19
click at [841, 778] on button "SUBMIT" at bounding box center [862, 775] width 162 height 38
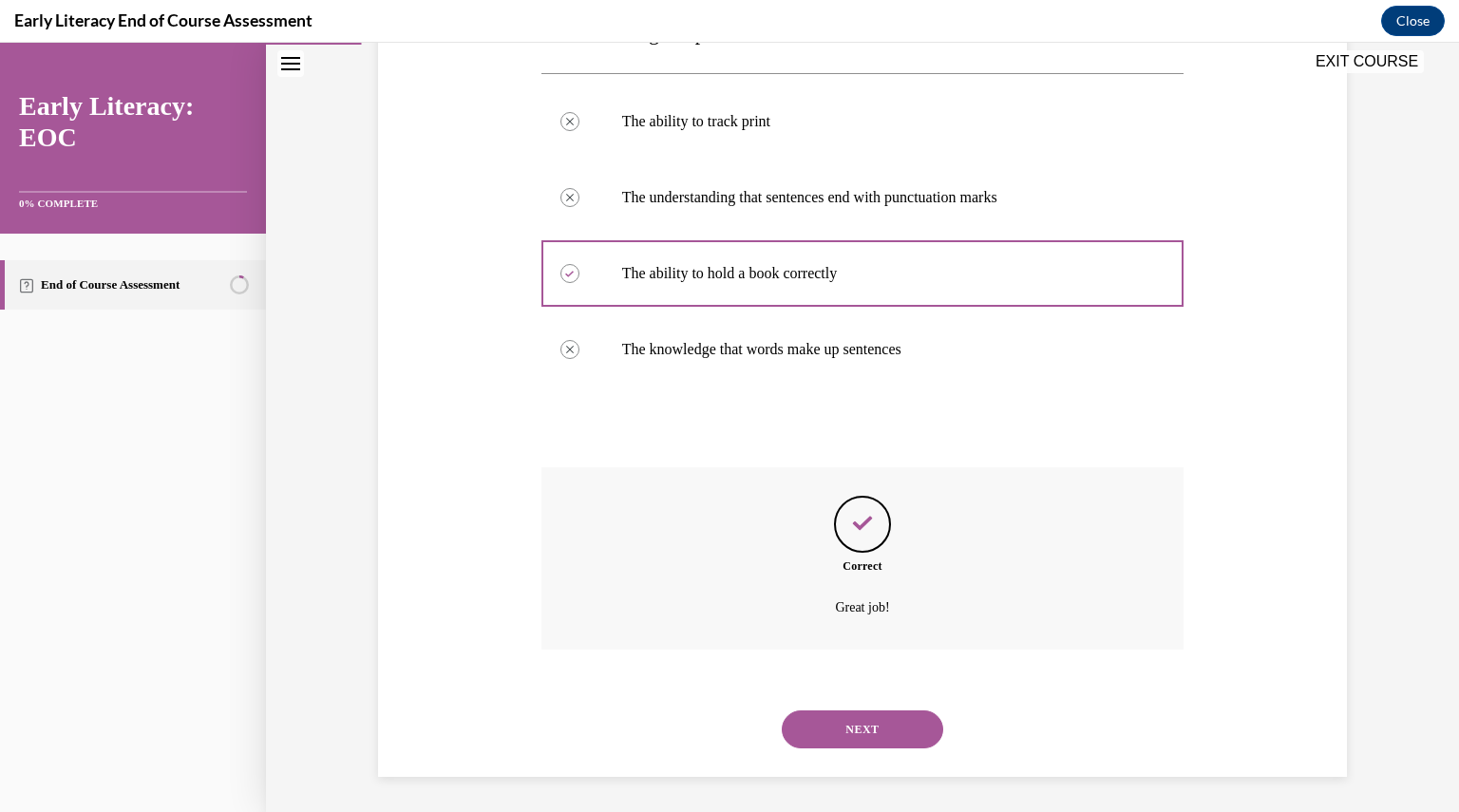
scroll to position [353, 0]
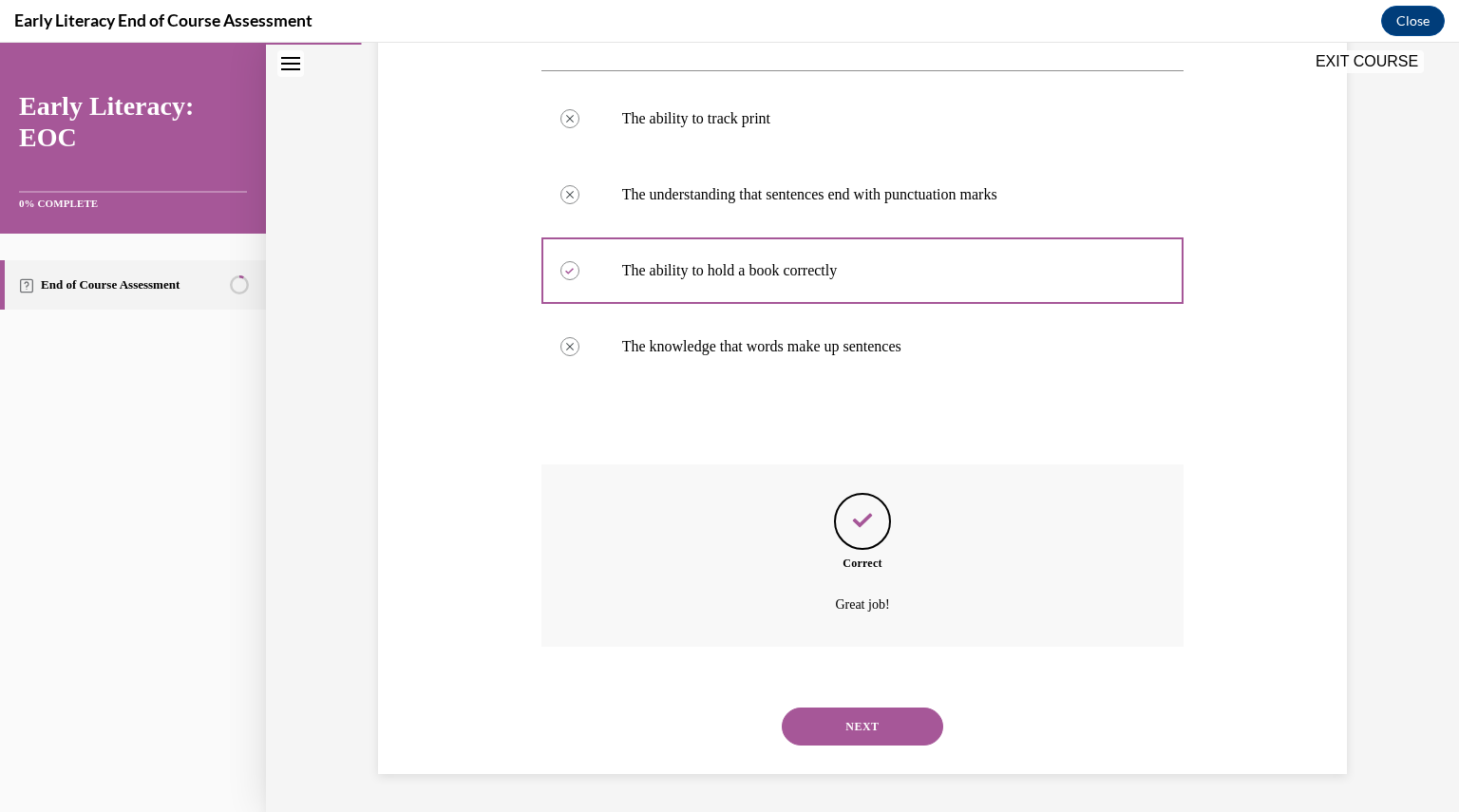
click at [847, 727] on button "NEXT" at bounding box center [862, 725] width 162 height 38
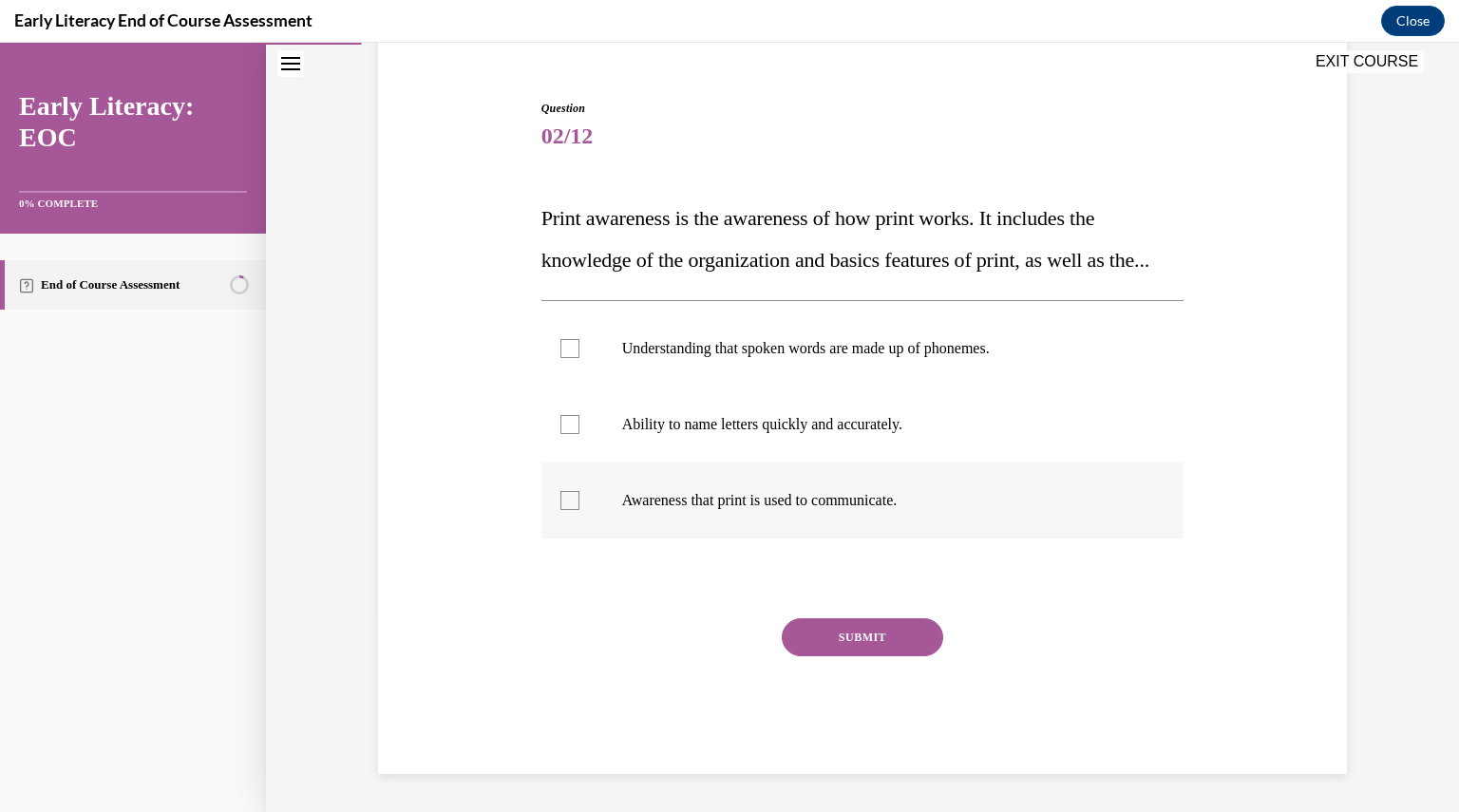
click at [701, 504] on p "Awareness that print is used to communicate." at bounding box center [880, 501] width 515 height 19
click at [854, 650] on button "SUBMIT" at bounding box center [862, 637] width 162 height 38
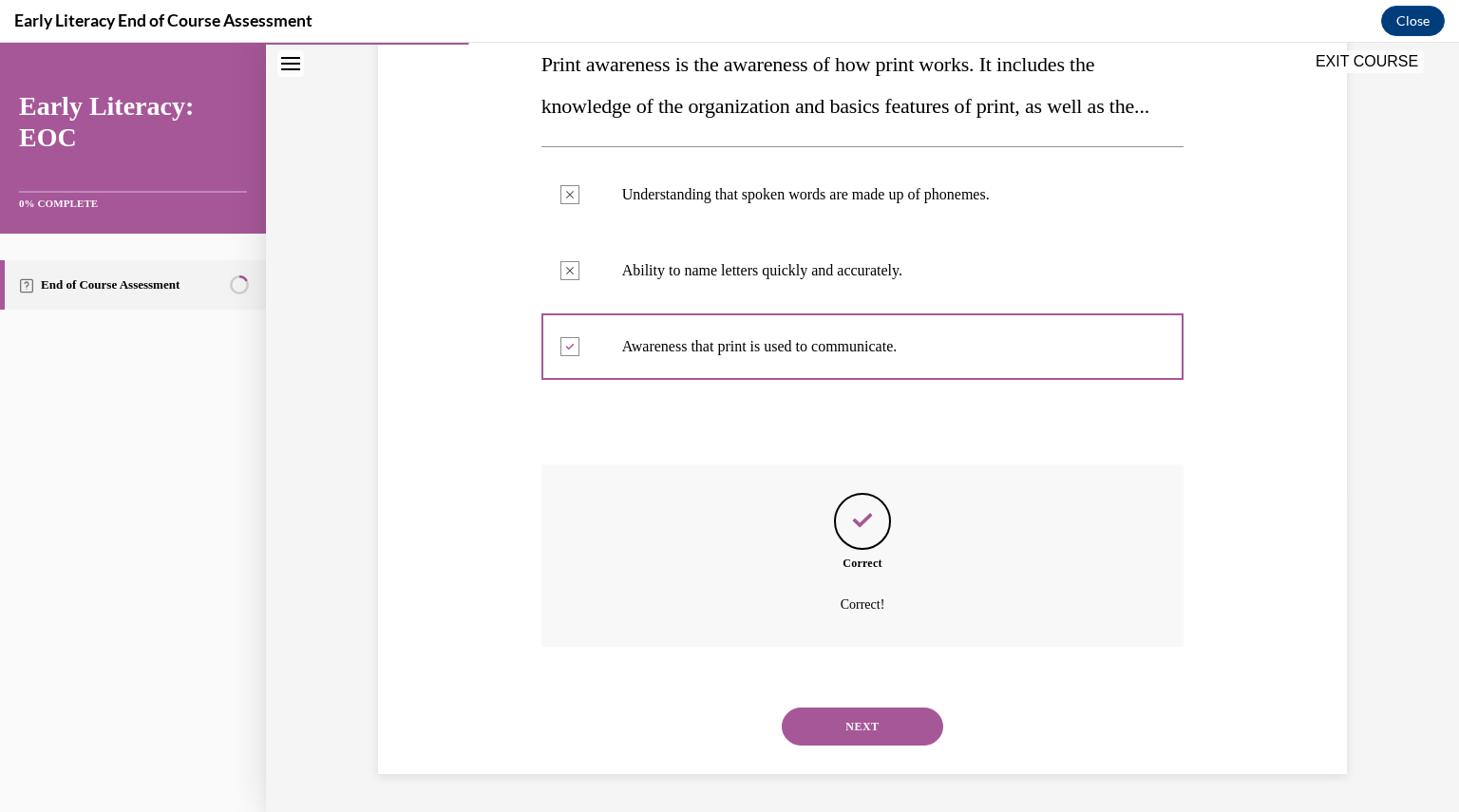
scroll to position [360, 0]
click at [843, 738] on button "NEXT" at bounding box center [862, 725] width 162 height 38
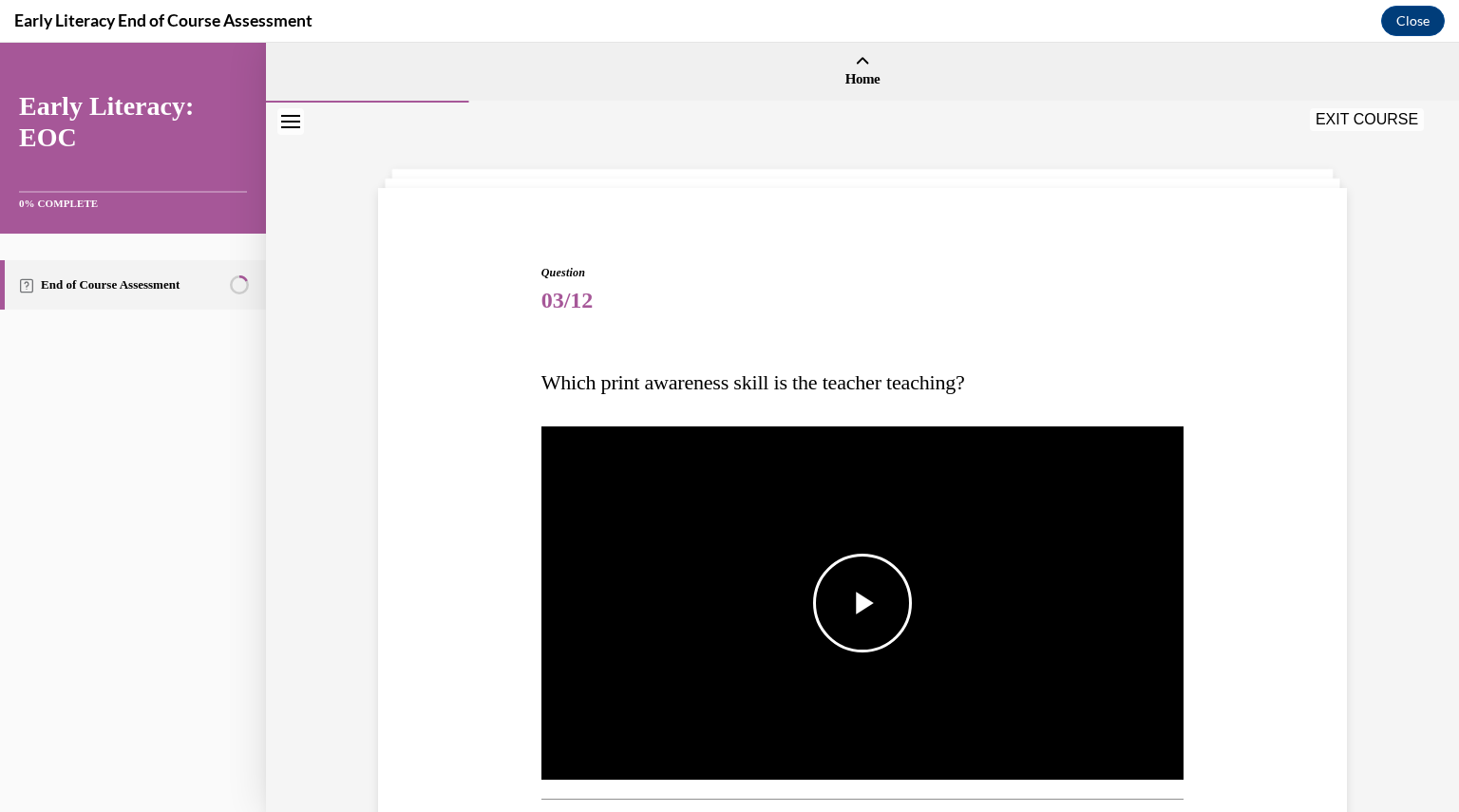
click at [862, 603] on span "Video player" at bounding box center [862, 603] width 0 height 0
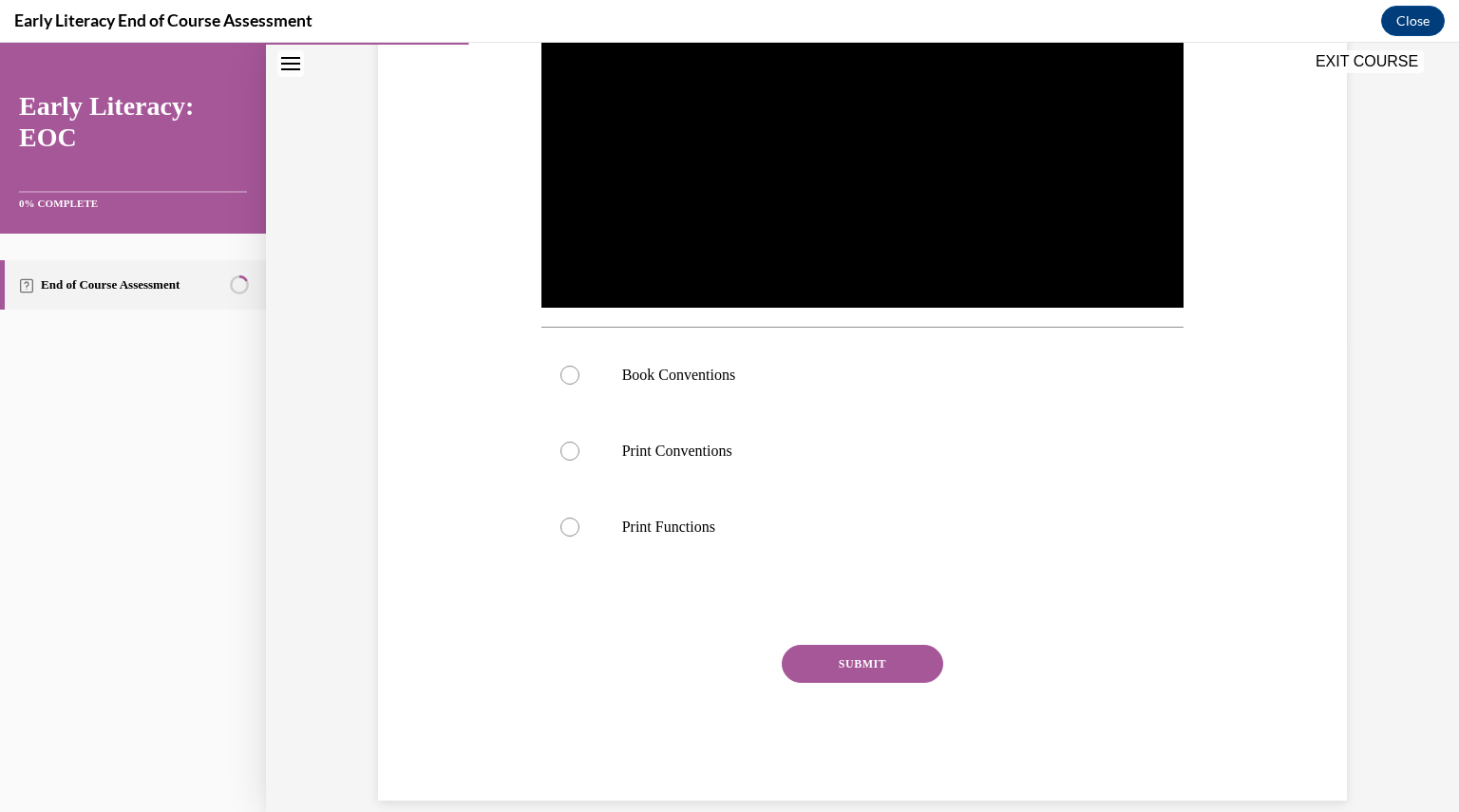
scroll to position [476, 0]
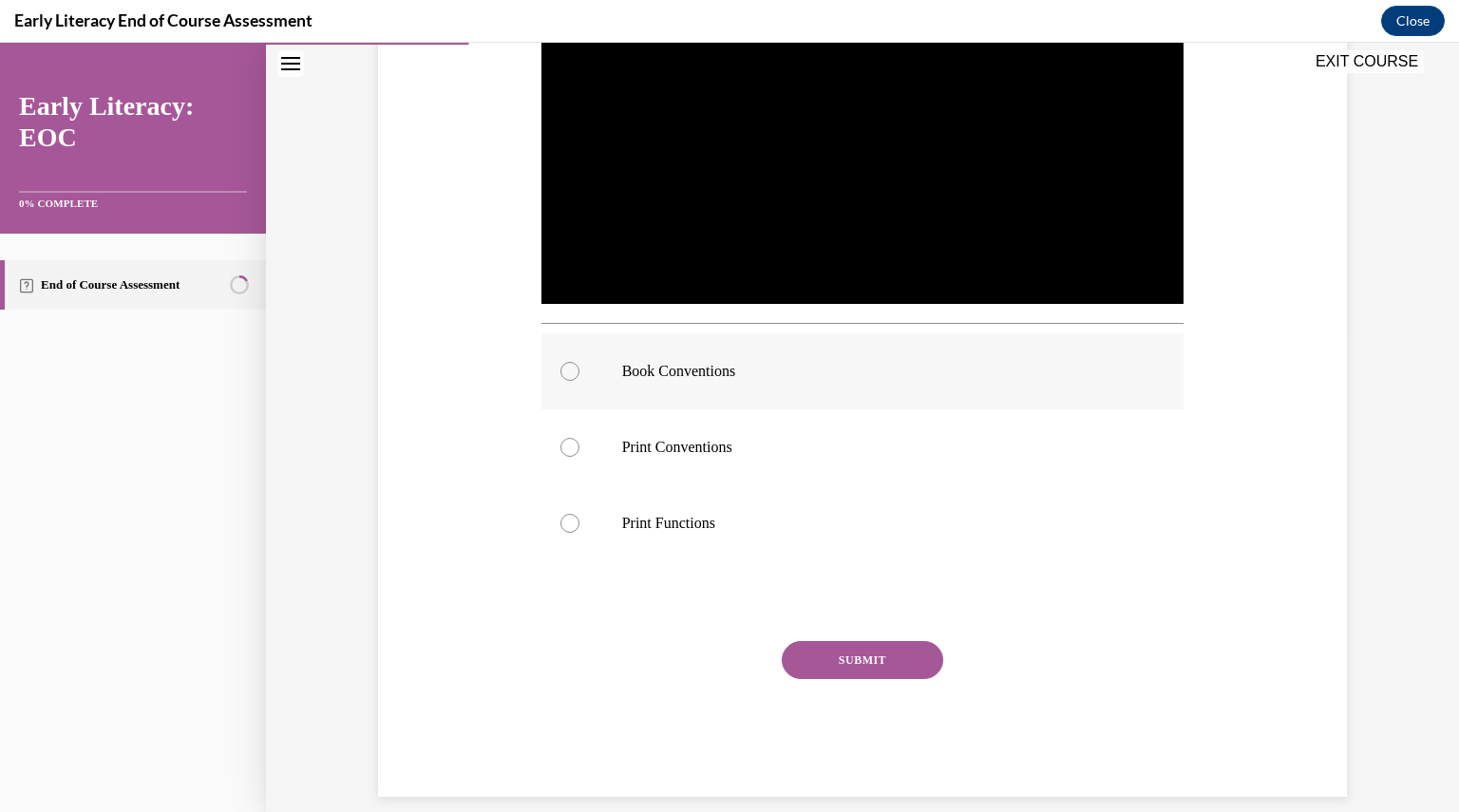
click at [718, 396] on div at bounding box center [862, 371] width 643 height 76
click at [835, 655] on button "SUBMIT" at bounding box center [862, 659] width 162 height 38
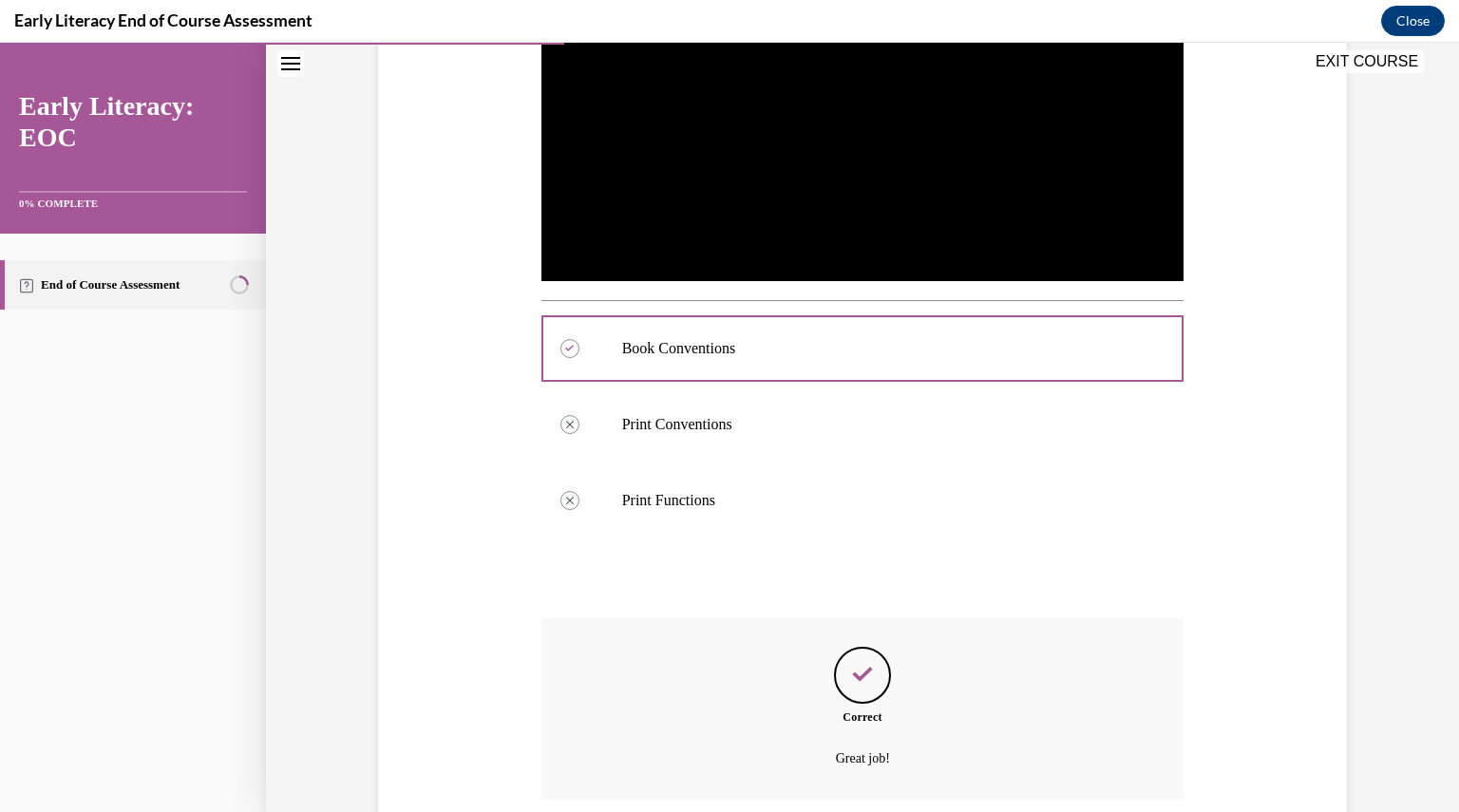
scroll to position [651, 0]
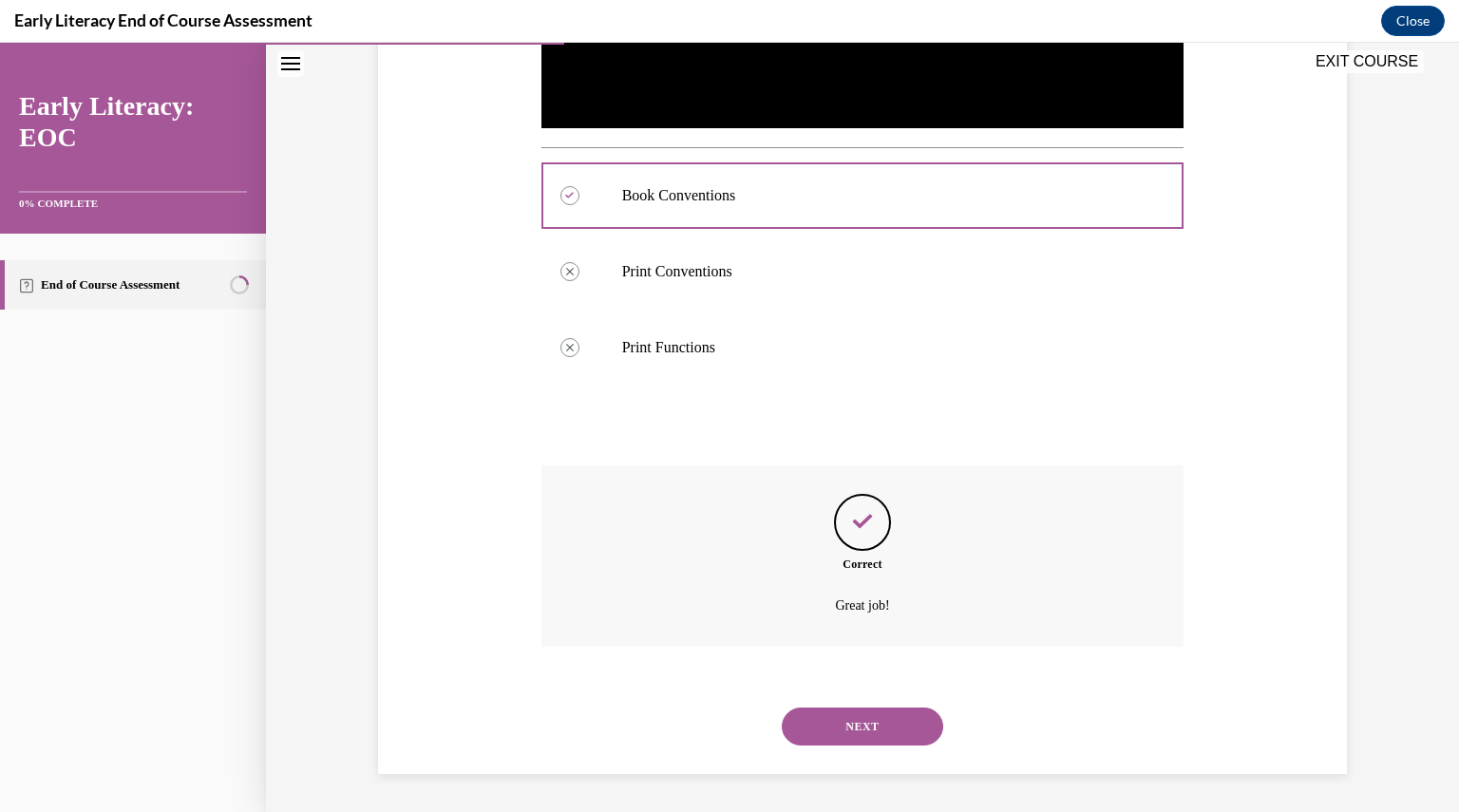
click at [844, 722] on button "NEXT" at bounding box center [862, 725] width 162 height 38
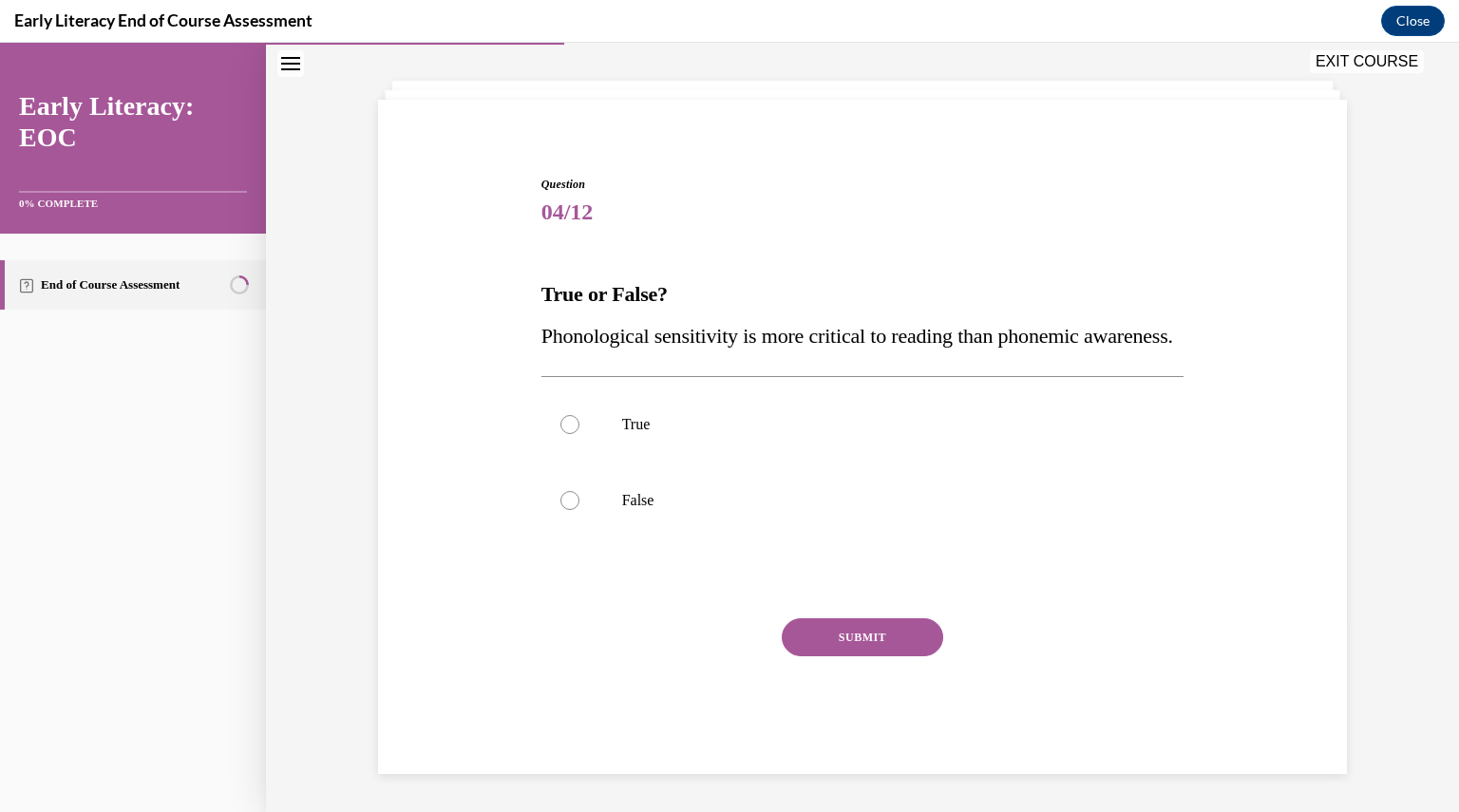
scroll to position [130, 0]
click at [667, 505] on p "False" at bounding box center [880, 501] width 515 height 19
click at [826, 641] on button "SUBMIT" at bounding box center [862, 637] width 162 height 38
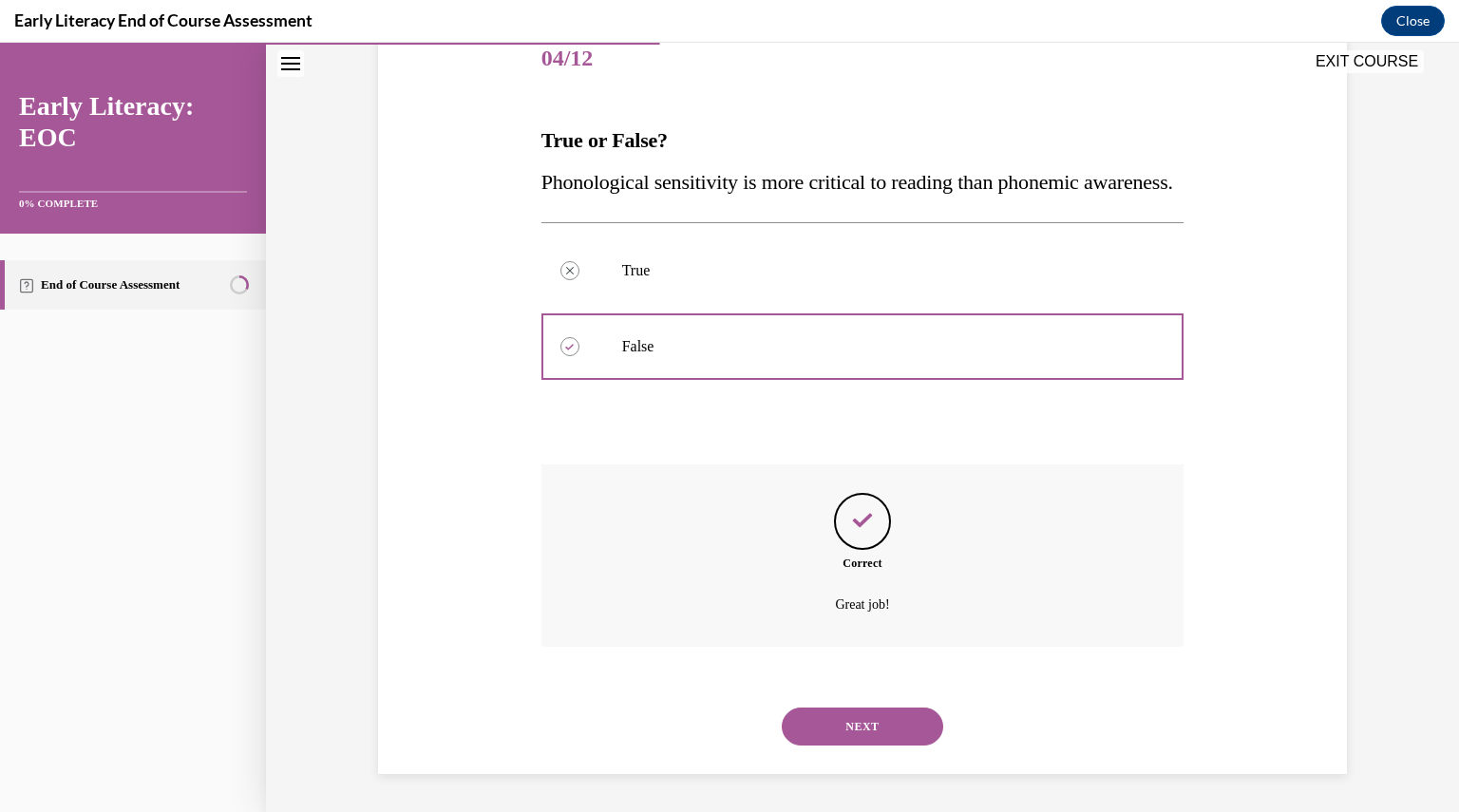
scroll to position [284, 0]
click at [838, 721] on button "NEXT" at bounding box center [862, 725] width 162 height 38
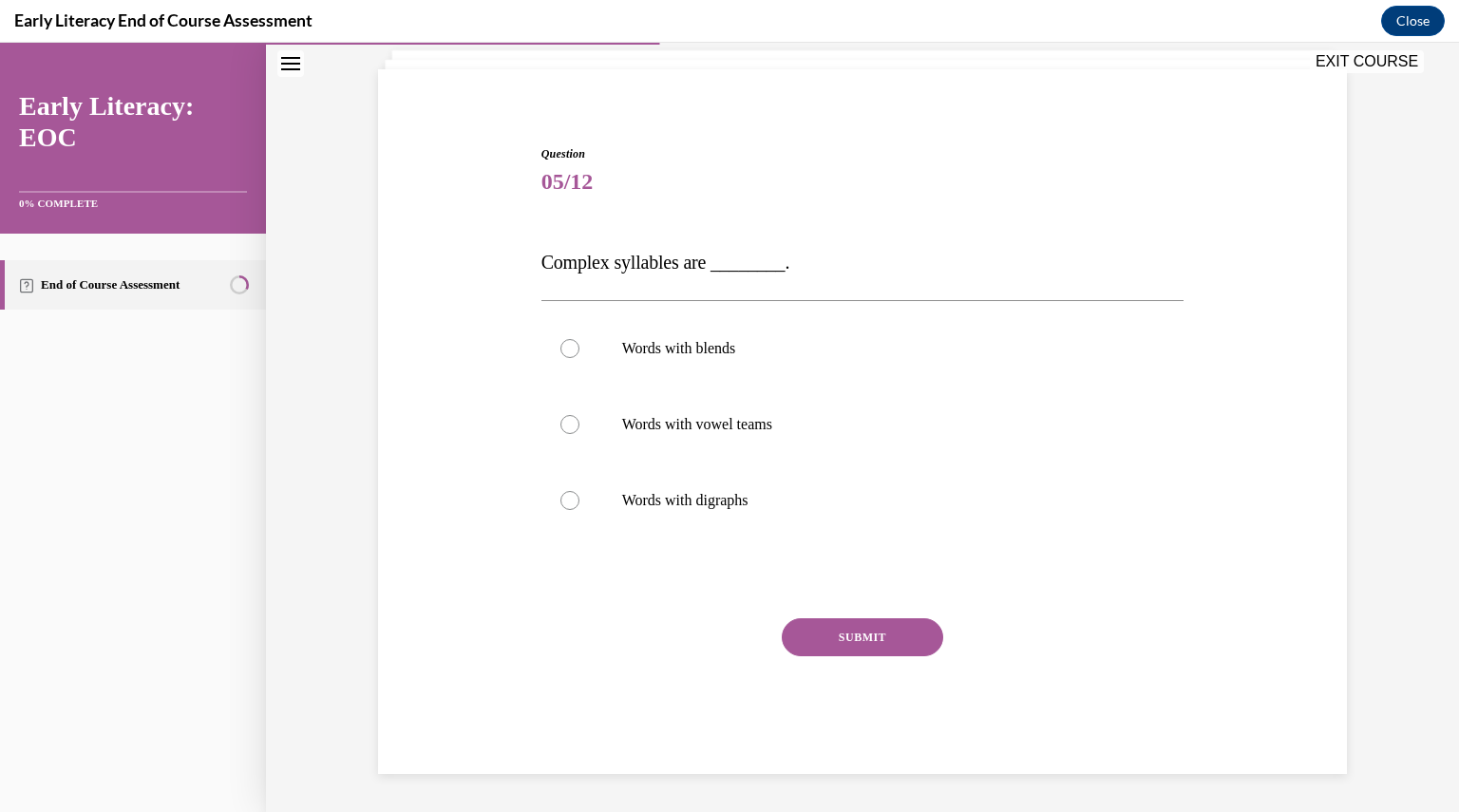
scroll to position [118, 0]
click at [703, 438] on div at bounding box center [862, 424] width 643 height 76
click at [756, 334] on div at bounding box center [862, 348] width 643 height 76
click at [864, 643] on button "SUBMIT" at bounding box center [862, 637] width 162 height 38
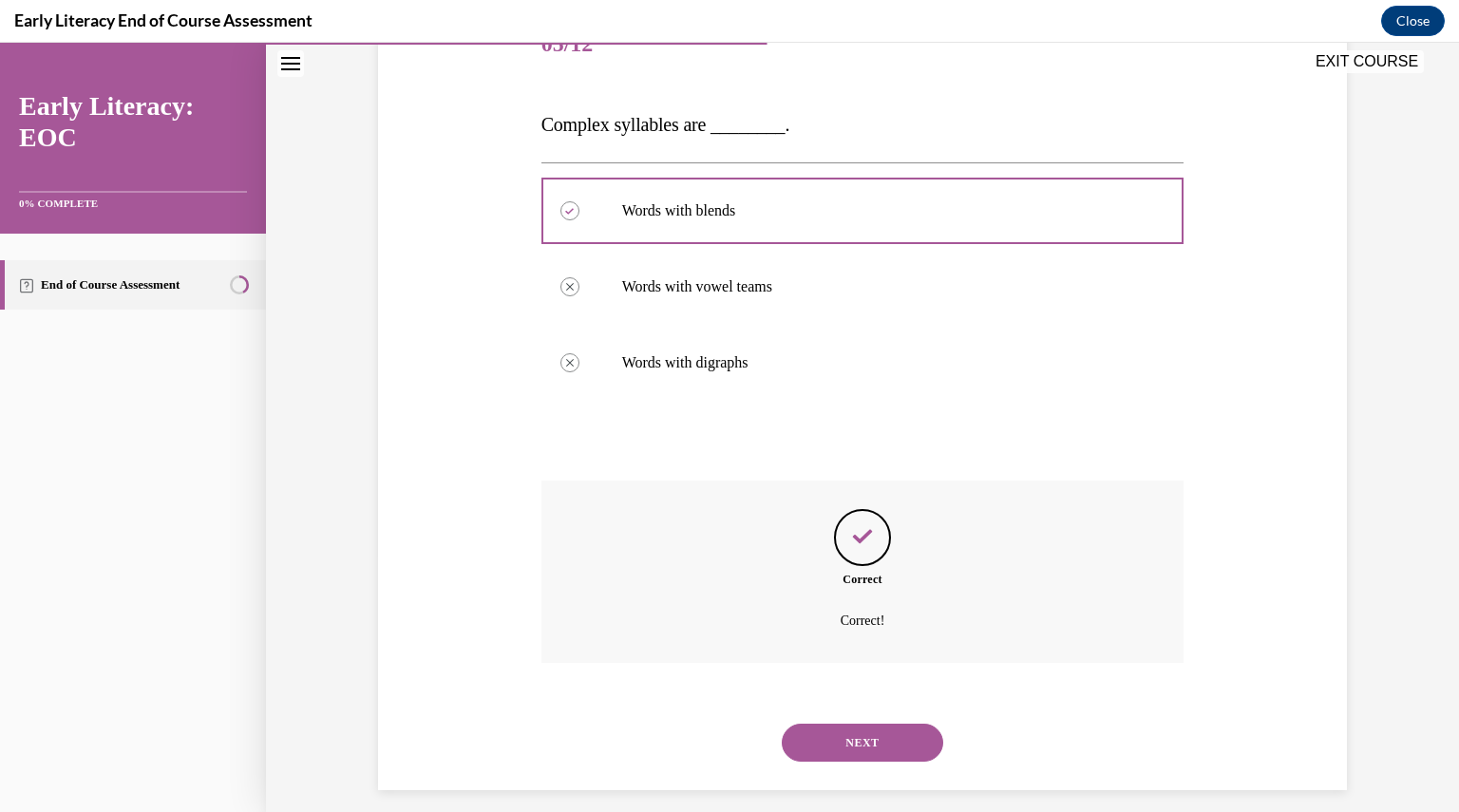
scroll to position [273, 0]
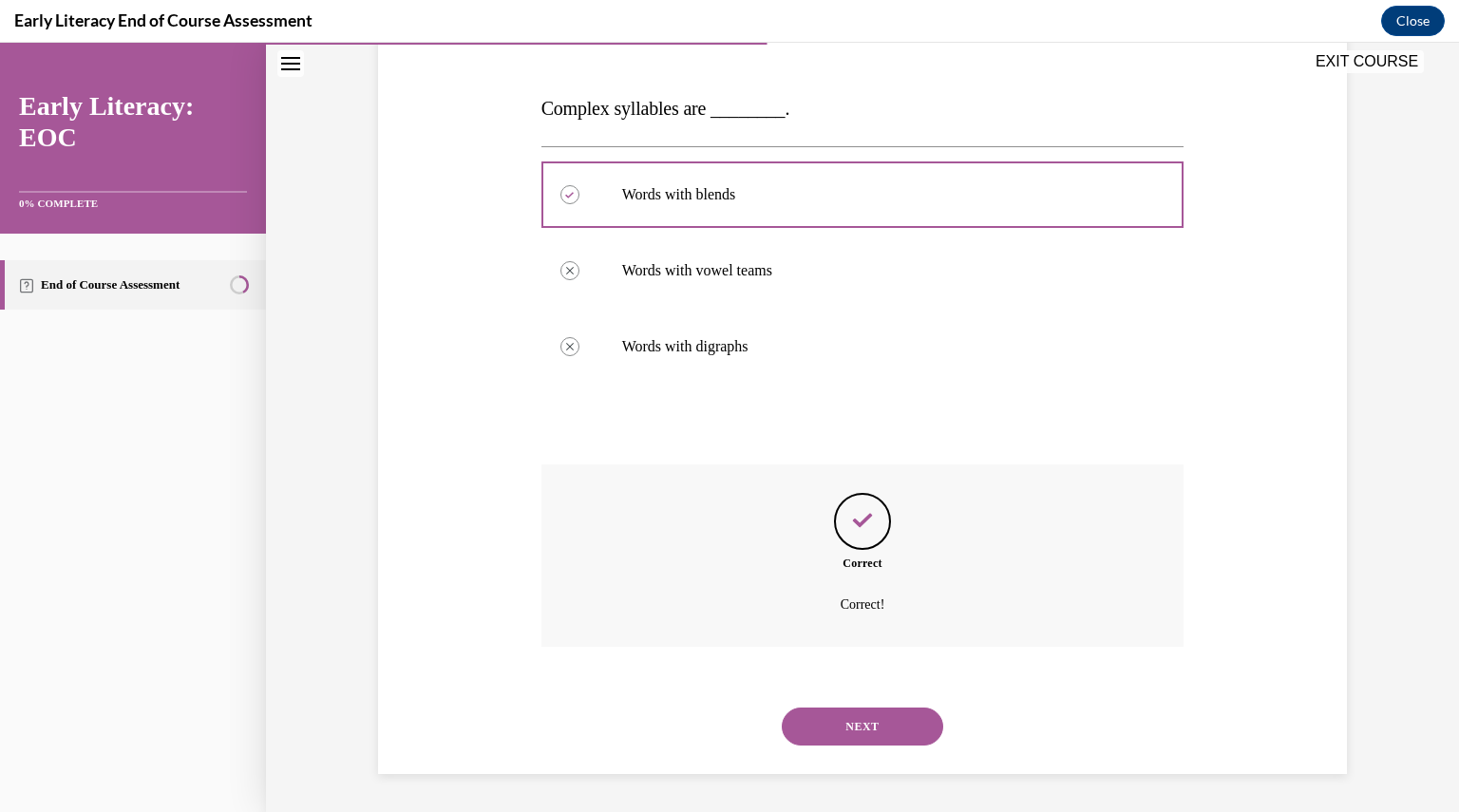
click at [841, 749] on div "NEXT" at bounding box center [862, 726] width 643 height 76
click at [841, 736] on button "NEXT" at bounding box center [862, 725] width 162 height 38
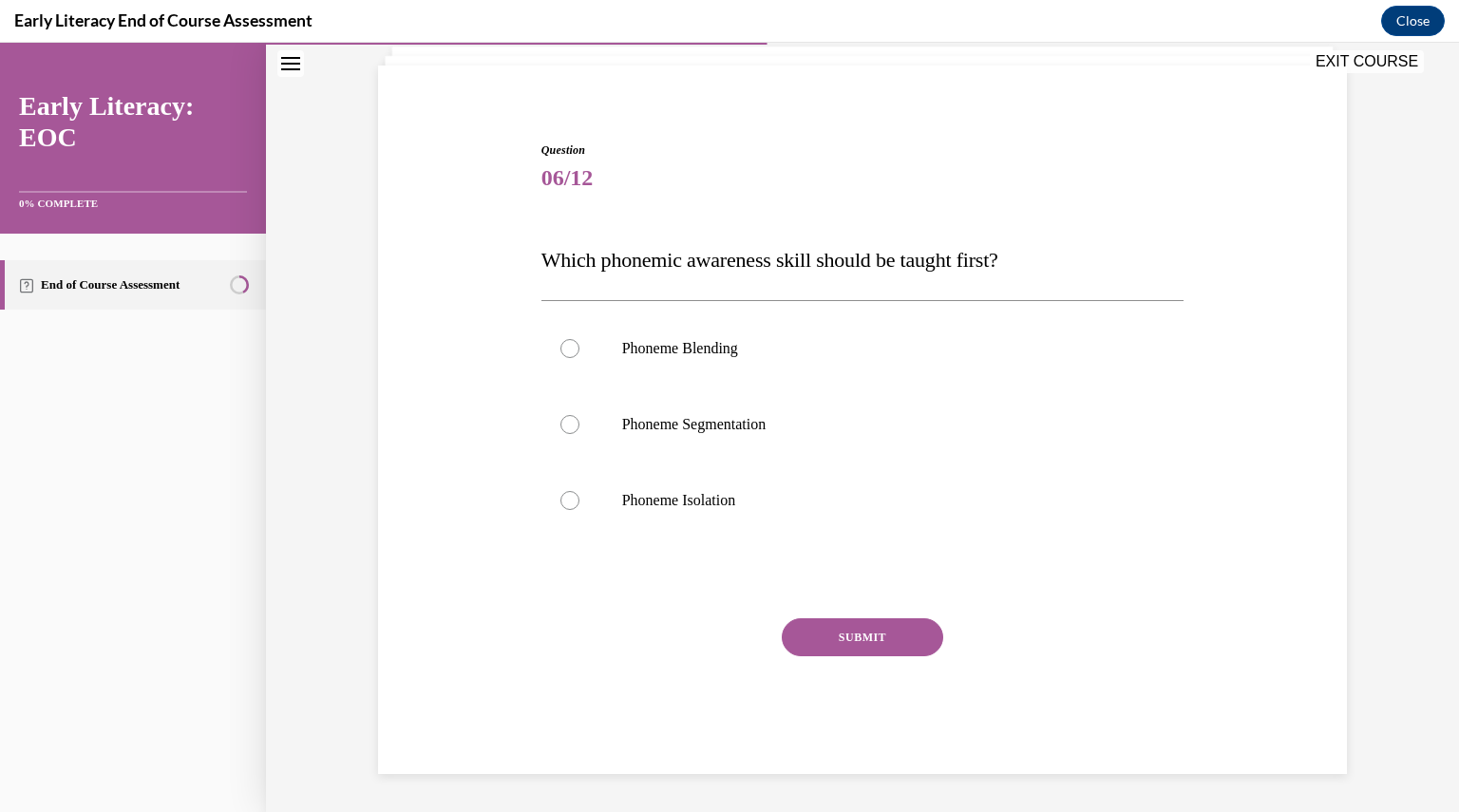
scroll to position [122, 0]
click at [701, 368] on div at bounding box center [862, 348] width 643 height 76
click at [839, 640] on button "SUBMIT" at bounding box center [862, 637] width 162 height 38
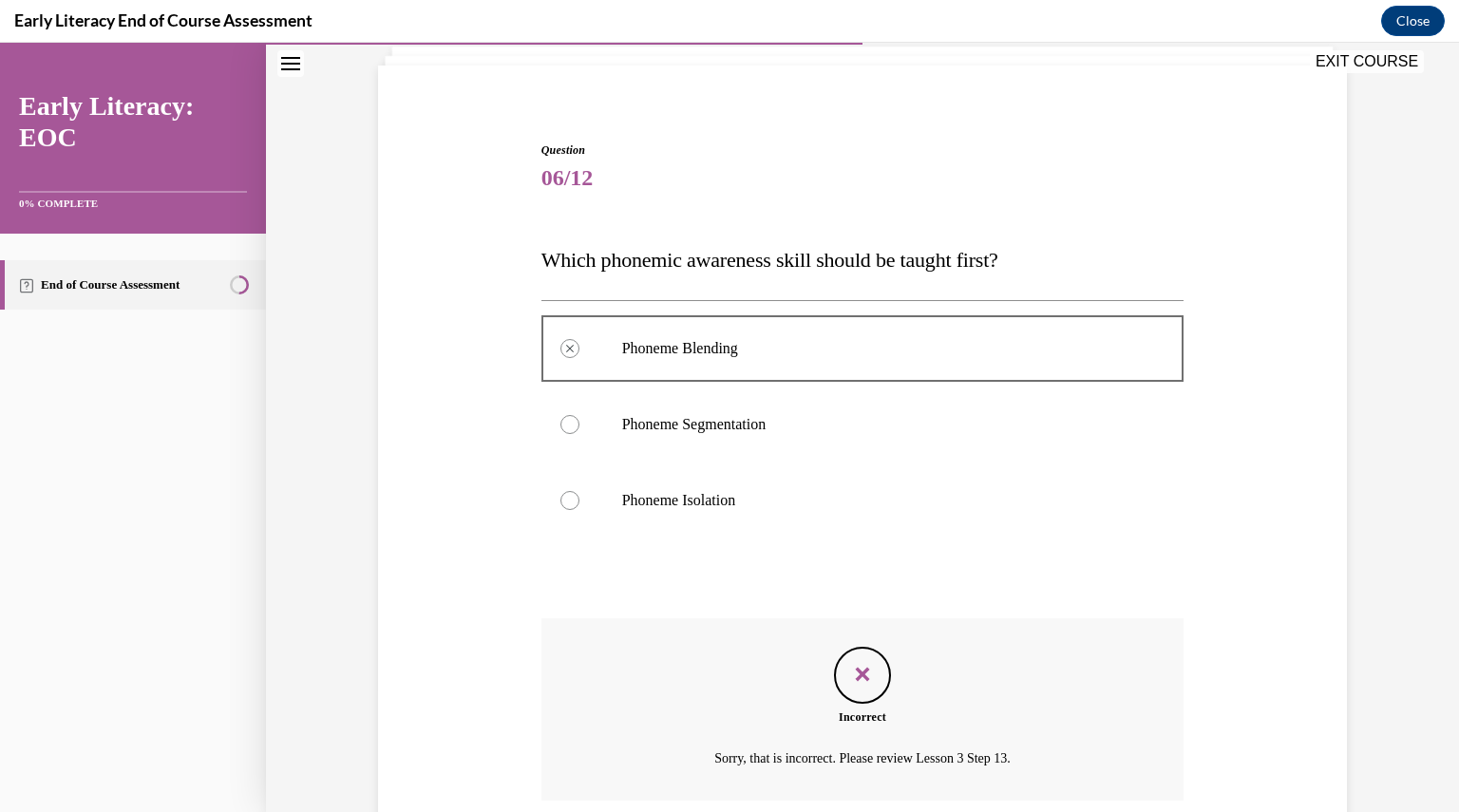
scroll to position [276, 0]
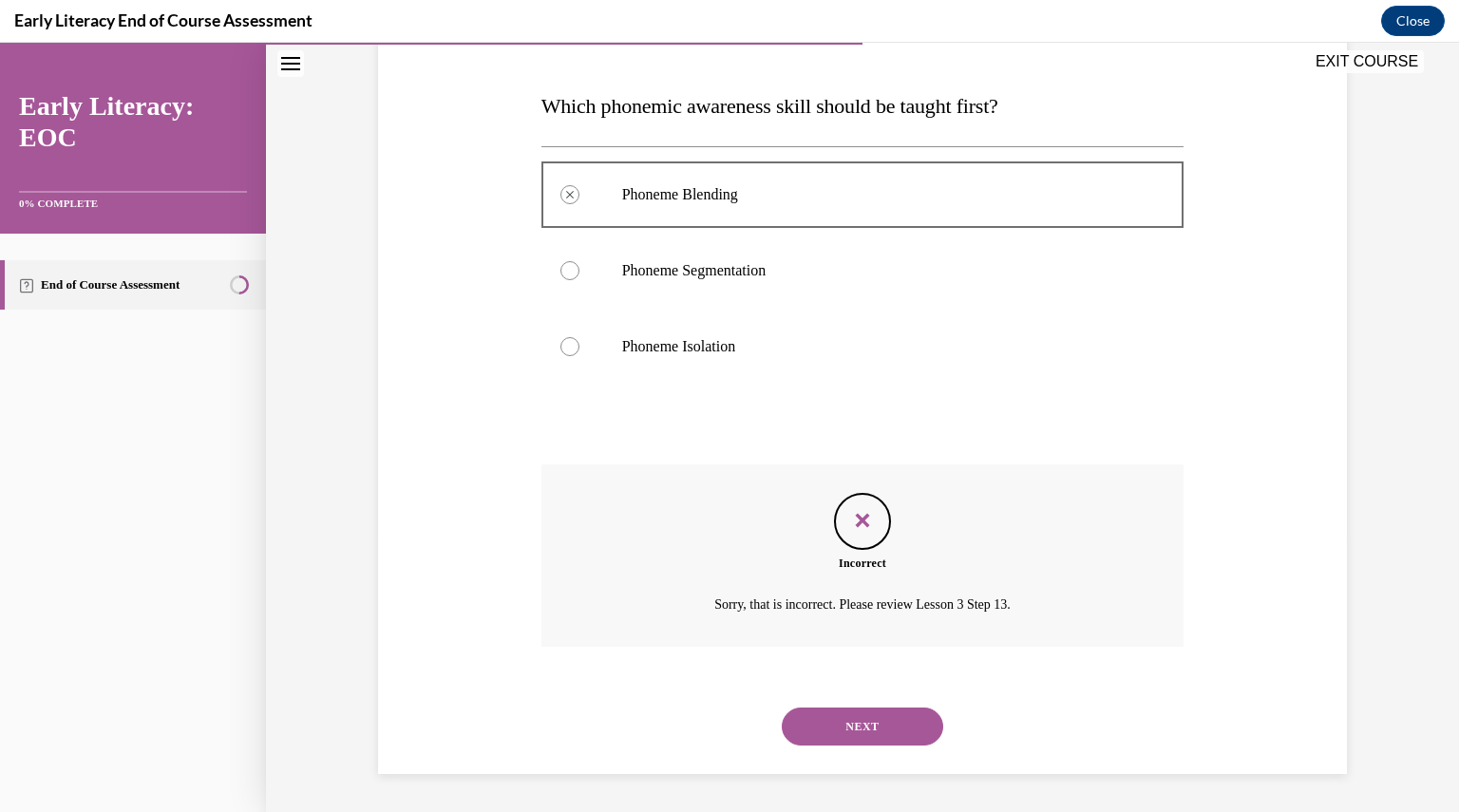
click at [853, 726] on button "NEXT" at bounding box center [862, 725] width 162 height 38
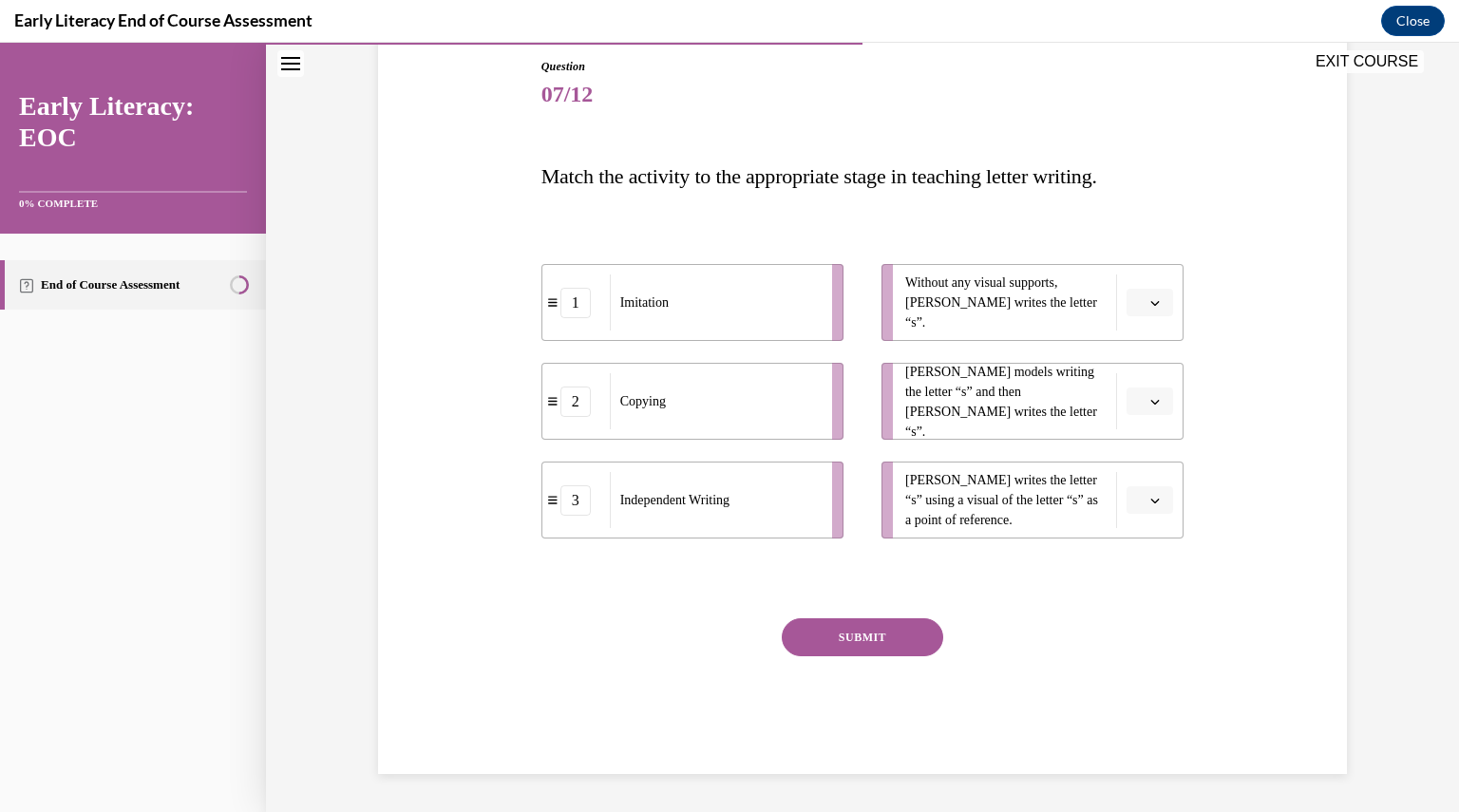
scroll to position [206, 0]
click at [1151, 301] on icon "button" at bounding box center [1155, 303] width 10 height 10
click at [1144, 452] on div "3" at bounding box center [1140, 458] width 47 height 38
click at [1149, 502] on span "button" at bounding box center [1155, 501] width 13 height 13
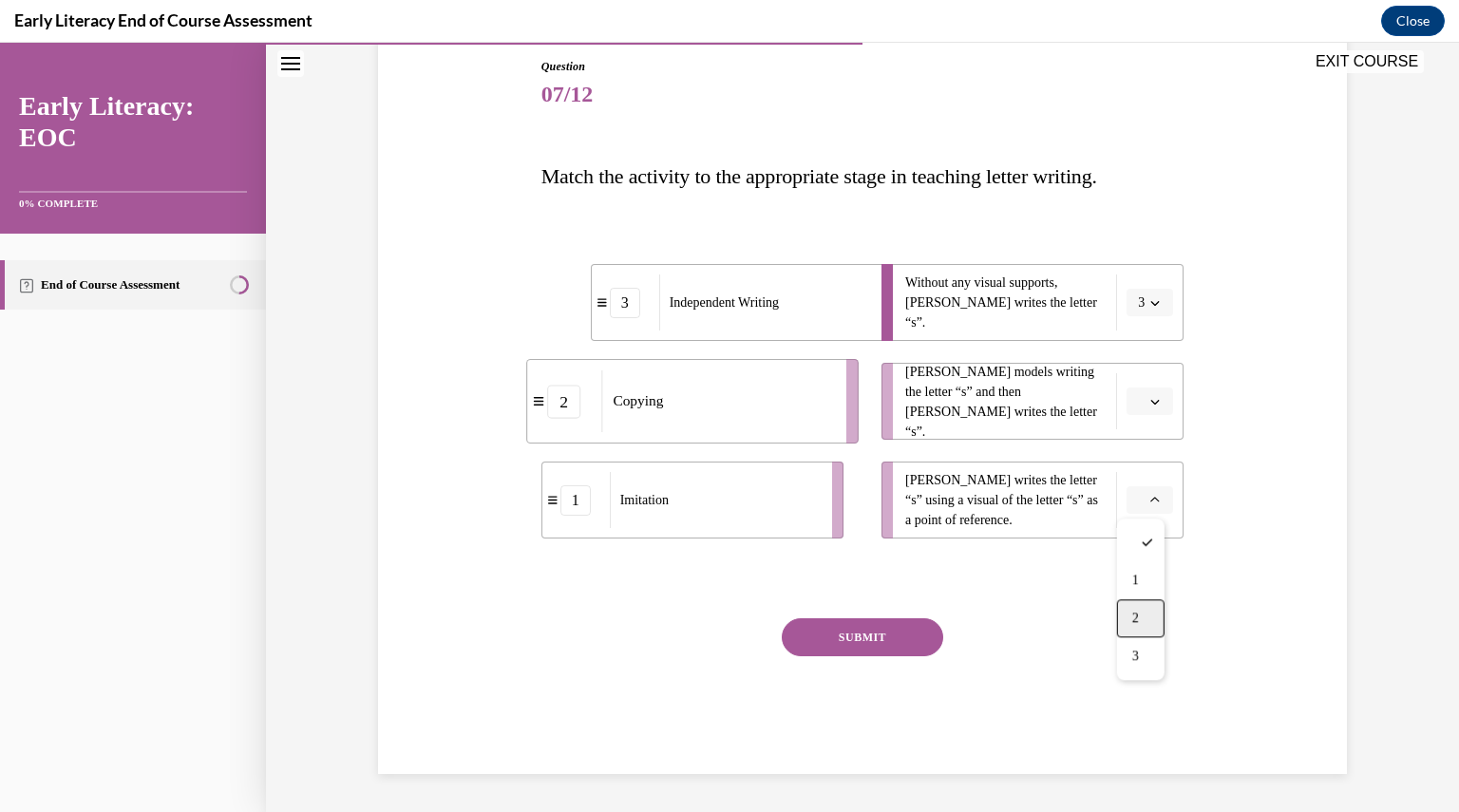
click at [1140, 606] on div "2" at bounding box center [1140, 617] width 47 height 38
click at [1151, 398] on icon "button" at bounding box center [1155, 402] width 10 height 10
click at [1145, 479] on div "1" at bounding box center [1140, 481] width 47 height 38
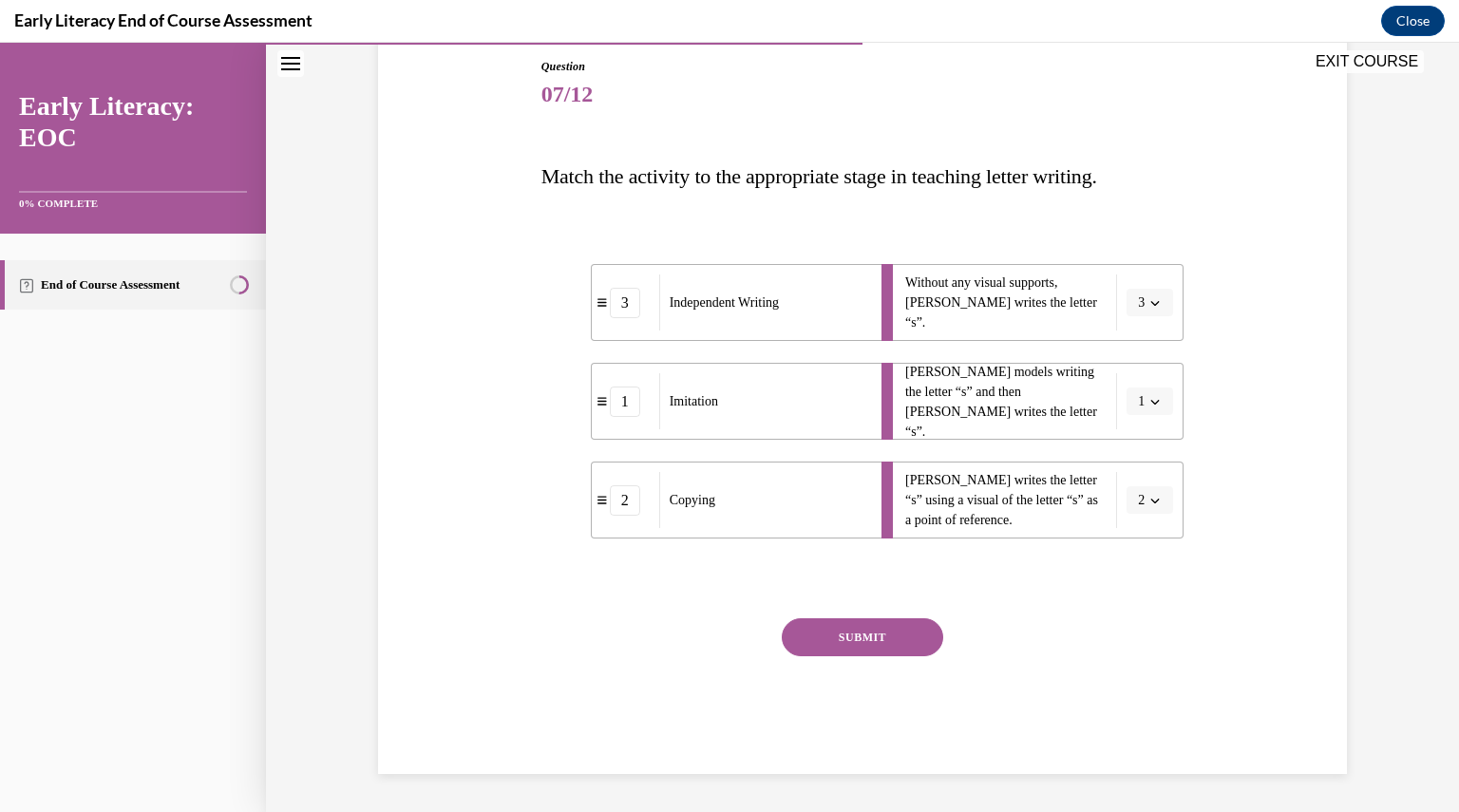
click at [915, 623] on button "SUBMIT" at bounding box center [862, 637] width 162 height 38
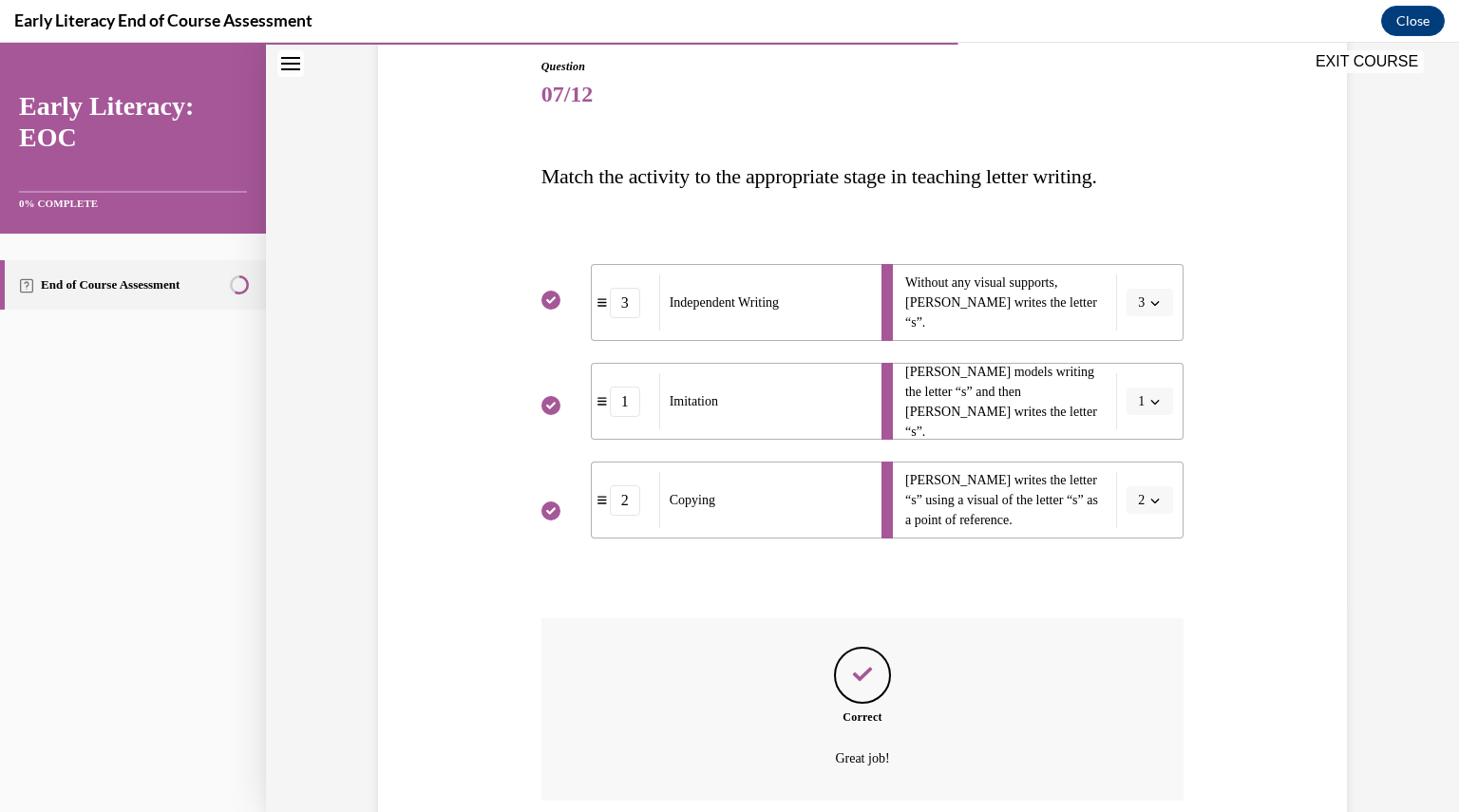
scroll to position [360, 0]
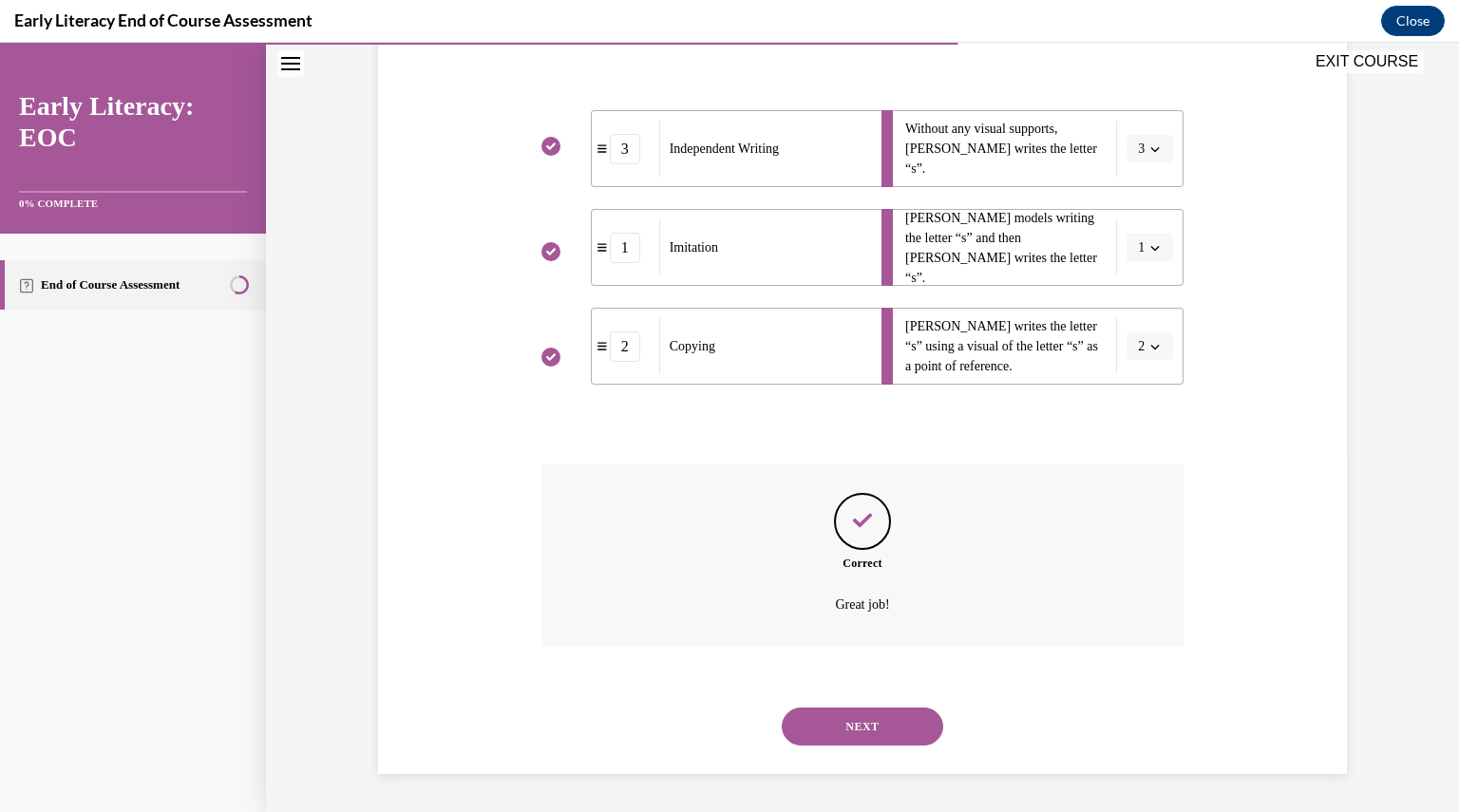
click at [856, 725] on button "NEXT" at bounding box center [862, 725] width 162 height 38
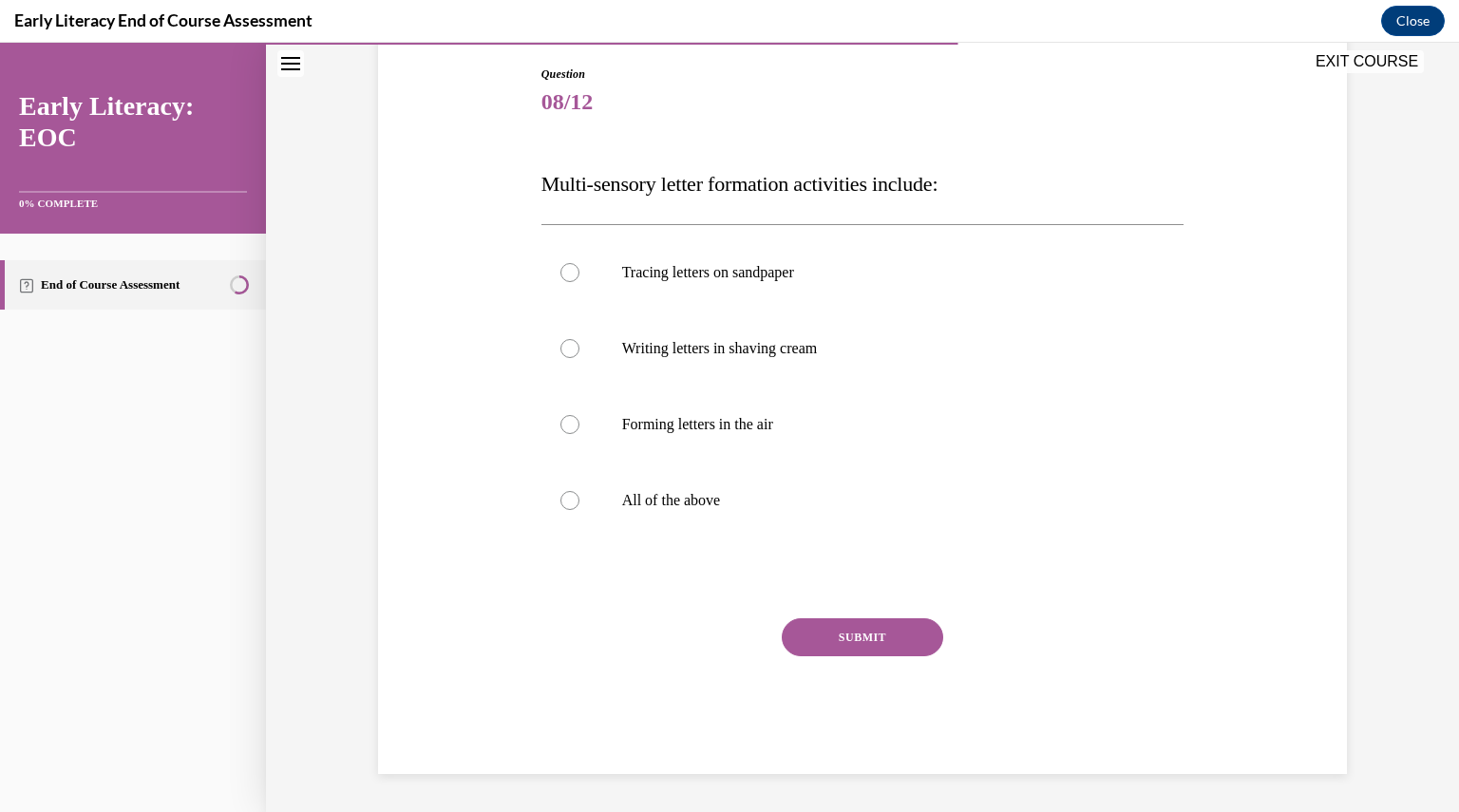
scroll to position [198, 0]
click at [692, 515] on div at bounding box center [862, 500] width 643 height 76
click at [839, 641] on button "SUBMIT" at bounding box center [862, 637] width 162 height 38
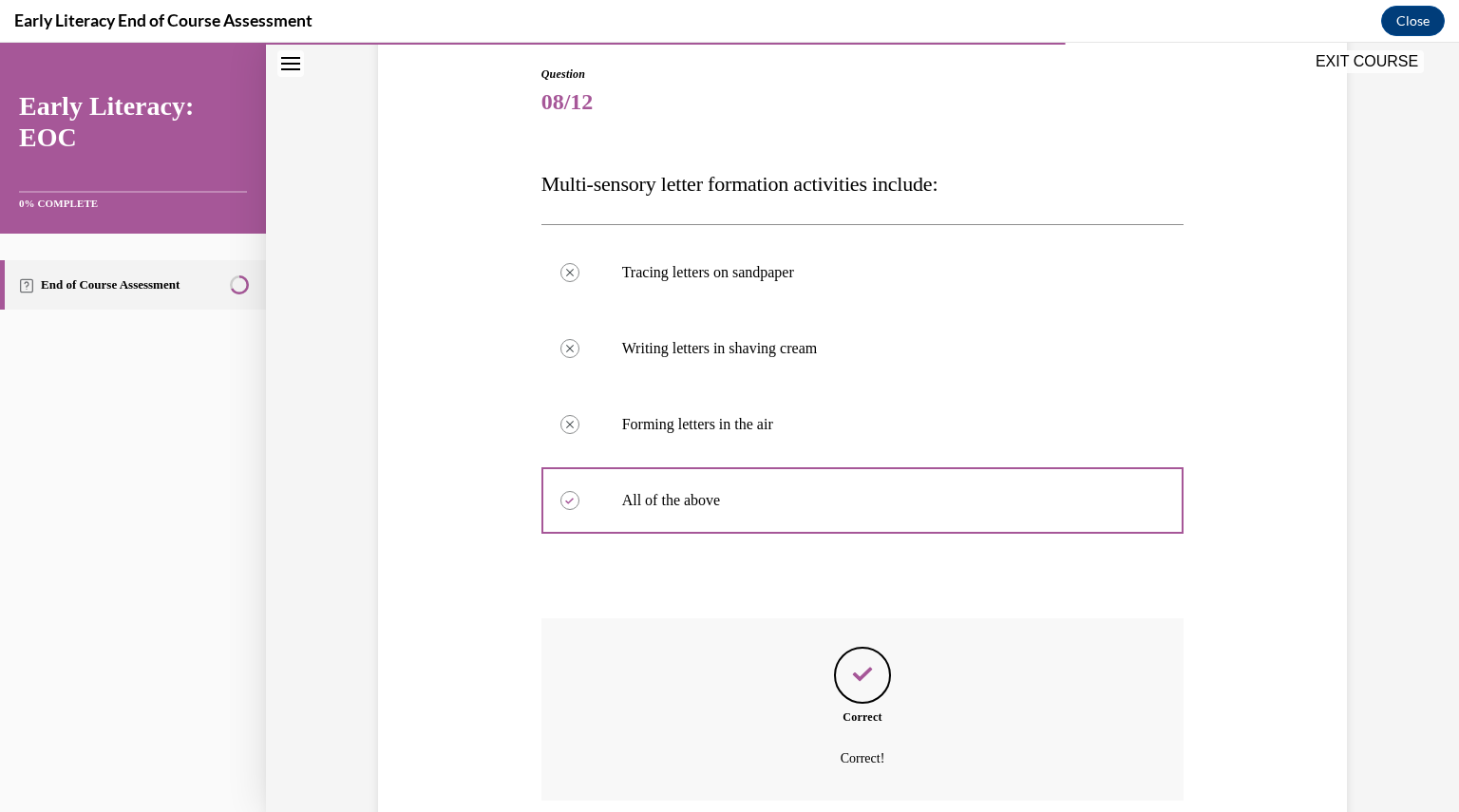
scroll to position [353, 0]
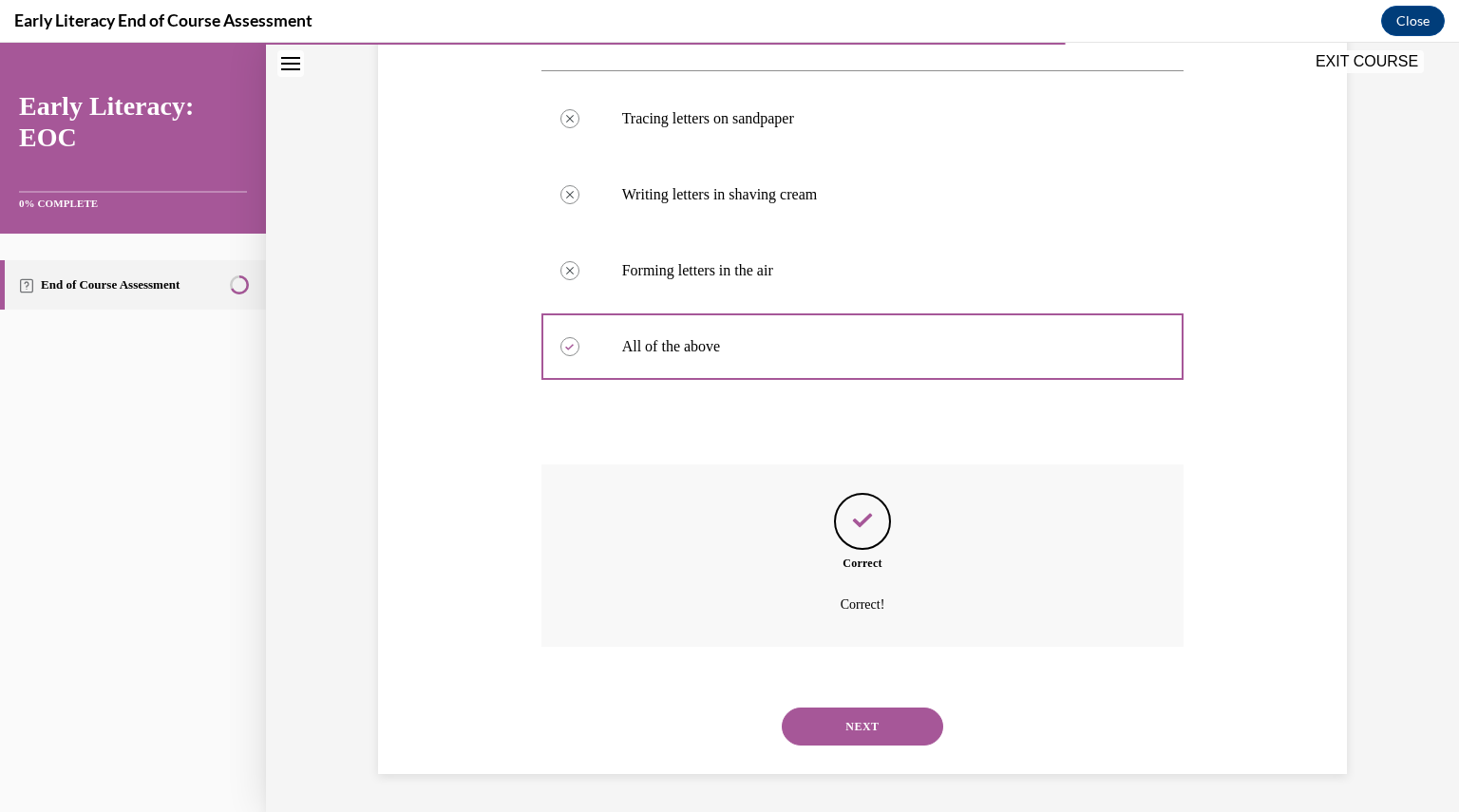
click at [860, 716] on button "NEXT" at bounding box center [862, 725] width 162 height 38
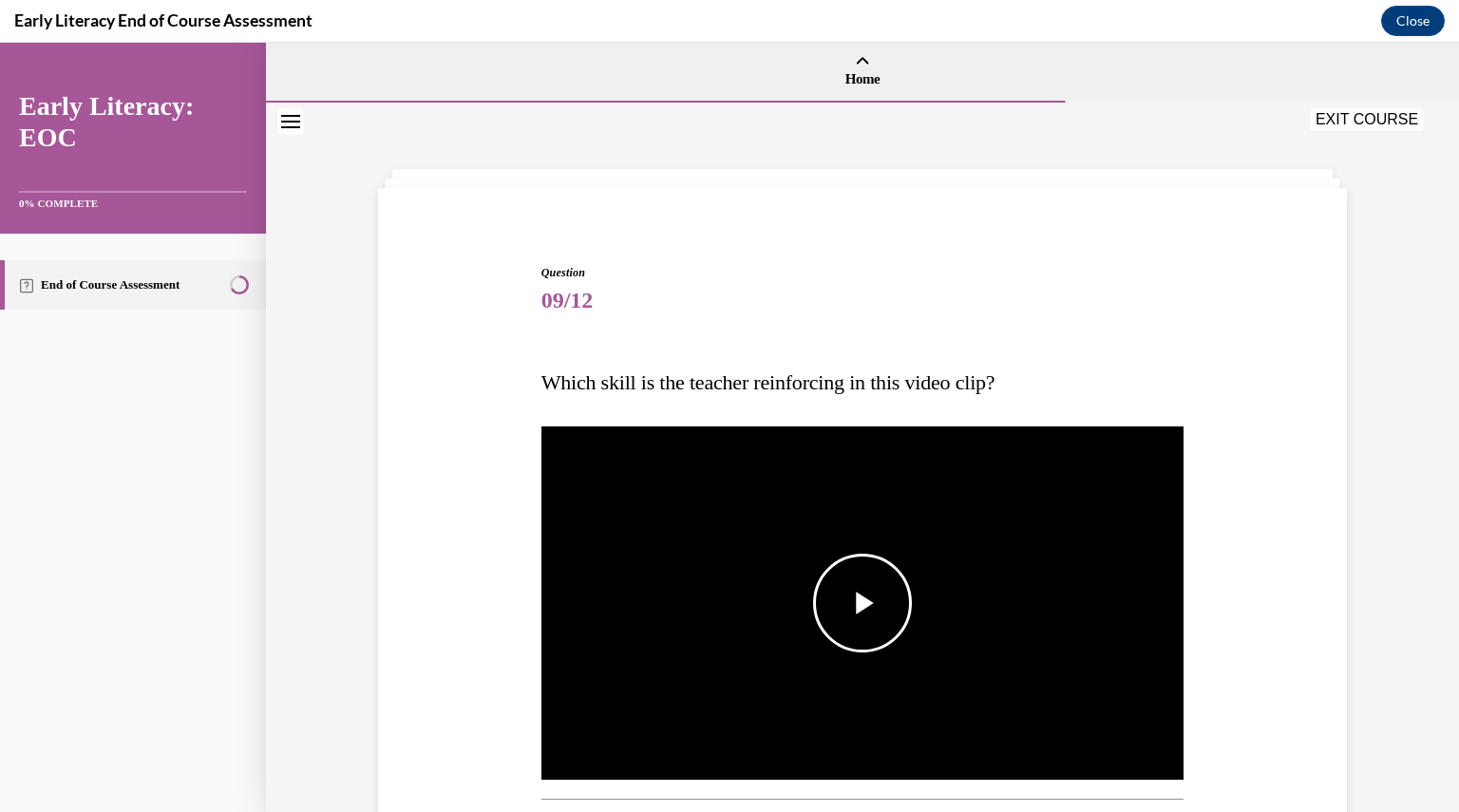
click at [862, 603] on span "Video player" at bounding box center [862, 603] width 0 height 0
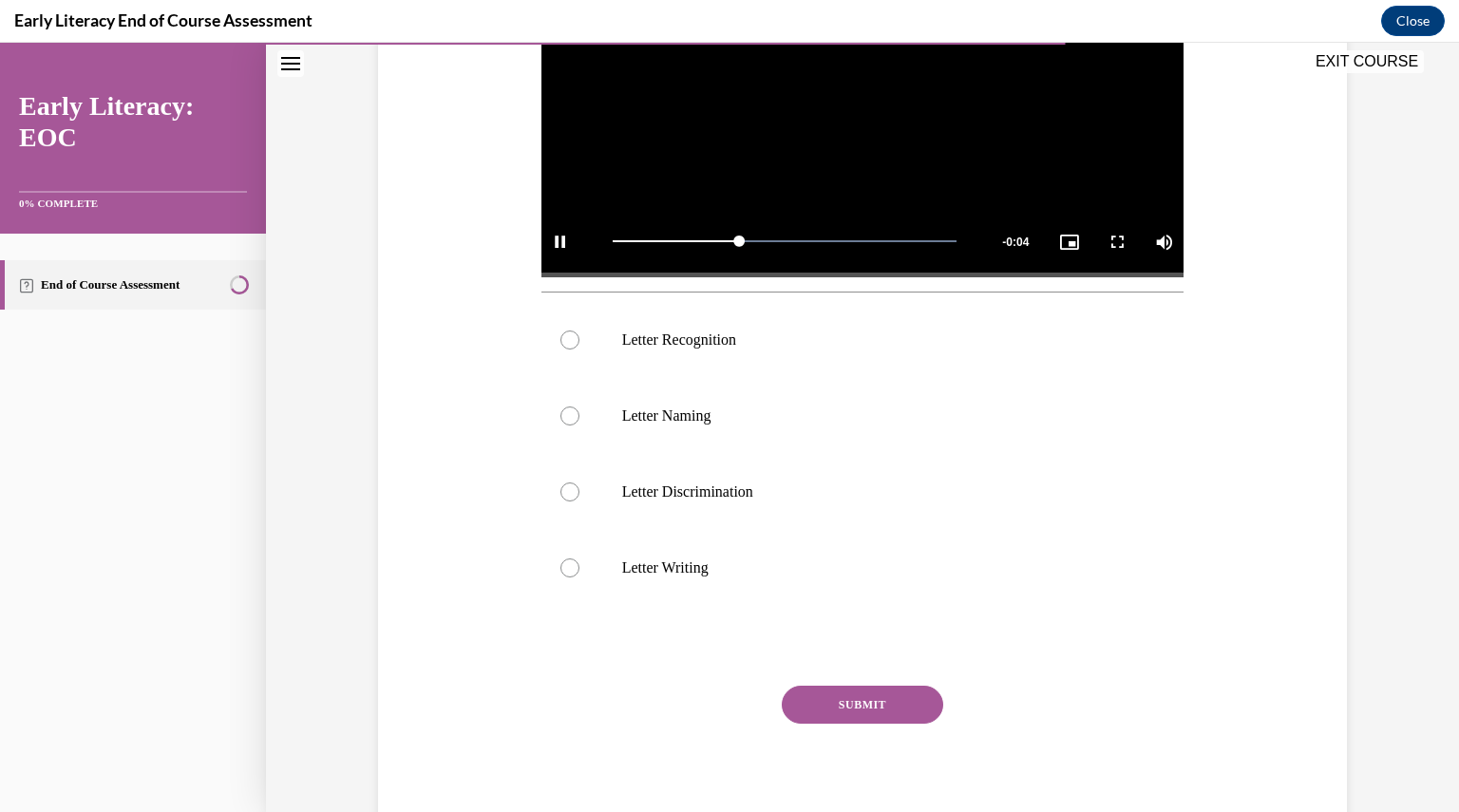
scroll to position [566, 0]
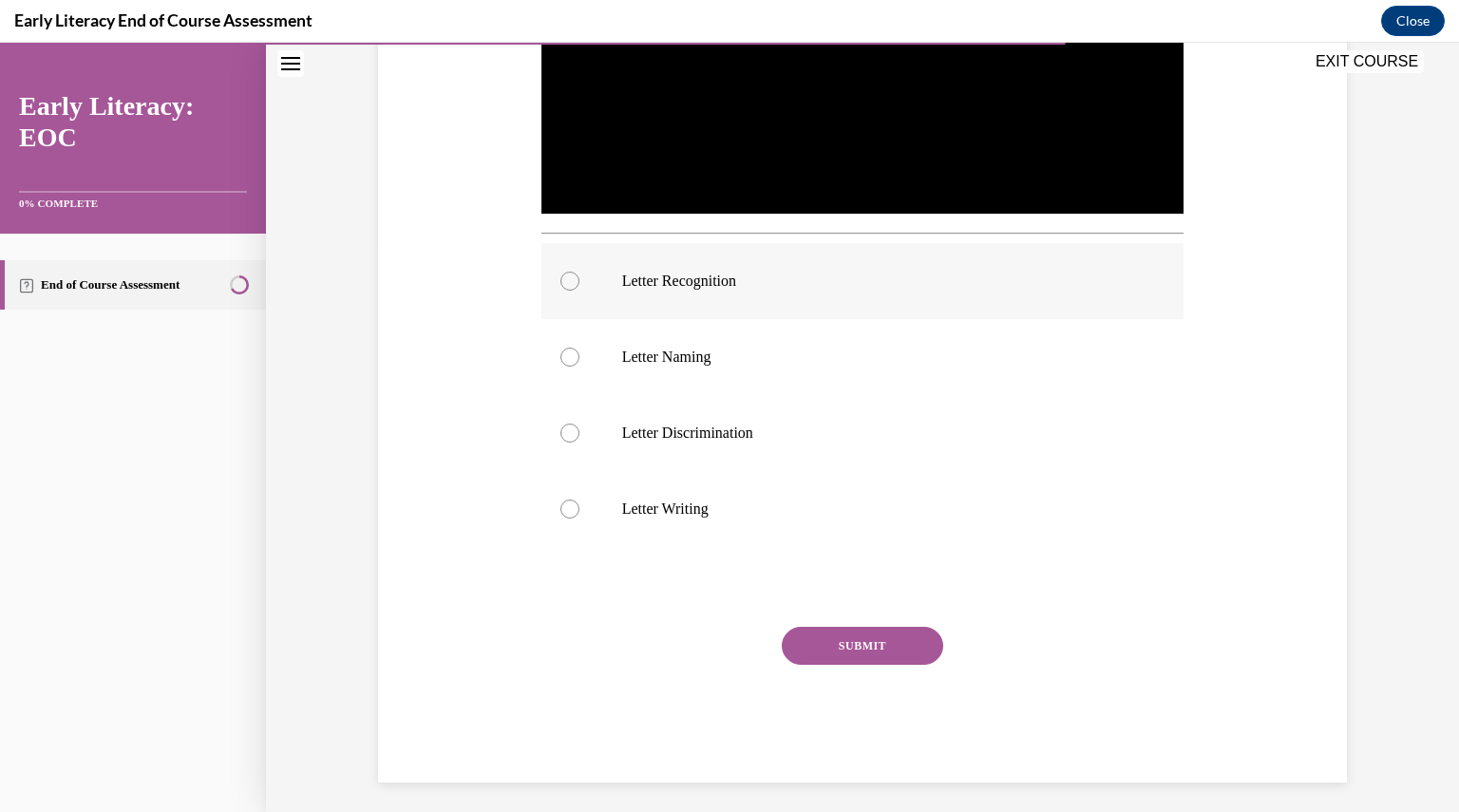
click at [703, 290] on p "Letter Recognition" at bounding box center [880, 281] width 515 height 19
click at [855, 648] on button "SUBMIT" at bounding box center [862, 645] width 162 height 38
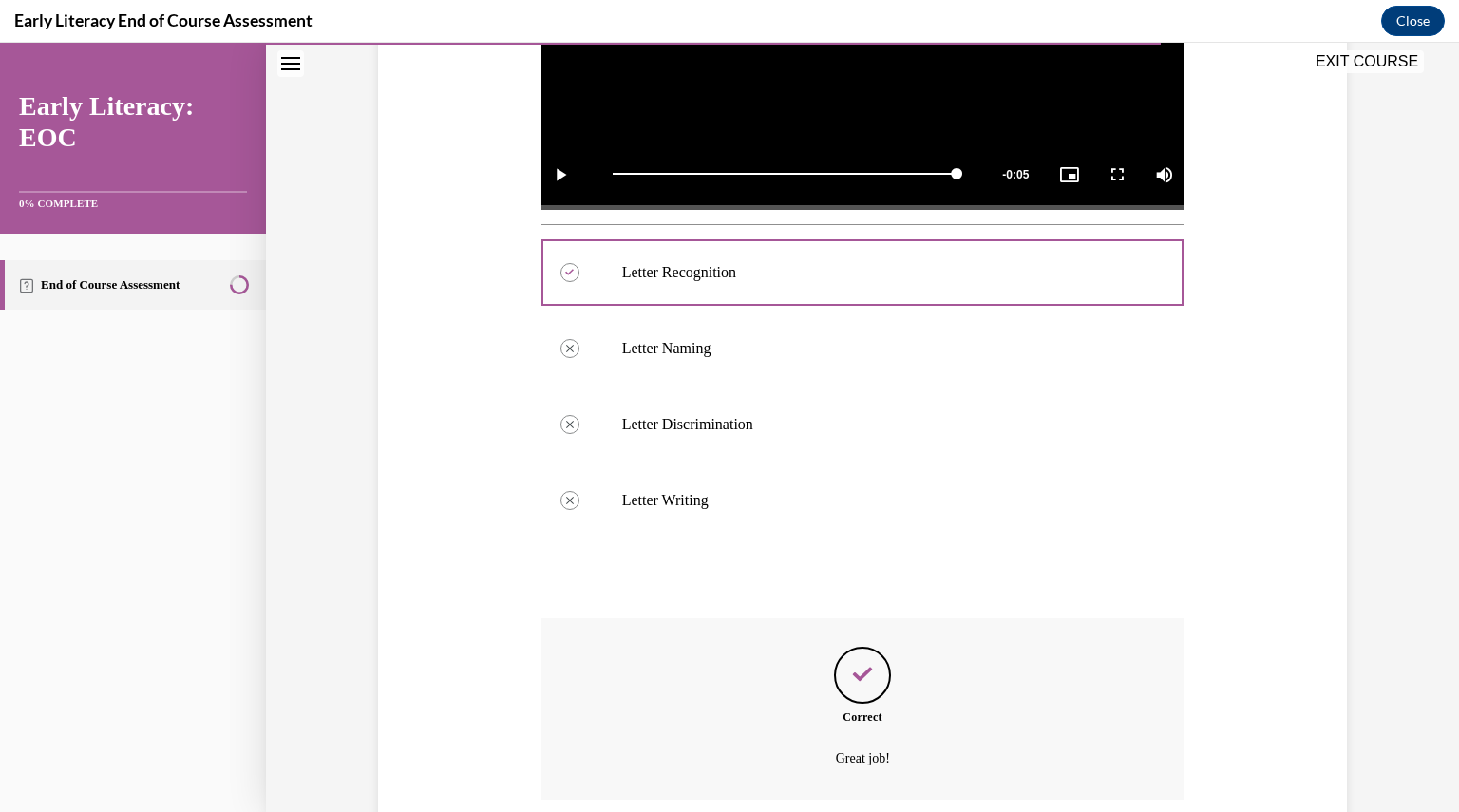
scroll to position [727, 0]
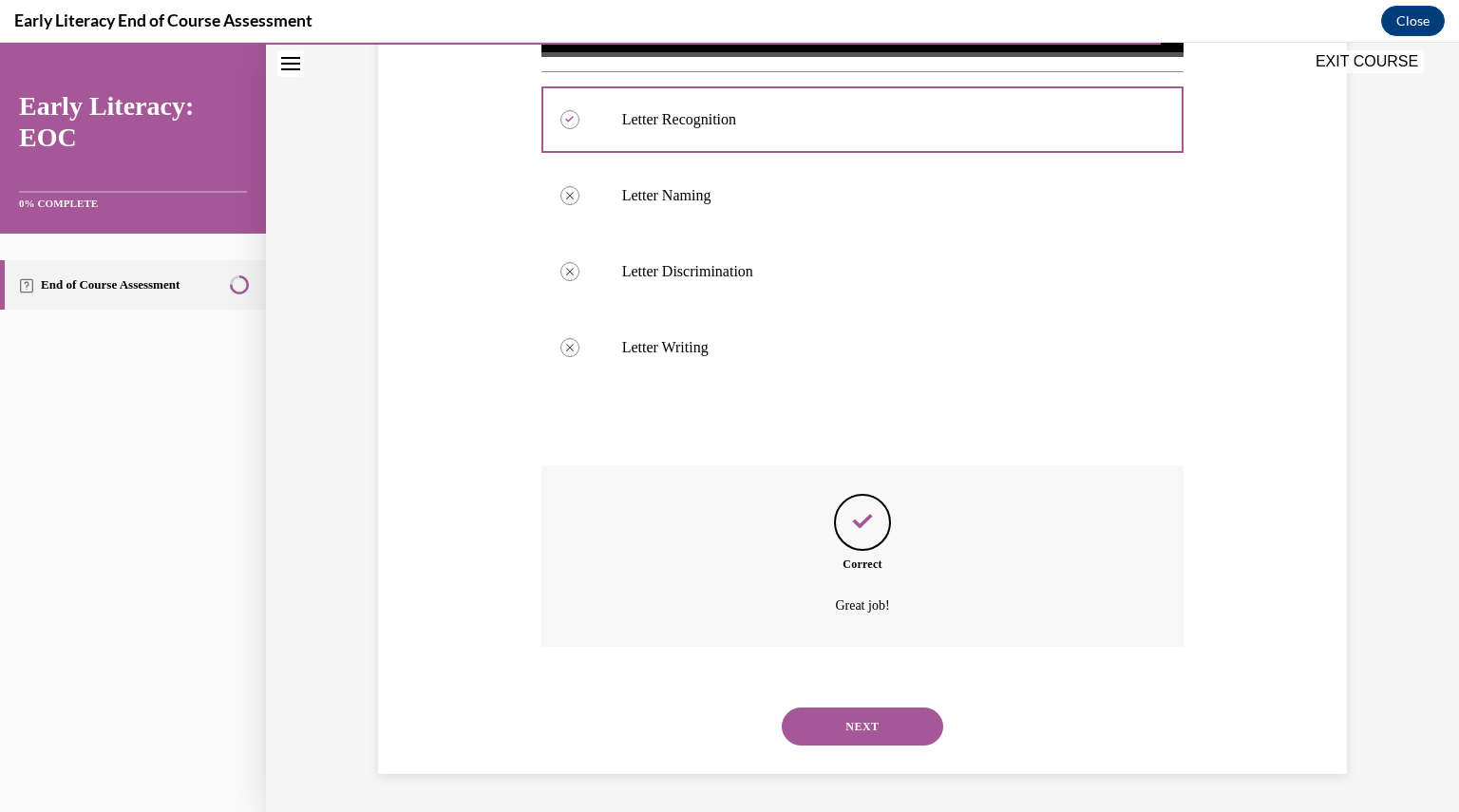
click at [851, 727] on button "NEXT" at bounding box center [862, 725] width 162 height 38
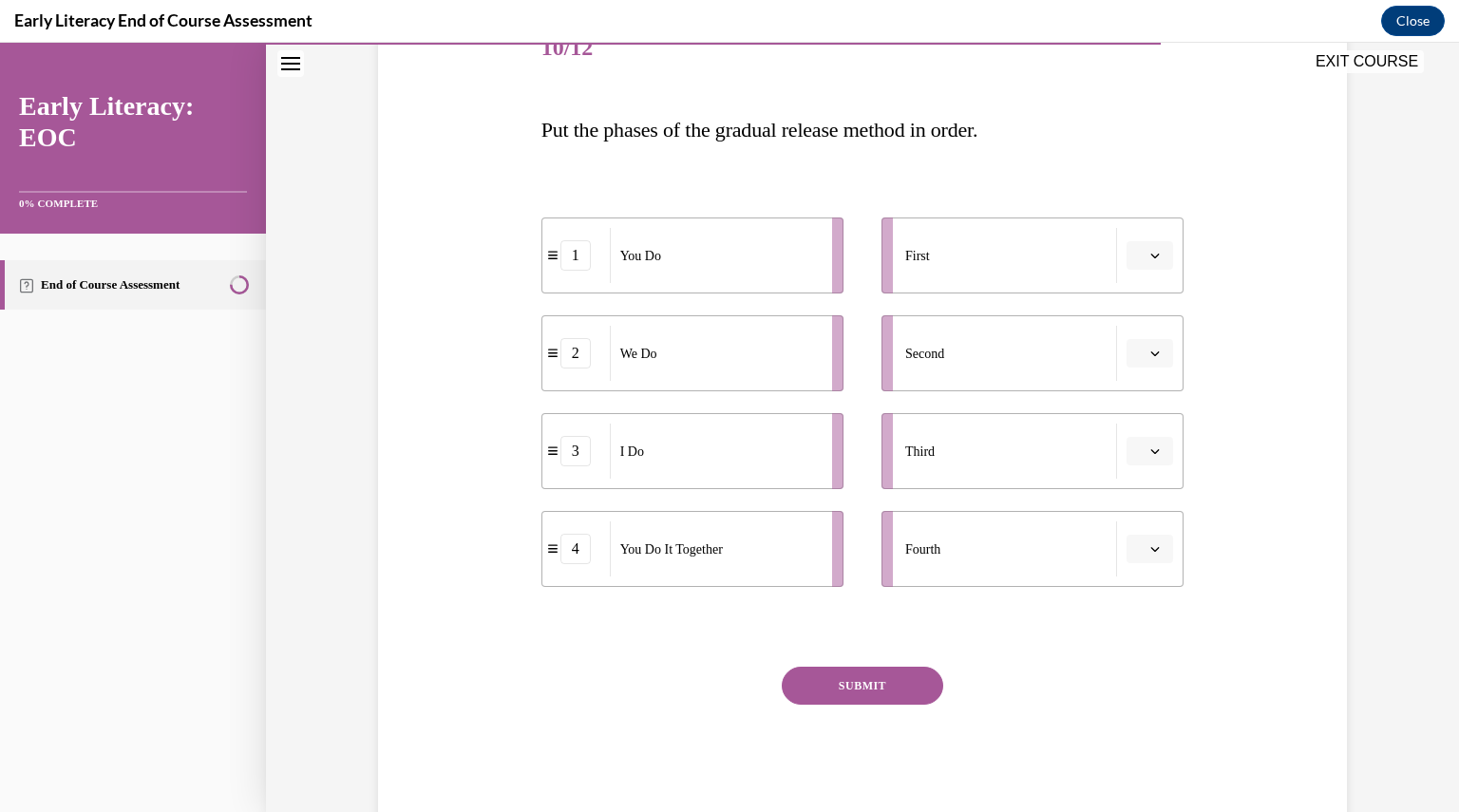
scroll to position [255, 0]
click at [1138, 246] on button "button" at bounding box center [1150, 252] width 46 height 29
click at [1133, 444] on span "4" at bounding box center [1135, 447] width 7 height 15
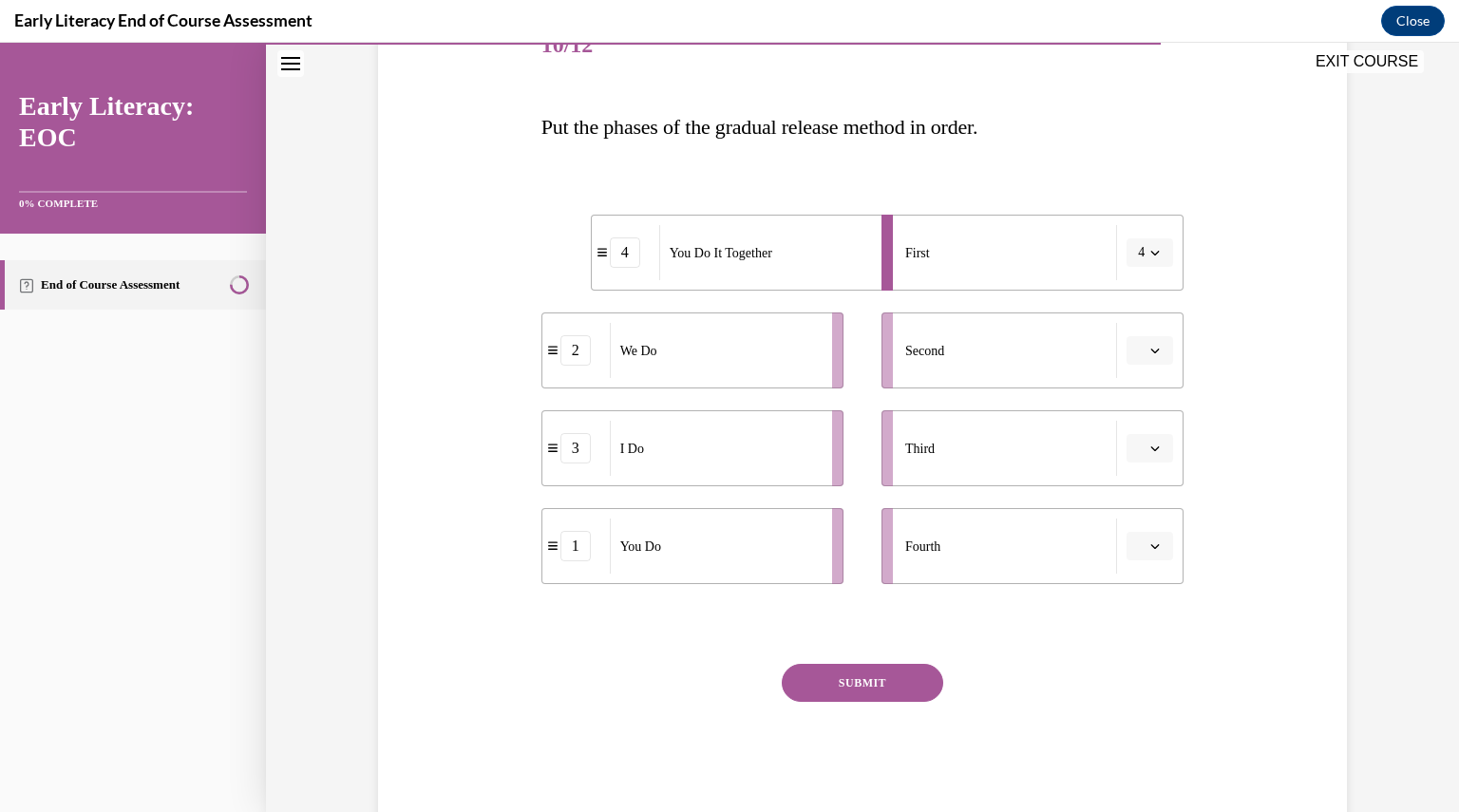
click at [1152, 351] on icon "button" at bounding box center [1155, 351] width 9 height 5
click at [1137, 465] on span "2" at bounding box center [1135, 469] width 7 height 15
click at [1140, 258] on button "4" at bounding box center [1150, 252] width 46 height 29
click at [1142, 402] on div "3" at bounding box center [1136, 408] width 47 height 38
click at [1154, 442] on span "button" at bounding box center [1155, 448] width 13 height 13
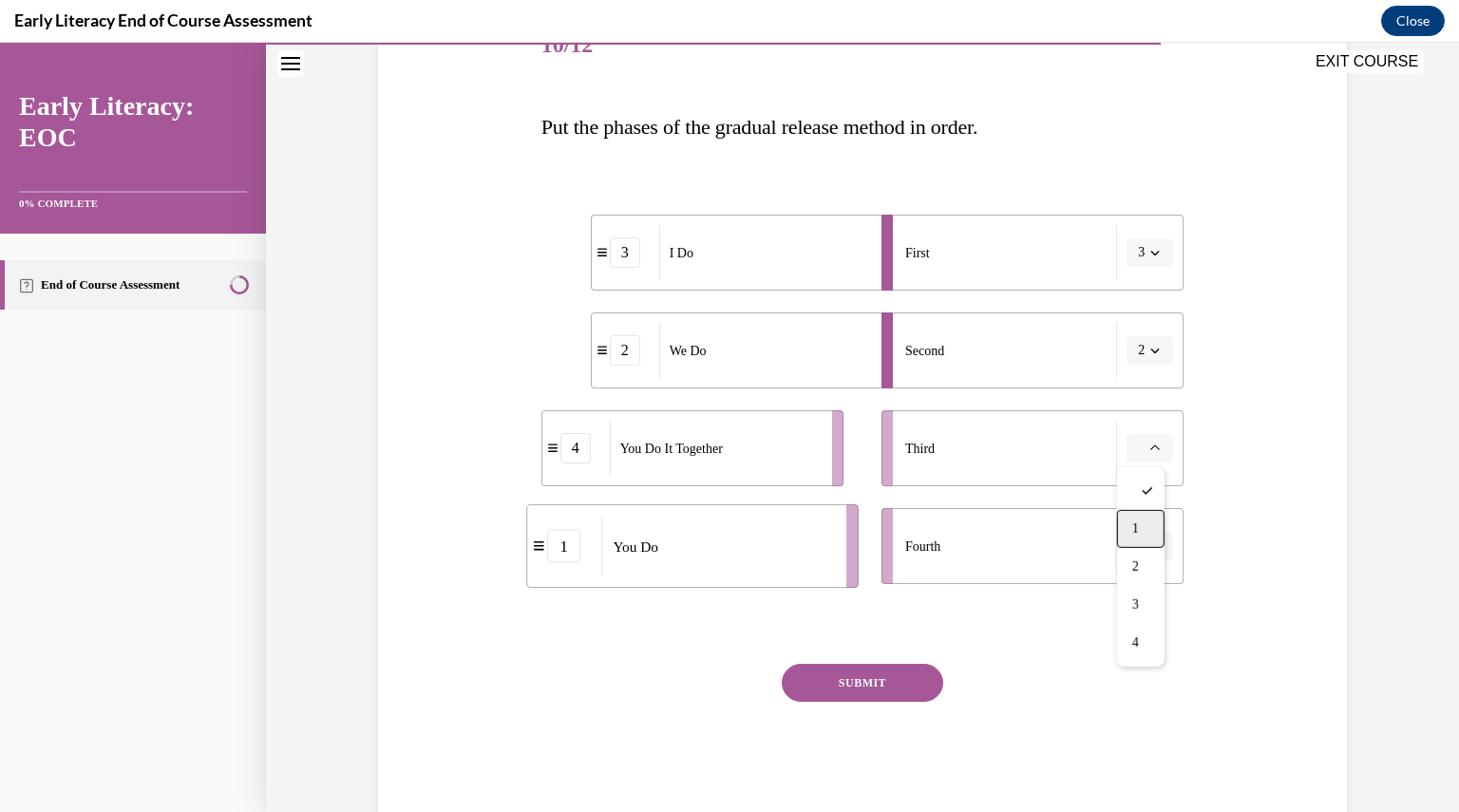
click at [1142, 527] on div "1" at bounding box center [1140, 528] width 47 height 38
click at [1149, 547] on span "button" at bounding box center [1155, 546] width 13 height 13
click at [1142, 742] on div "4" at bounding box center [1140, 740] width 47 height 38
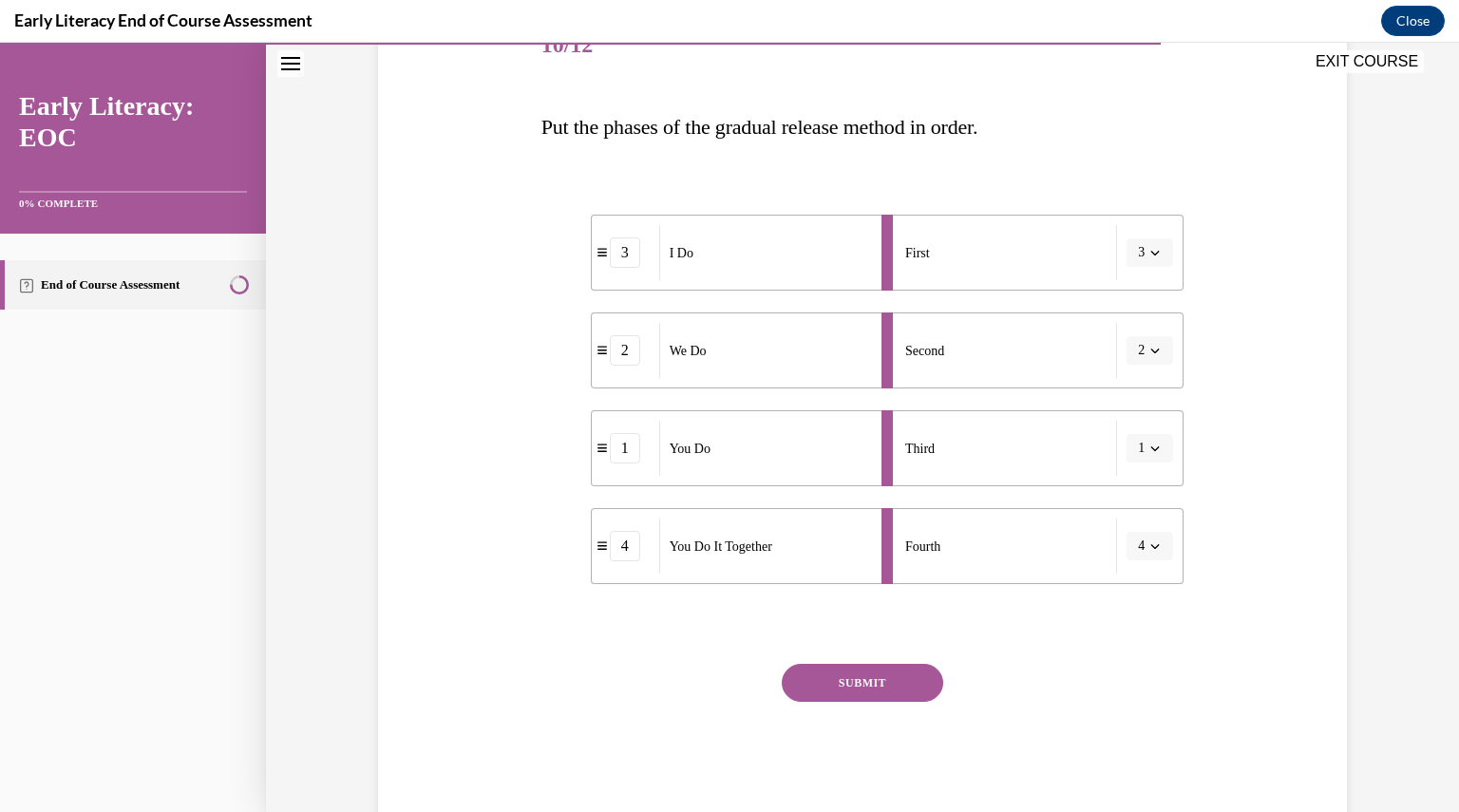
click at [873, 682] on button "SUBMIT" at bounding box center [862, 682] width 162 height 38
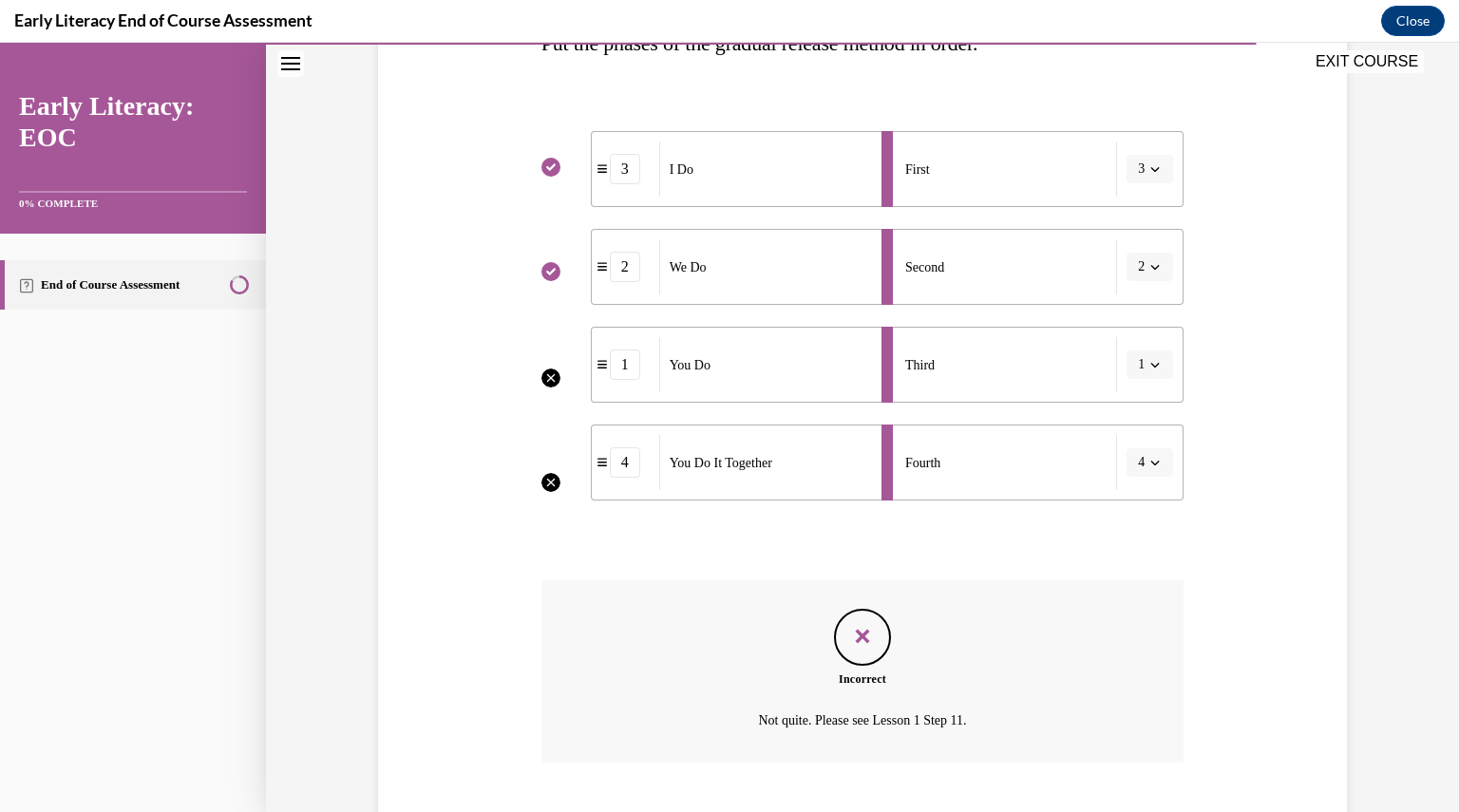
scroll to position [455, 0]
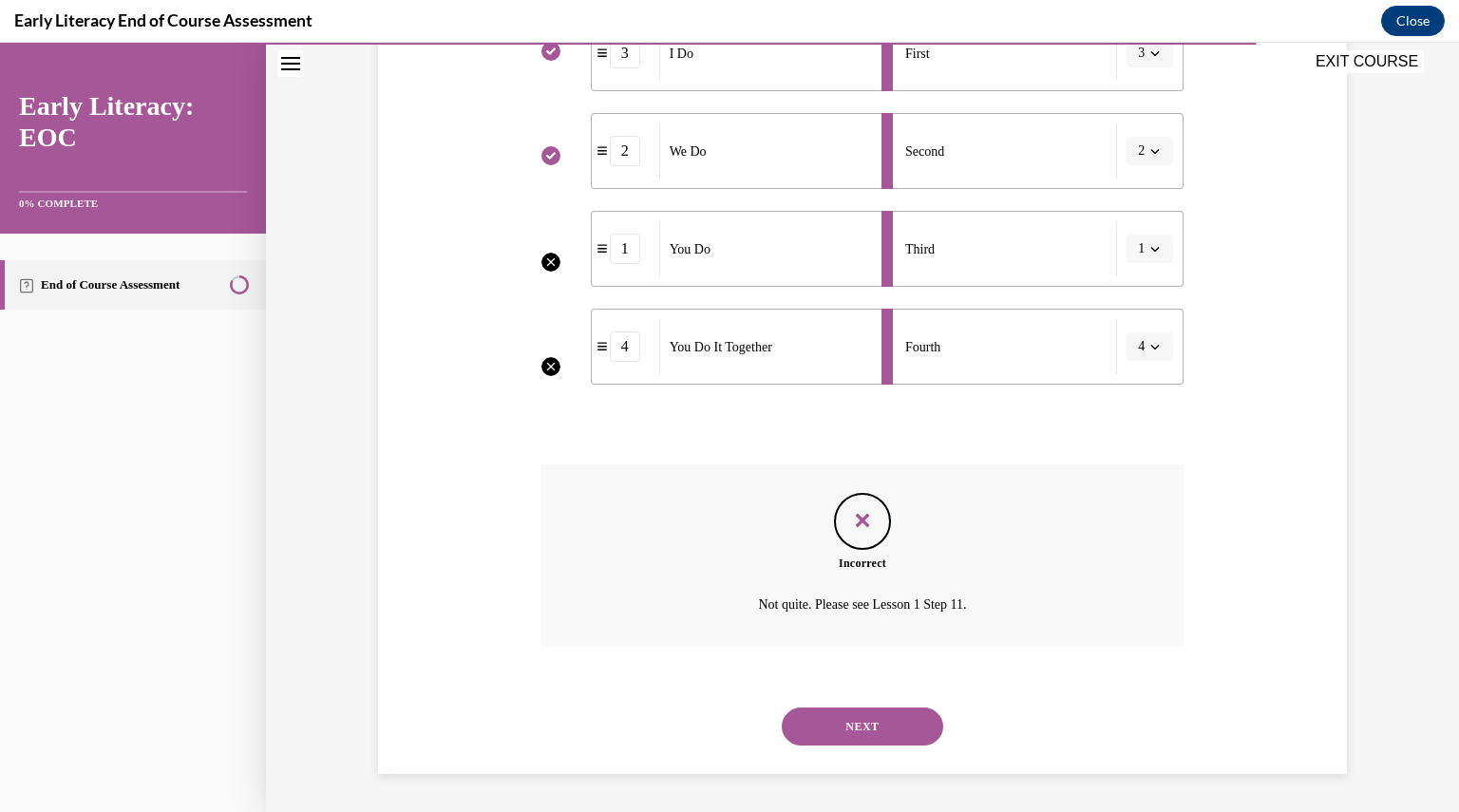
click at [863, 732] on button "NEXT" at bounding box center [862, 725] width 162 height 38
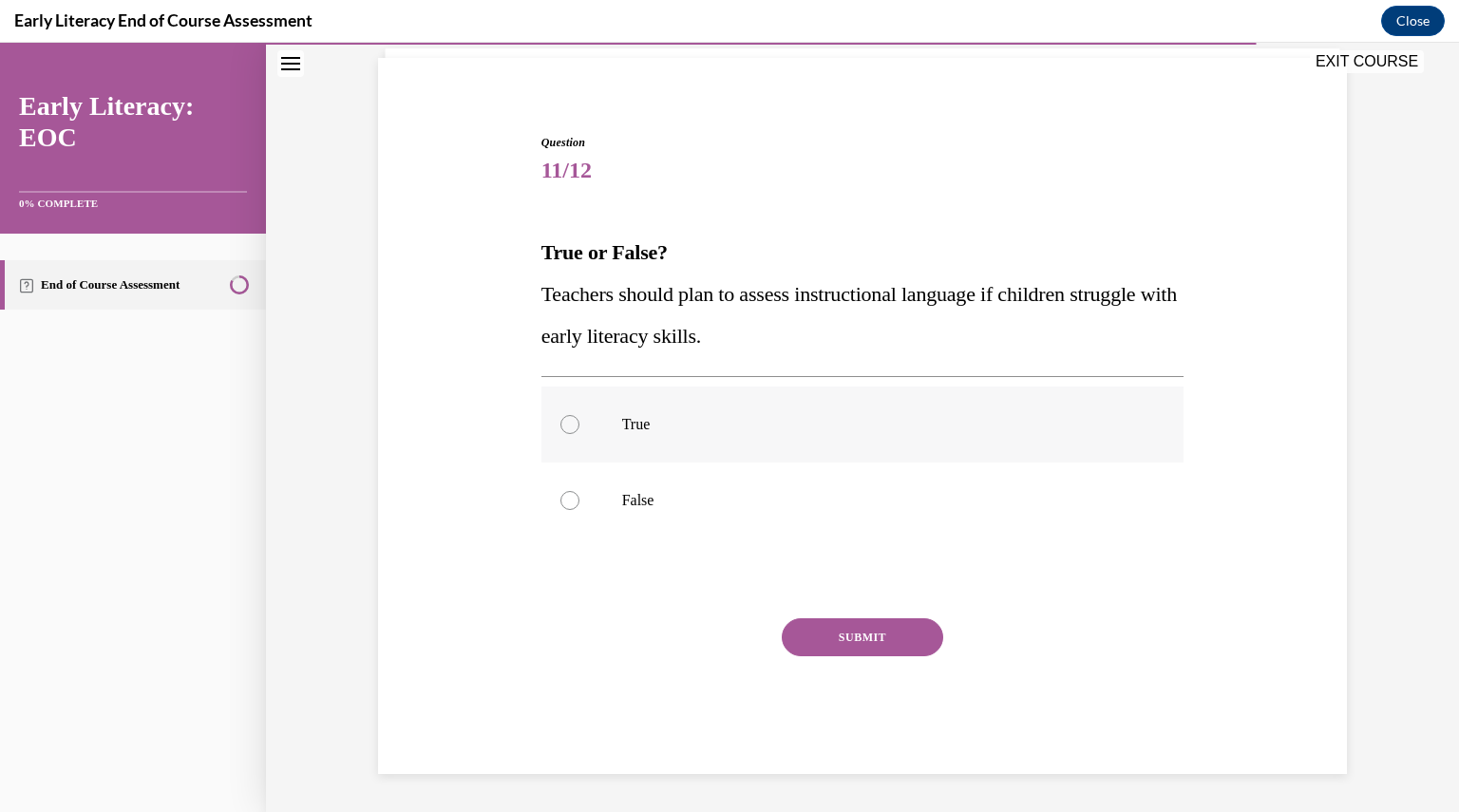
click at [678, 432] on p "True" at bounding box center [880, 425] width 515 height 19
click at [842, 642] on button "SUBMIT" at bounding box center [862, 637] width 162 height 38
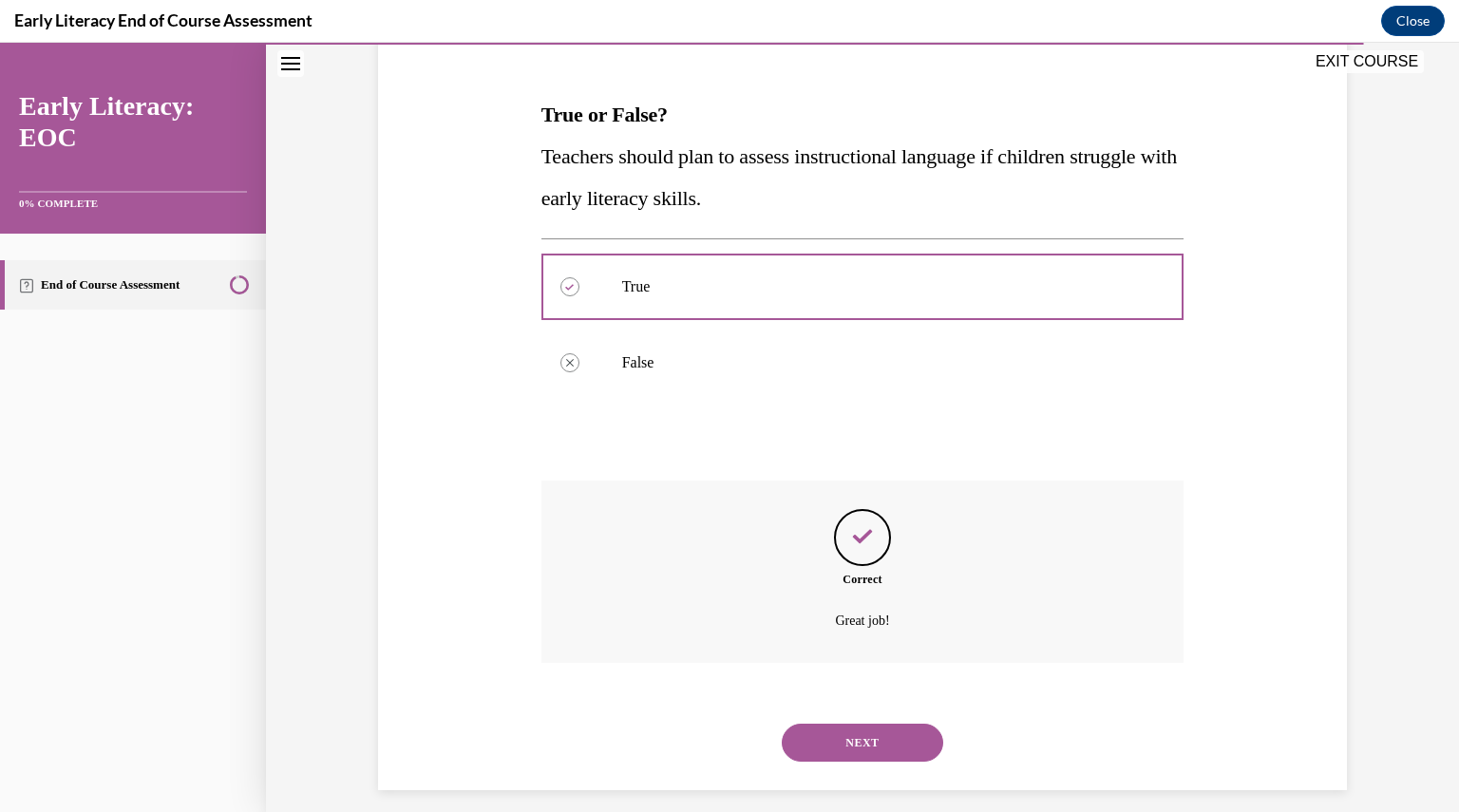
scroll to position [284, 0]
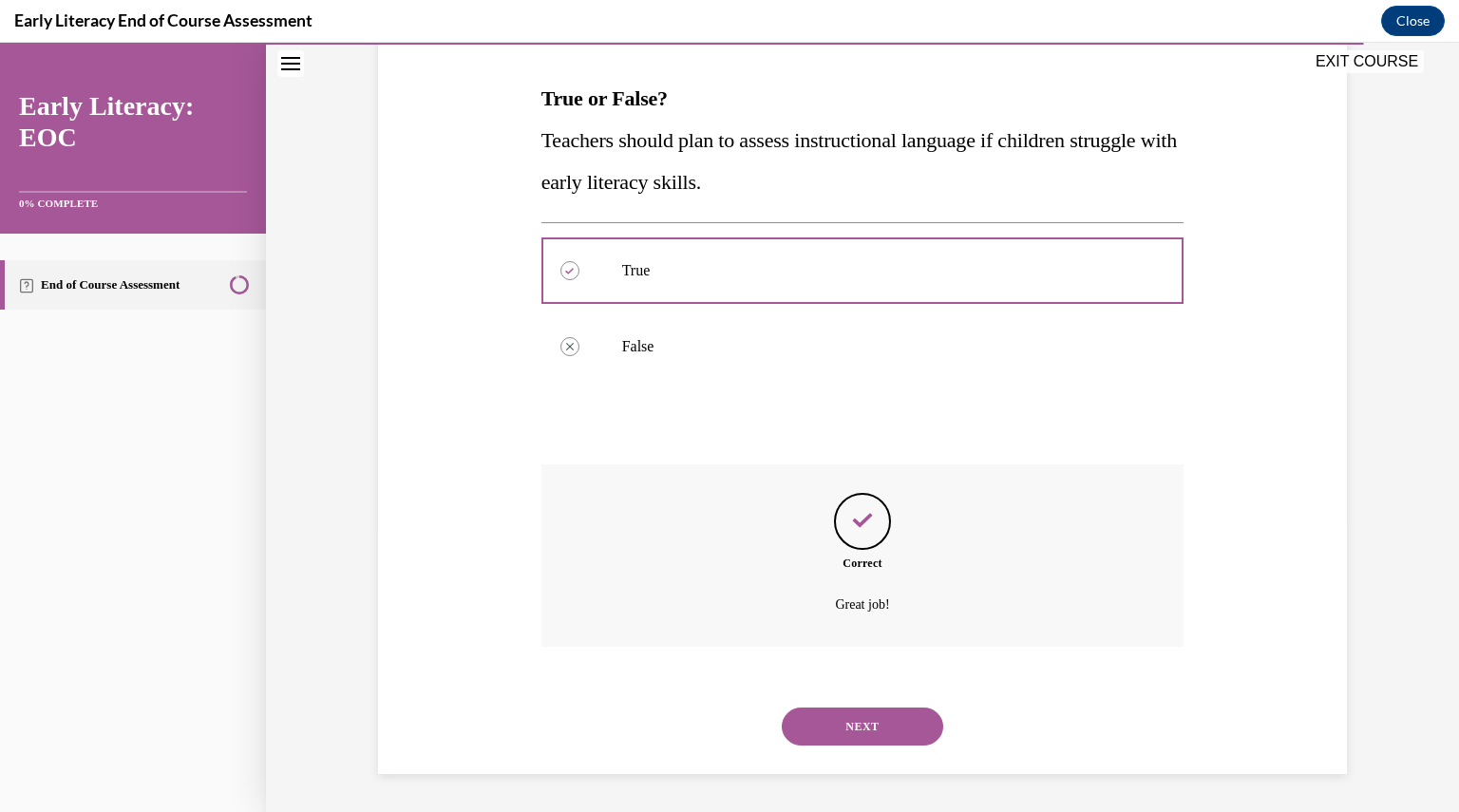
click at [851, 733] on button "NEXT" at bounding box center [862, 725] width 162 height 38
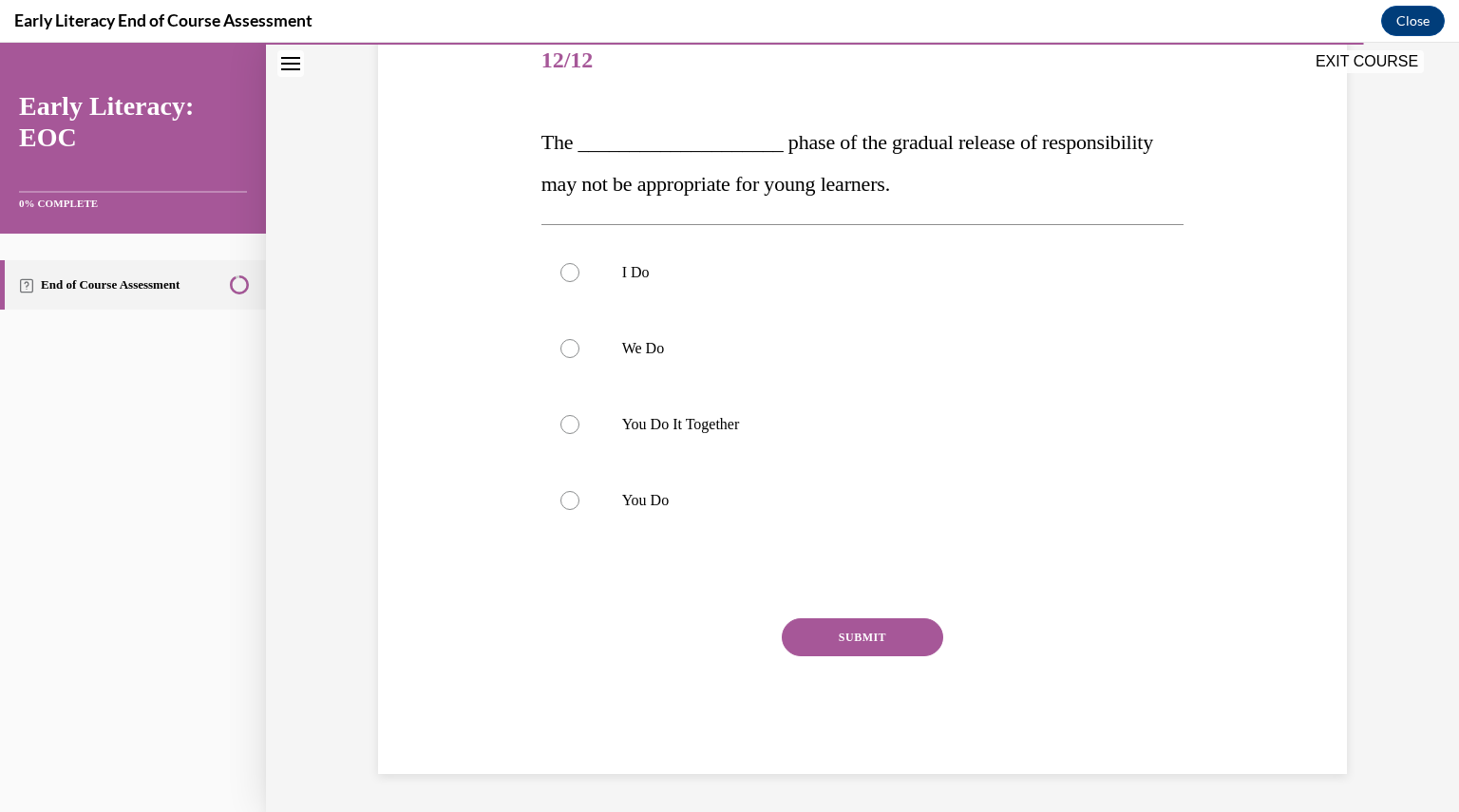
scroll to position [212, 0]
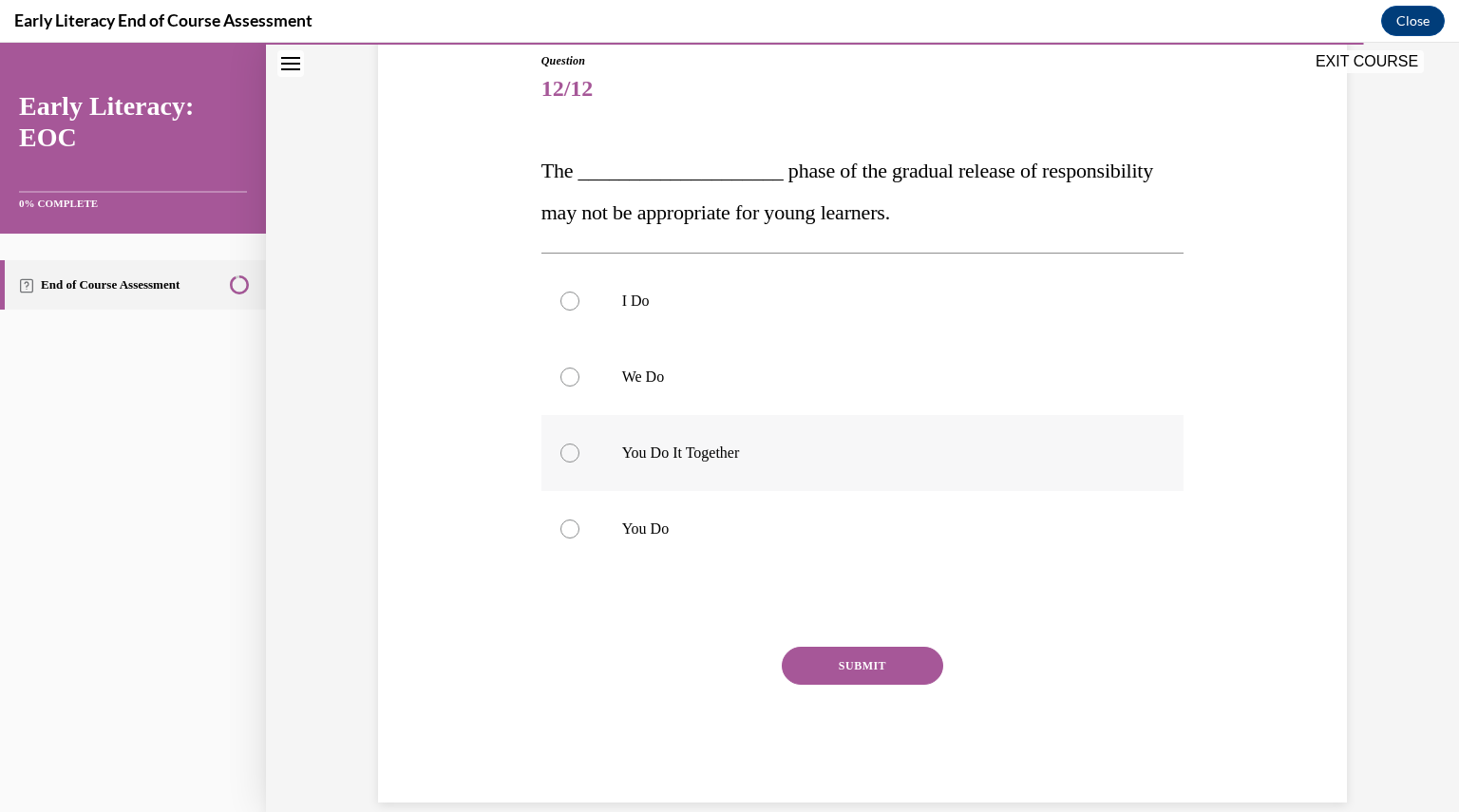
click at [766, 482] on div at bounding box center [862, 453] width 643 height 76
click at [830, 666] on button "SUBMIT" at bounding box center [862, 665] width 162 height 38
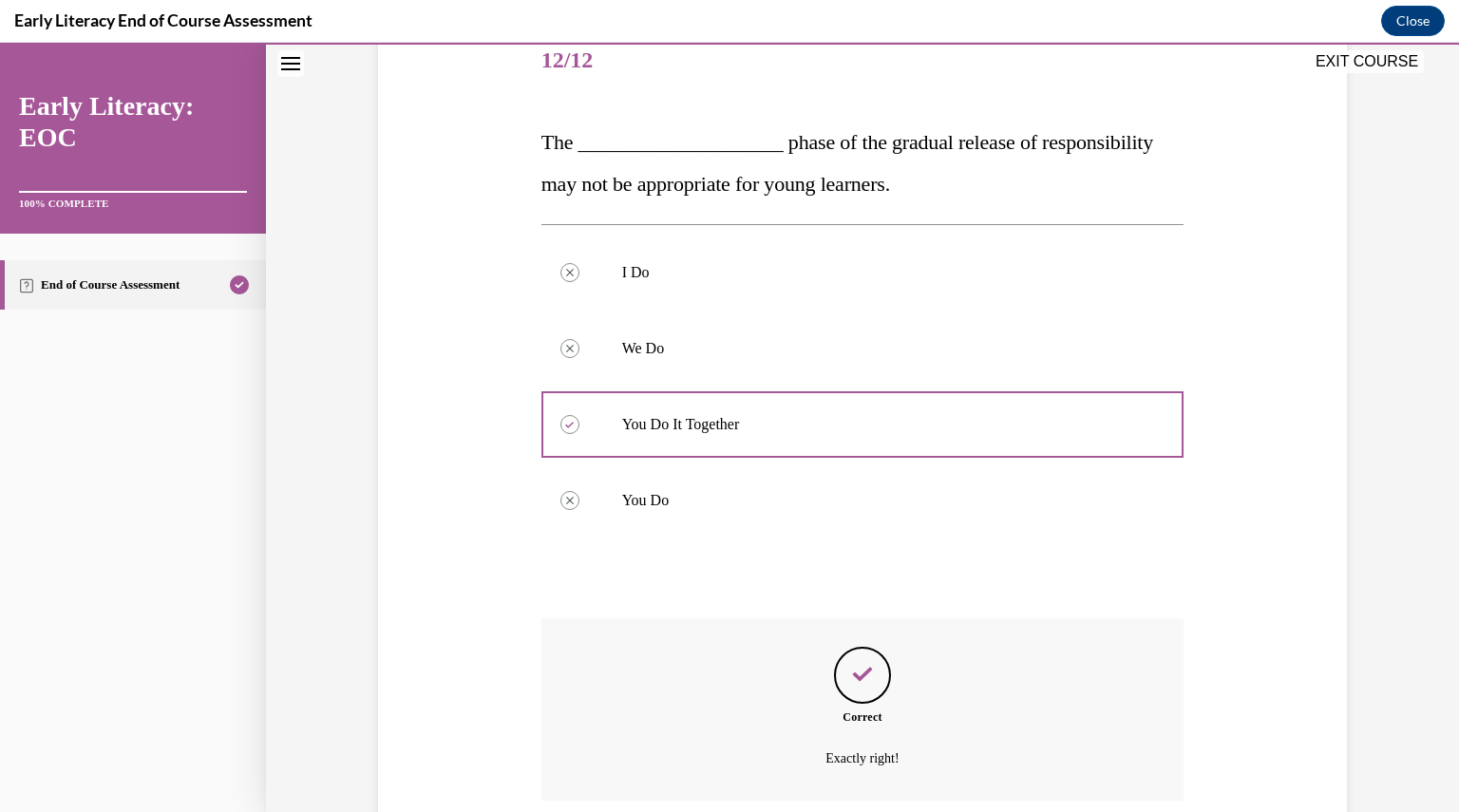
scroll to position [394, 0]
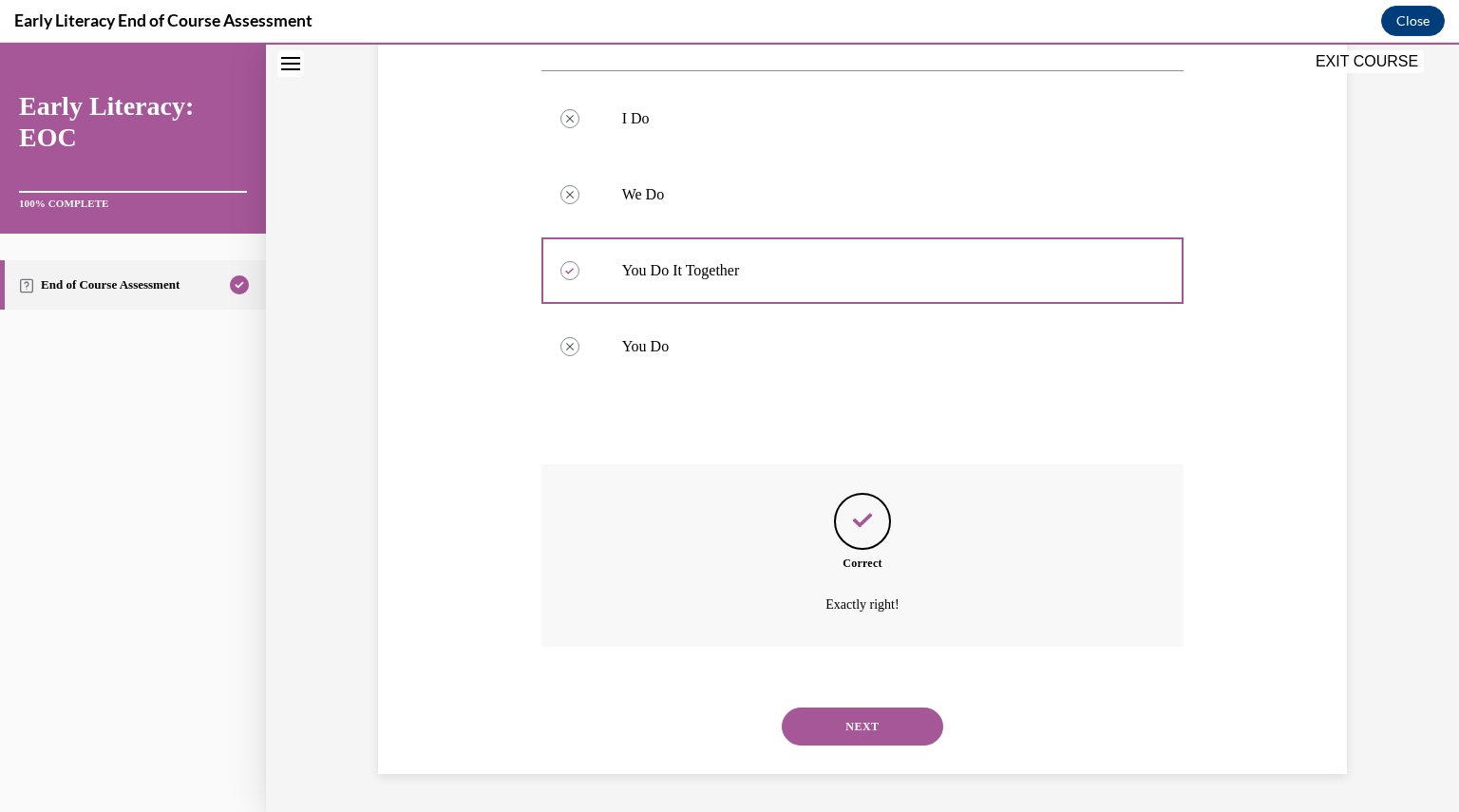
click at [840, 724] on button "NEXT" at bounding box center [862, 725] width 162 height 38
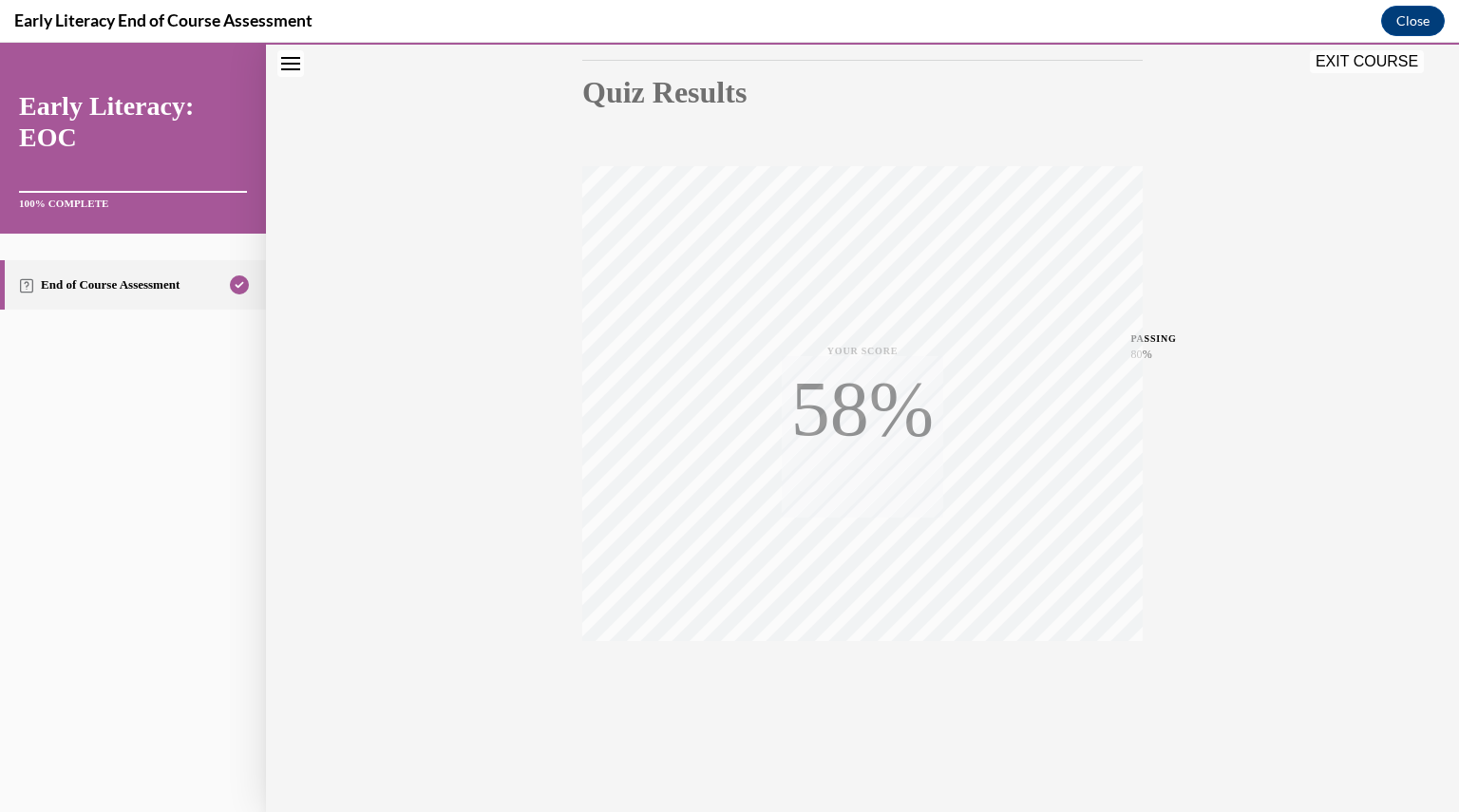
scroll to position [204, 0]
click at [1379, 70] on button "EXIT COURSE" at bounding box center [1366, 62] width 114 height 23
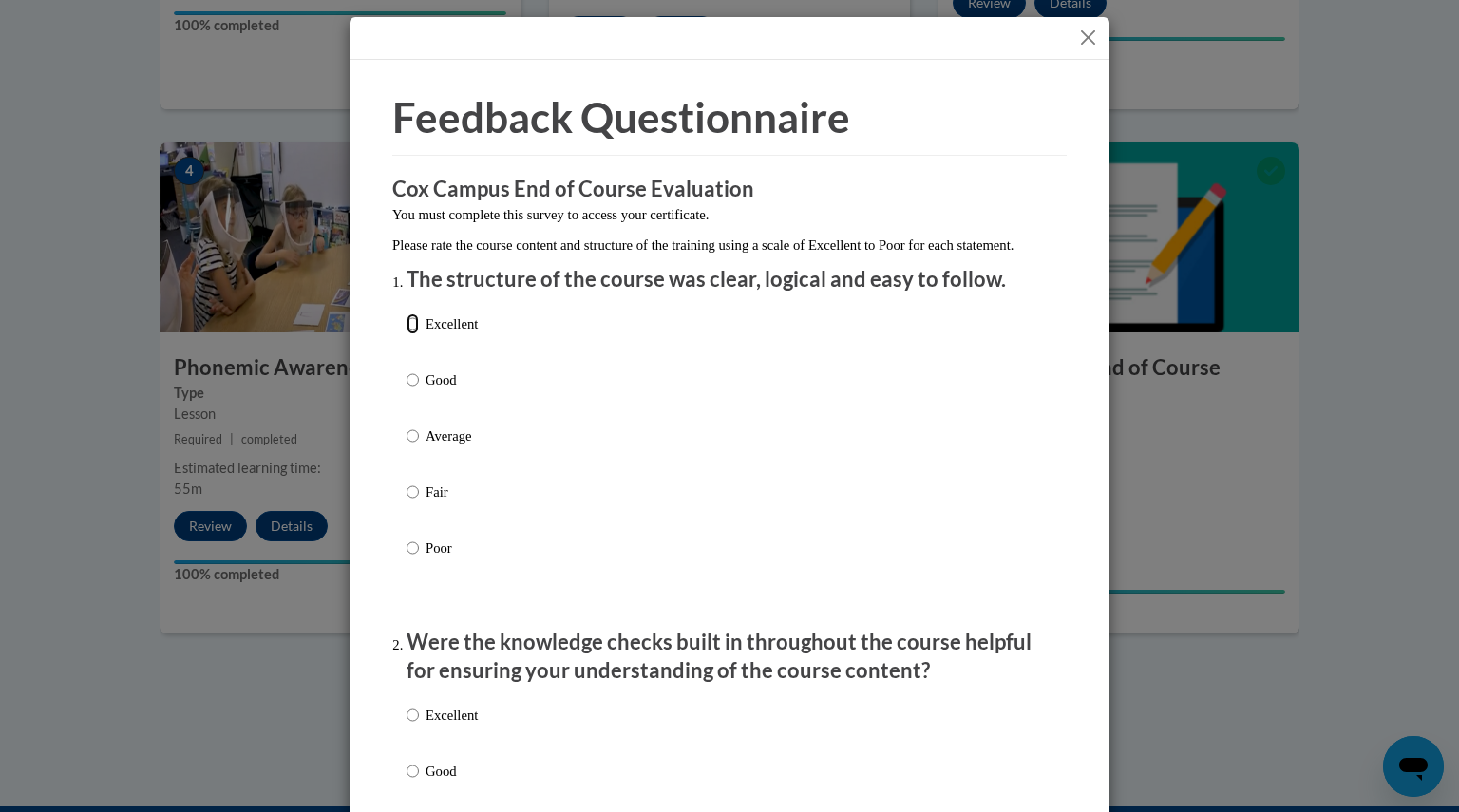
click at [407, 334] on input "Excellent" at bounding box center [412, 324] width 13 height 21
radio input "true"
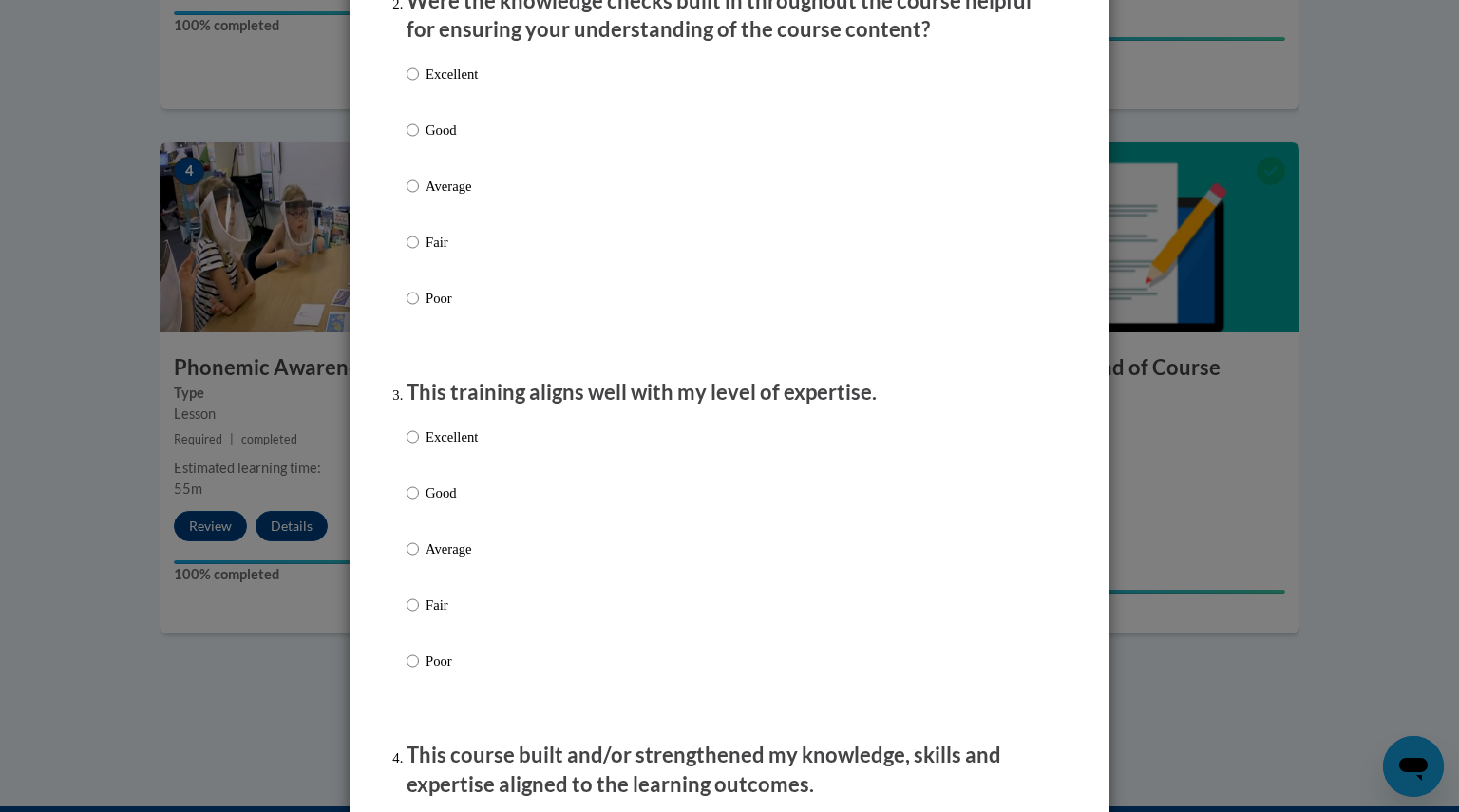
scroll to position [650, 0]
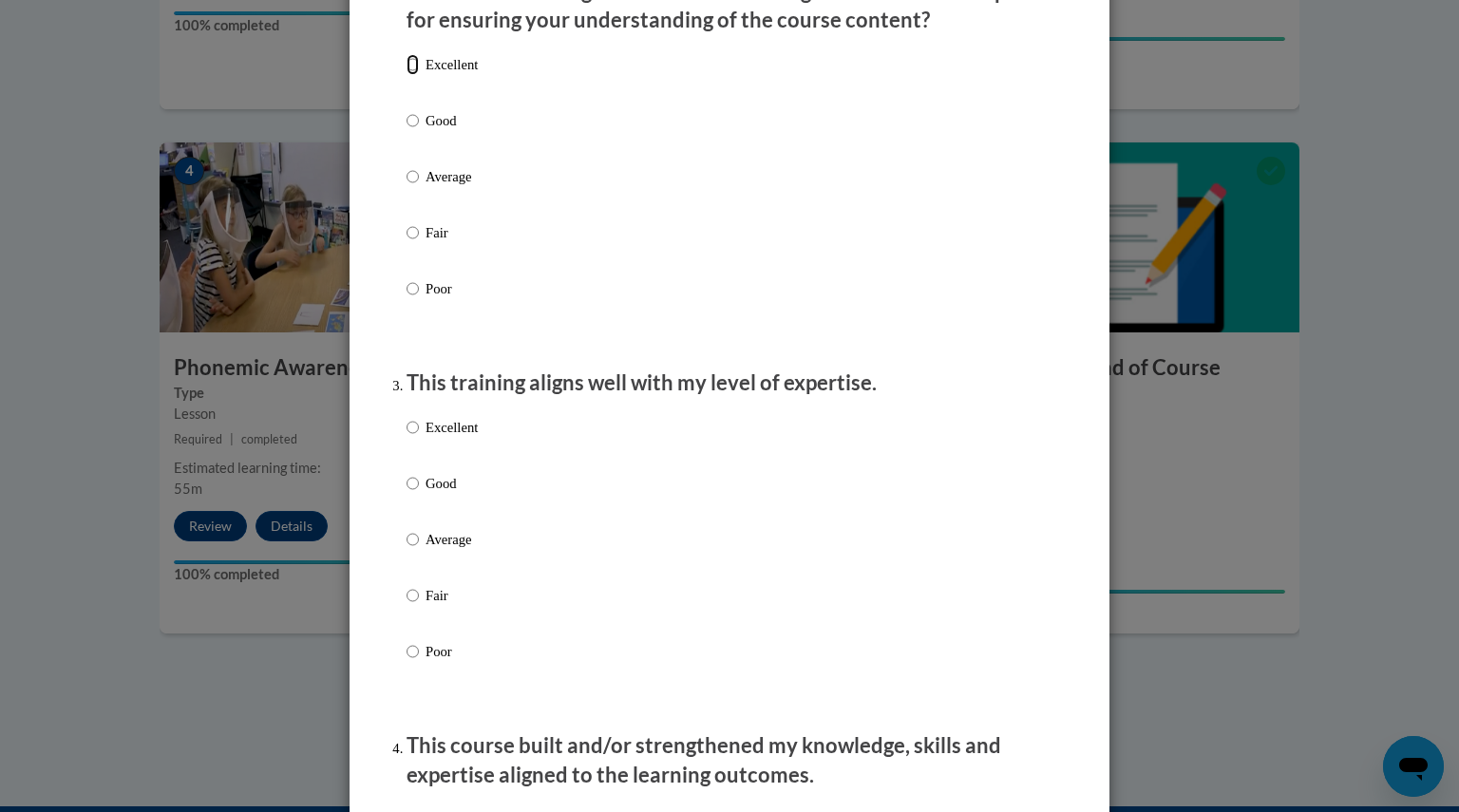
click at [407, 75] on input "Excellent" at bounding box center [412, 65] width 13 height 21
radio input "true"
click at [407, 437] on input "Excellent" at bounding box center [412, 428] width 13 height 21
radio input "true"
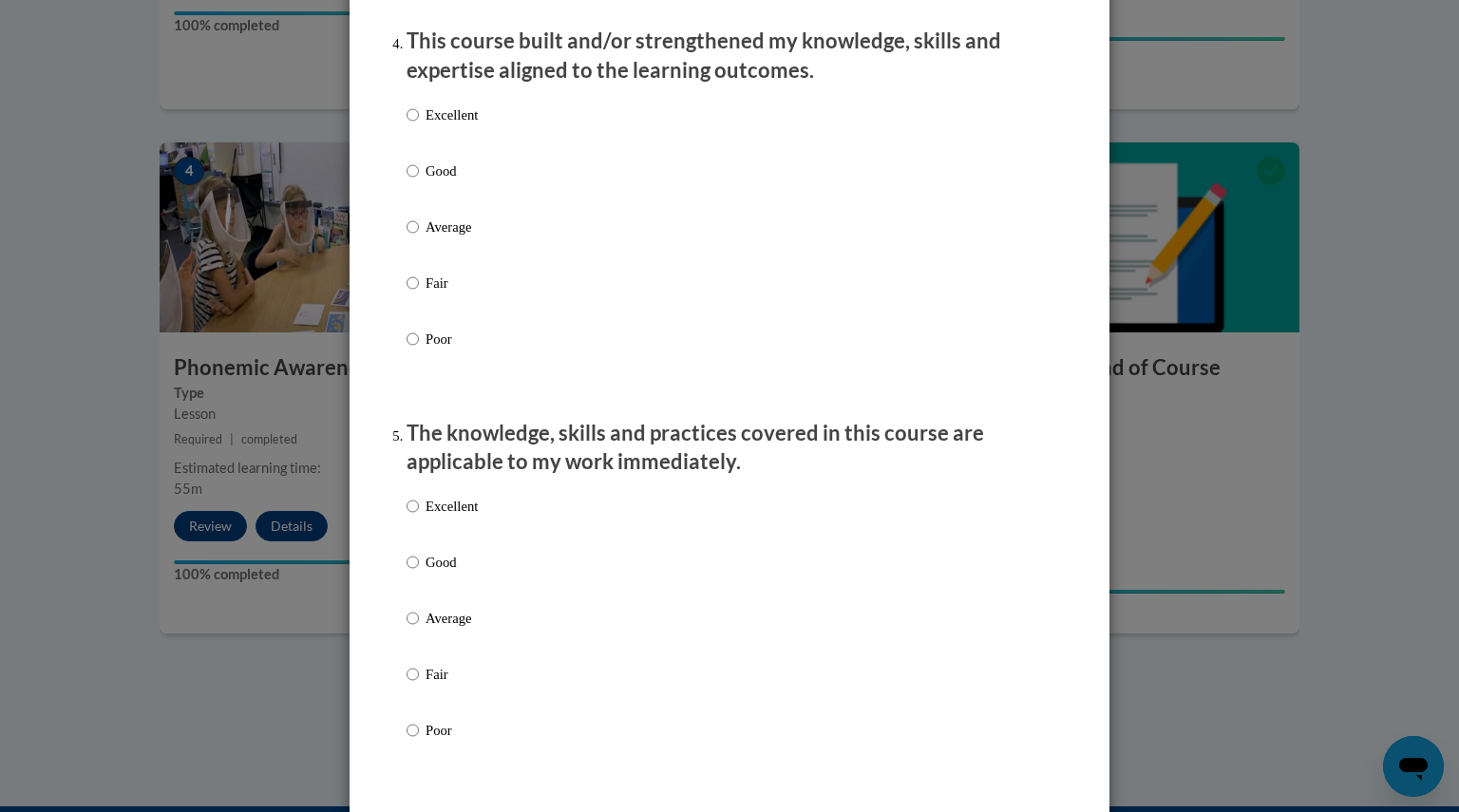
scroll to position [1370, 0]
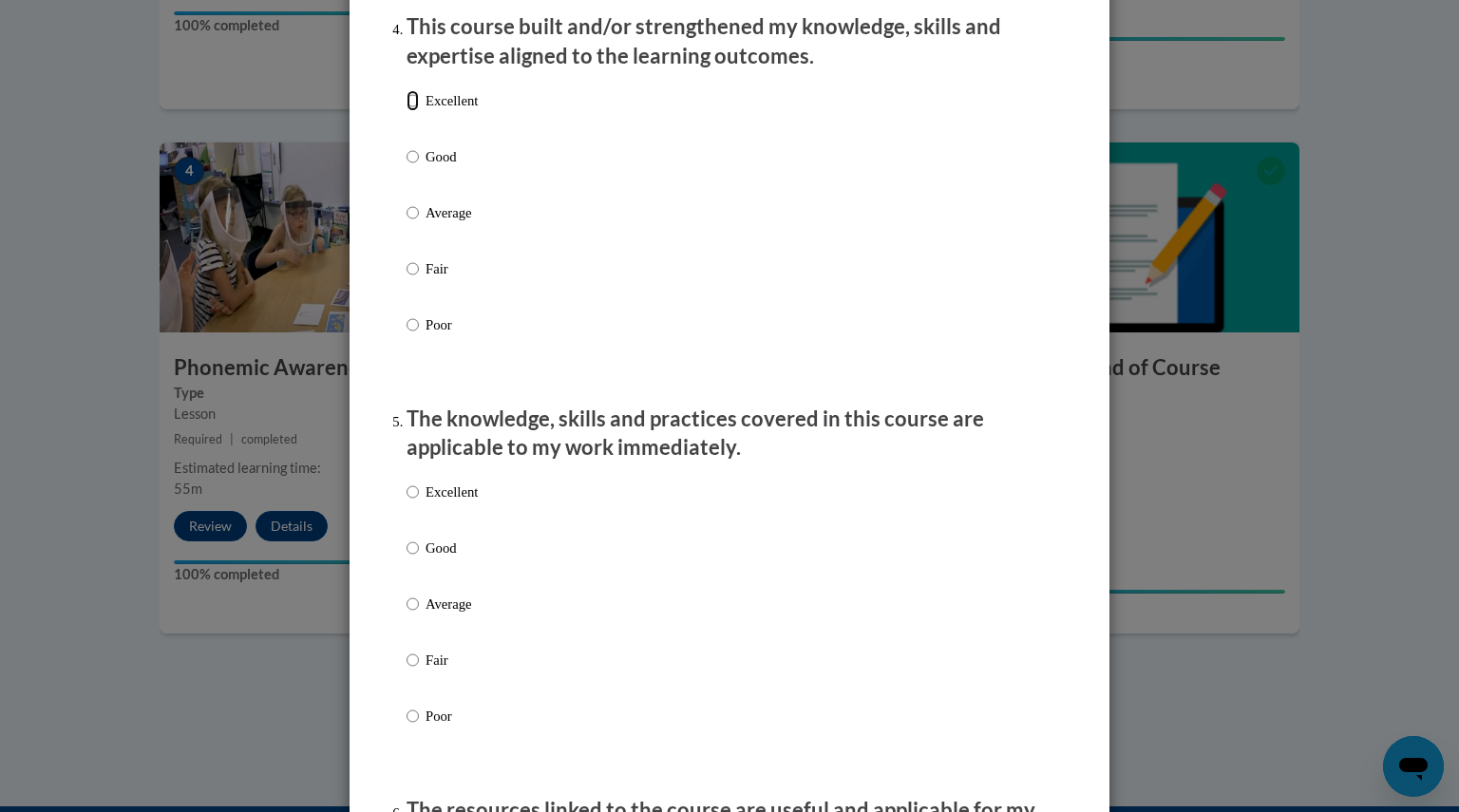
click at [410, 111] on input "Excellent" at bounding box center [412, 101] width 13 height 21
radio input "true"
click at [407, 503] on input "Excellent" at bounding box center [412, 492] width 13 height 21
radio input "true"
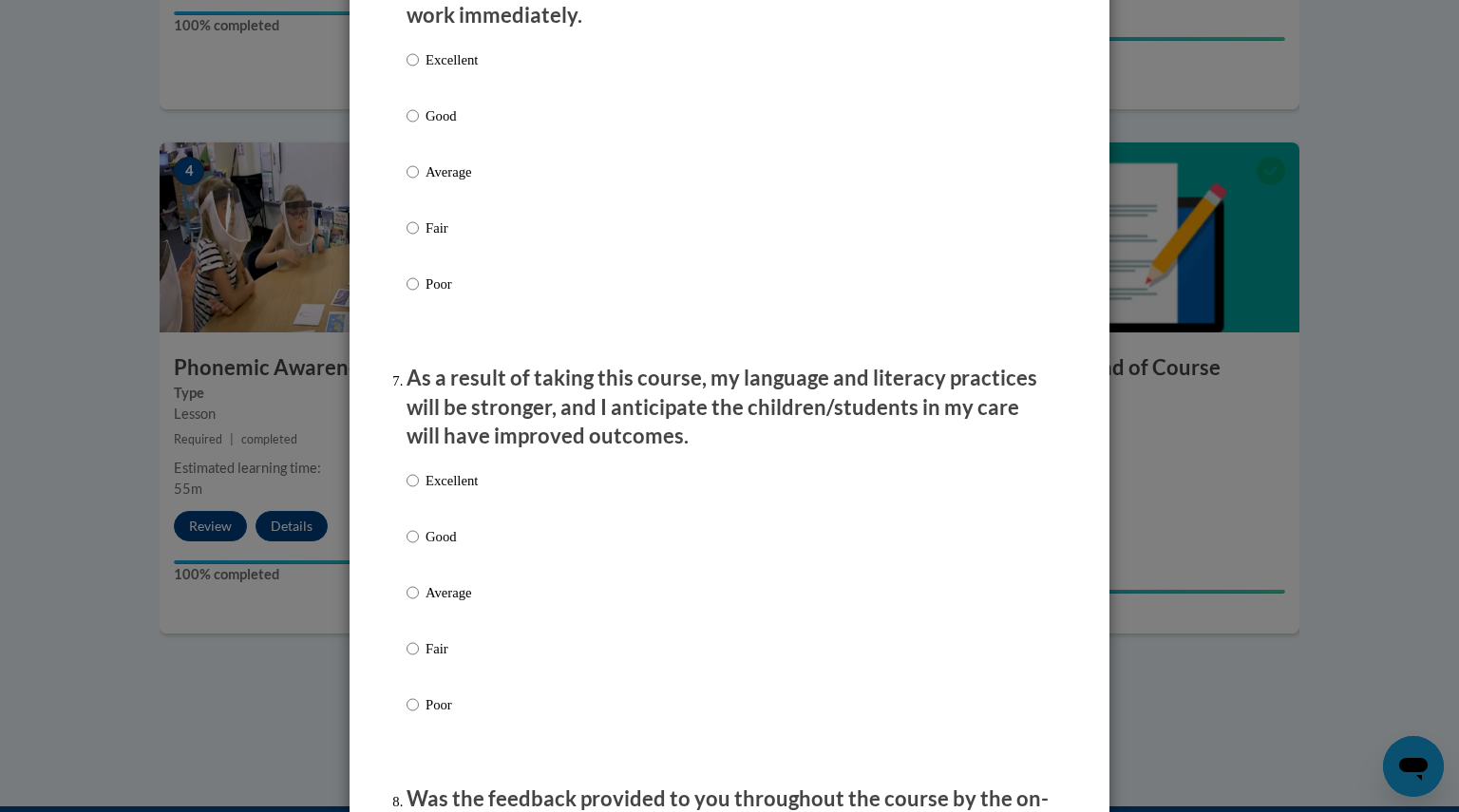
scroll to position [2208, 0]
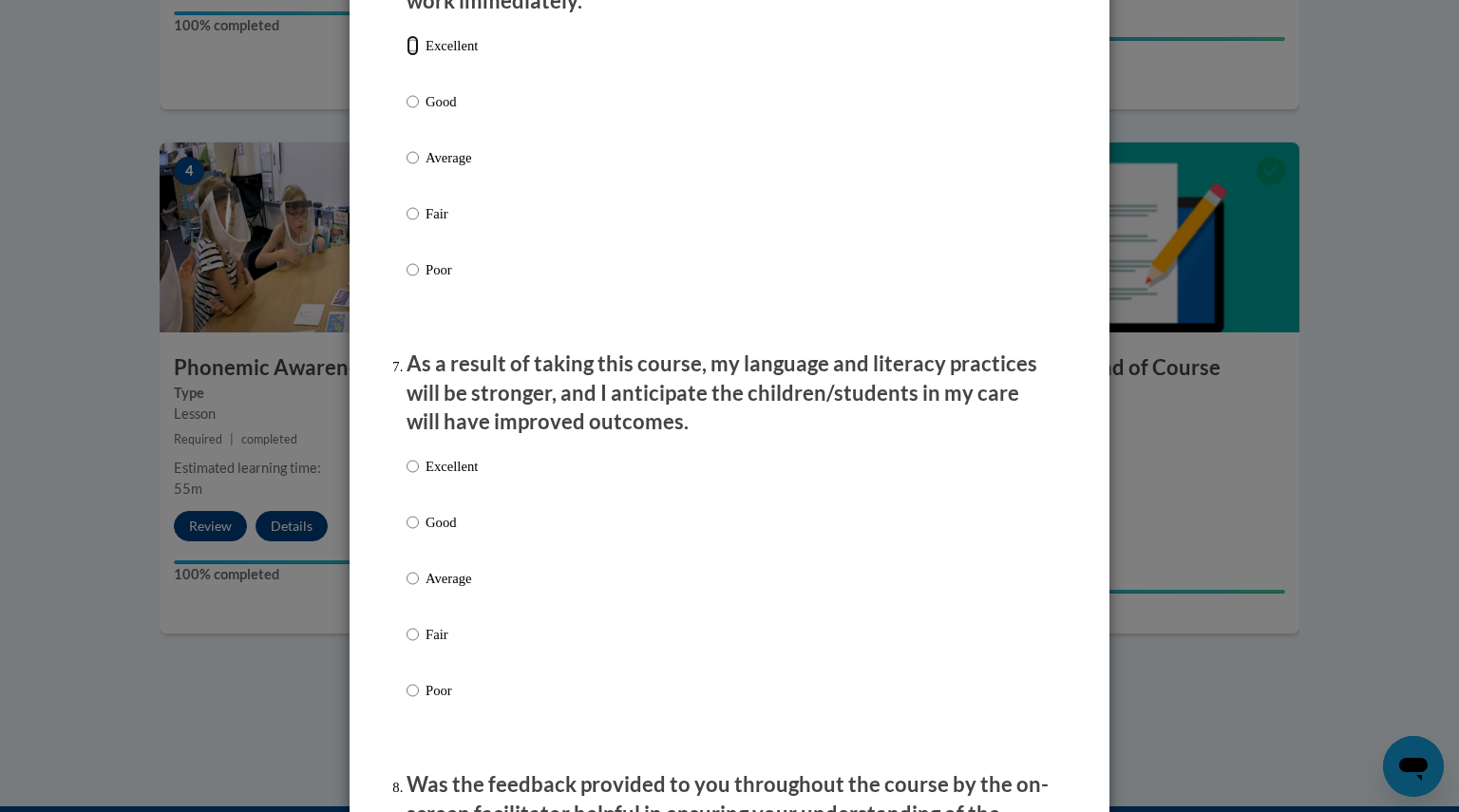
click at [411, 56] on input "Excellent" at bounding box center [412, 45] width 13 height 21
radio input "true"
click at [408, 477] on input "Excellent" at bounding box center [412, 466] width 13 height 21
radio input "true"
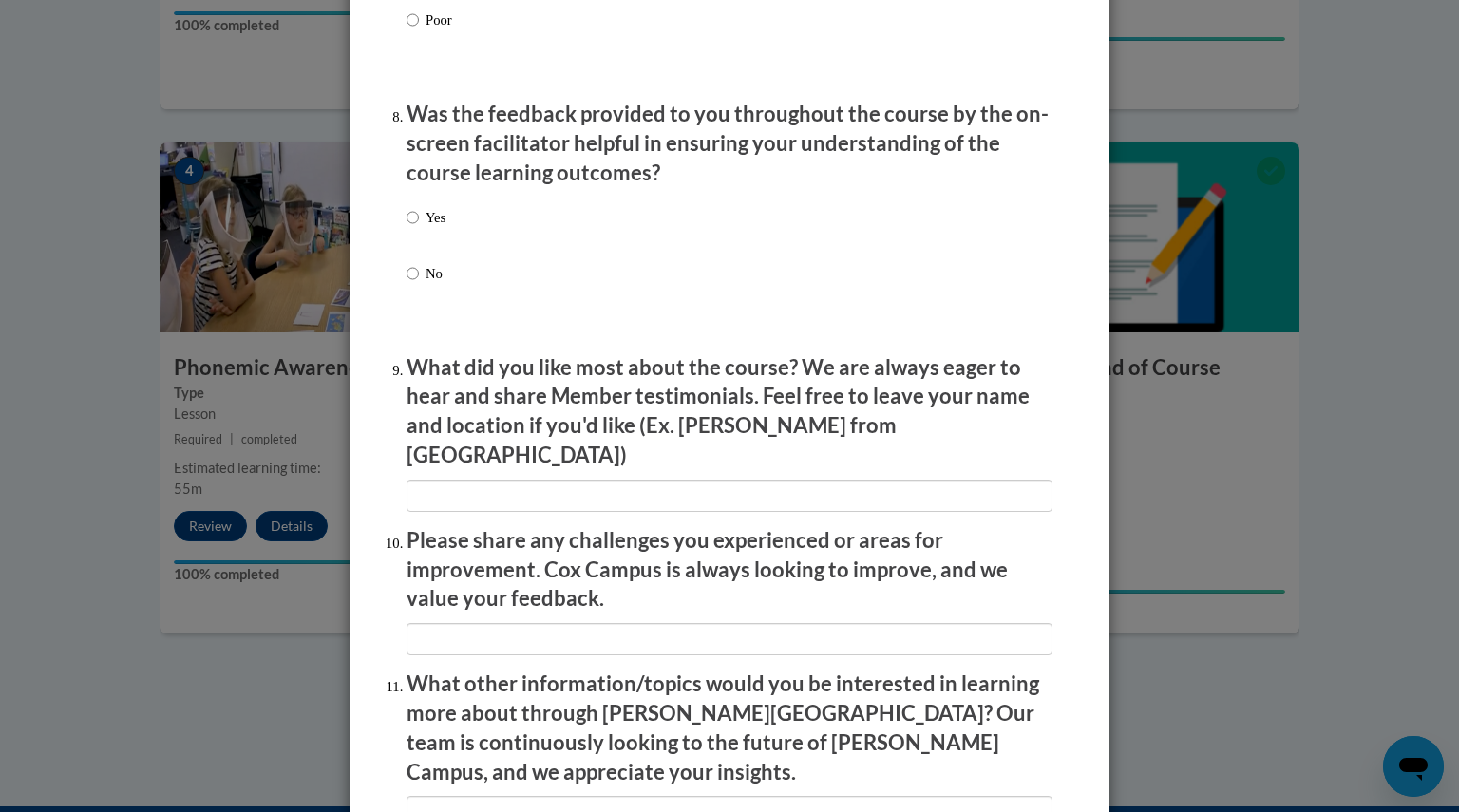
scroll to position [2888, 0]
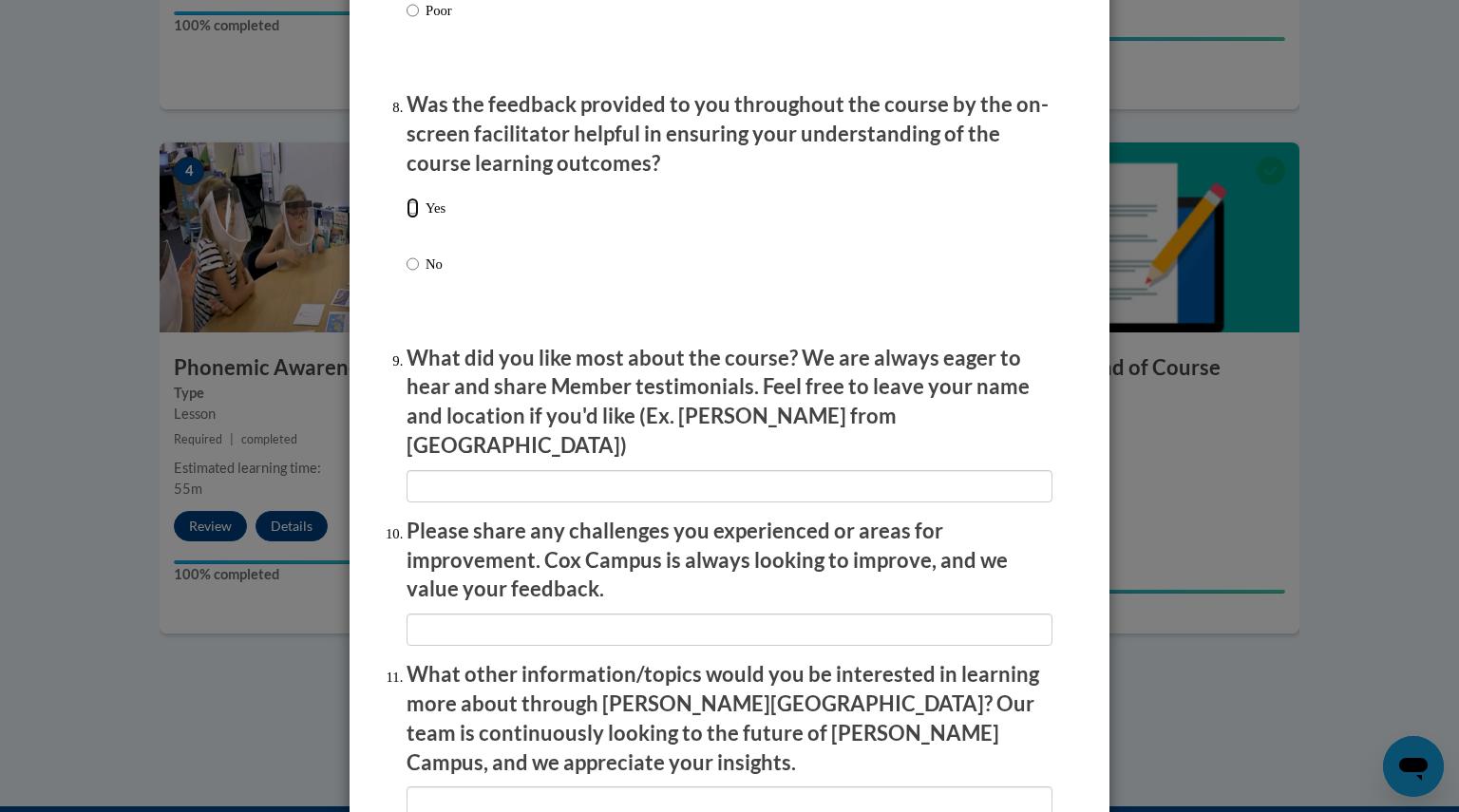
click at [407, 217] on input "Yes" at bounding box center [412, 208] width 13 height 21
radio input "true"
click at [493, 470] on input "textbox" at bounding box center [730, 486] width 646 height 33
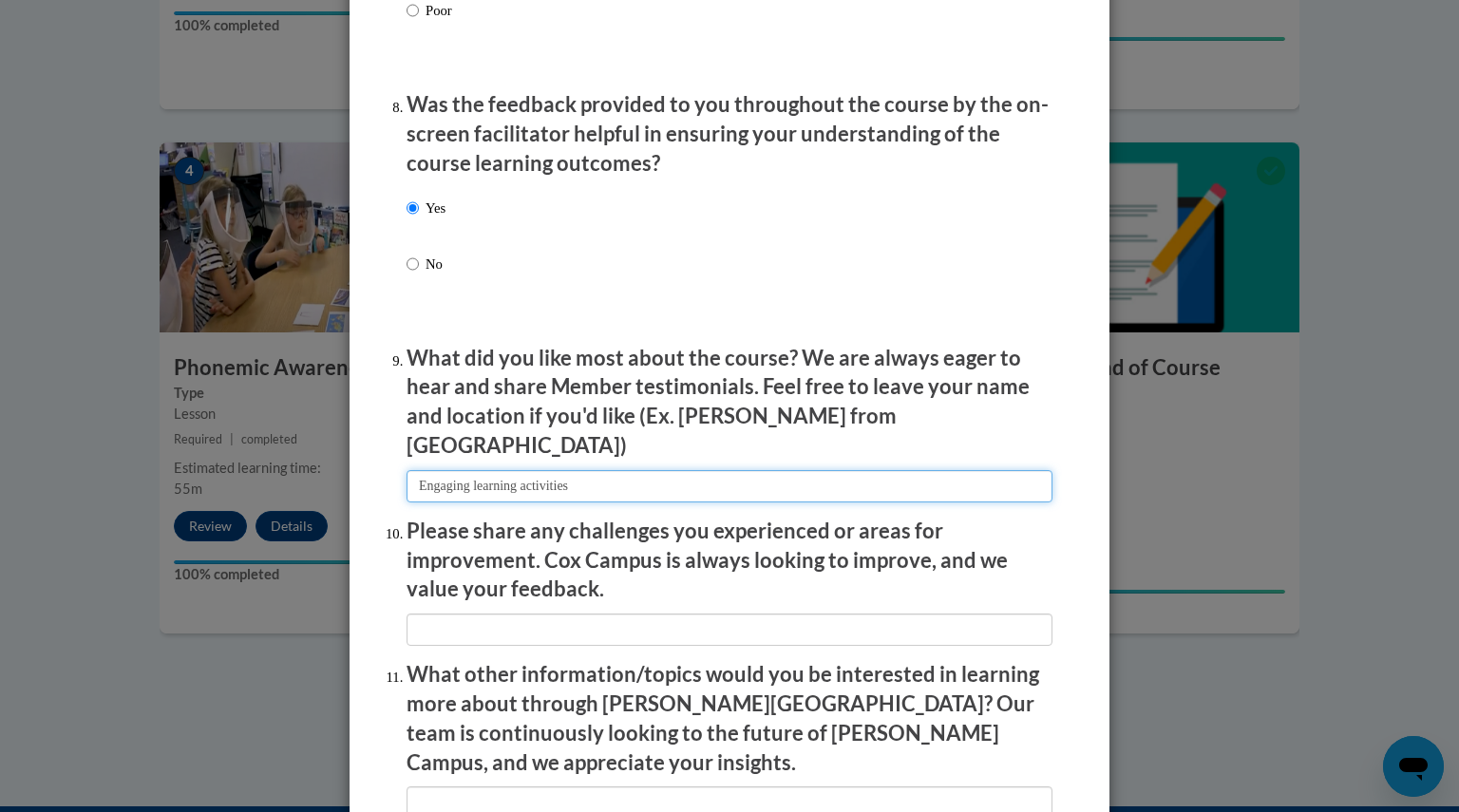
type input "Engaging learning activities"
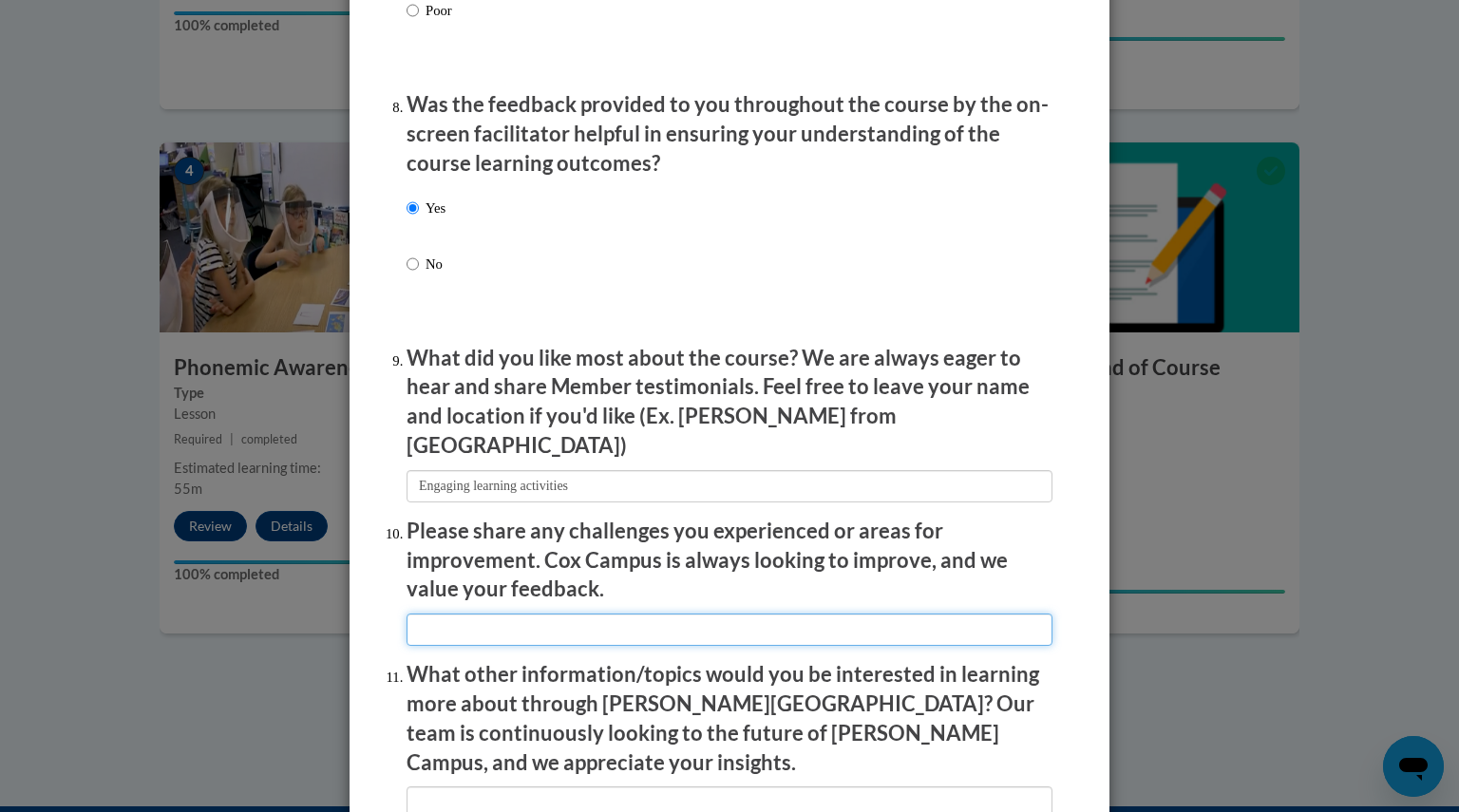
click at [520, 614] on input "textbox" at bounding box center [730, 630] width 646 height 33
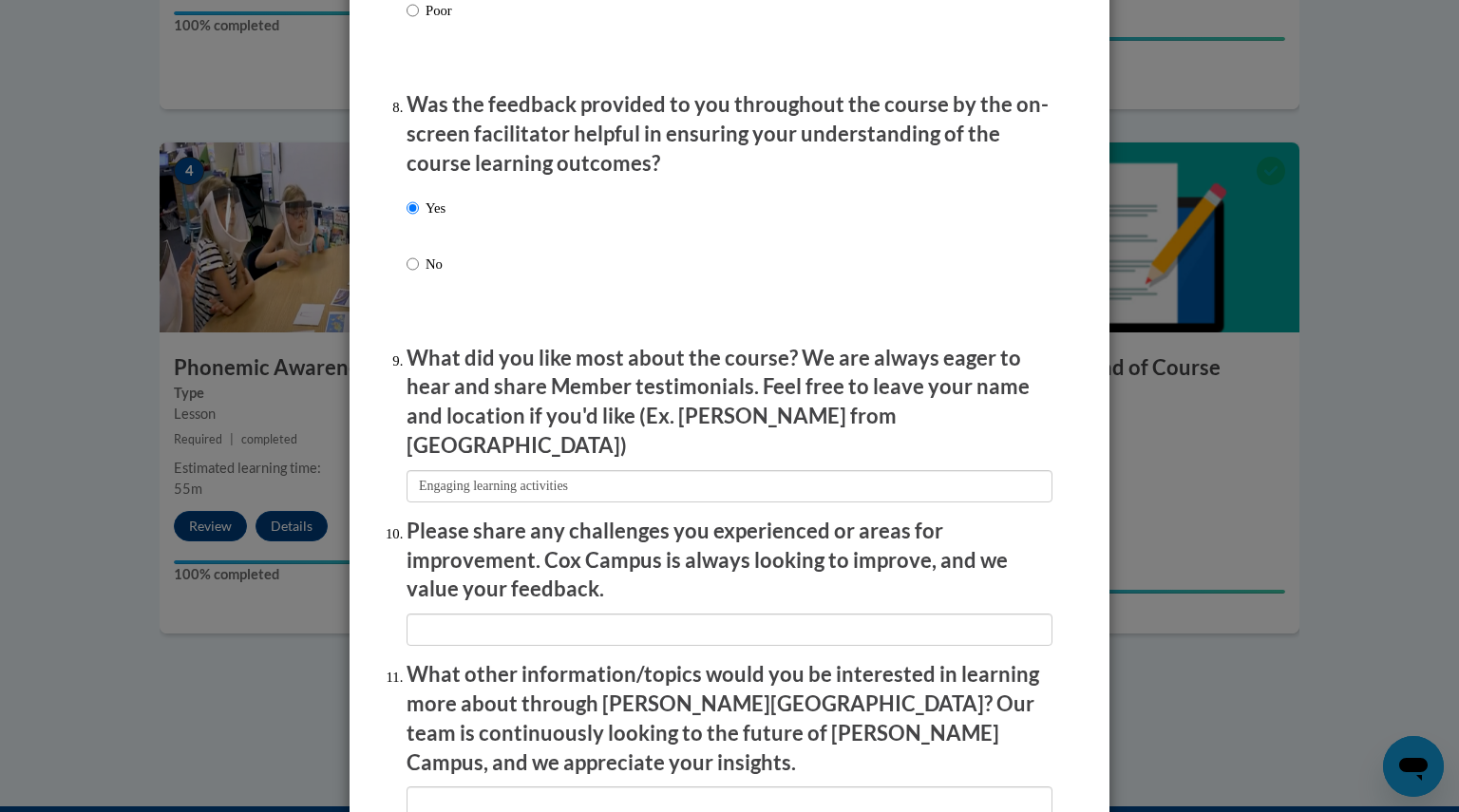
scroll to position [3133, 0]
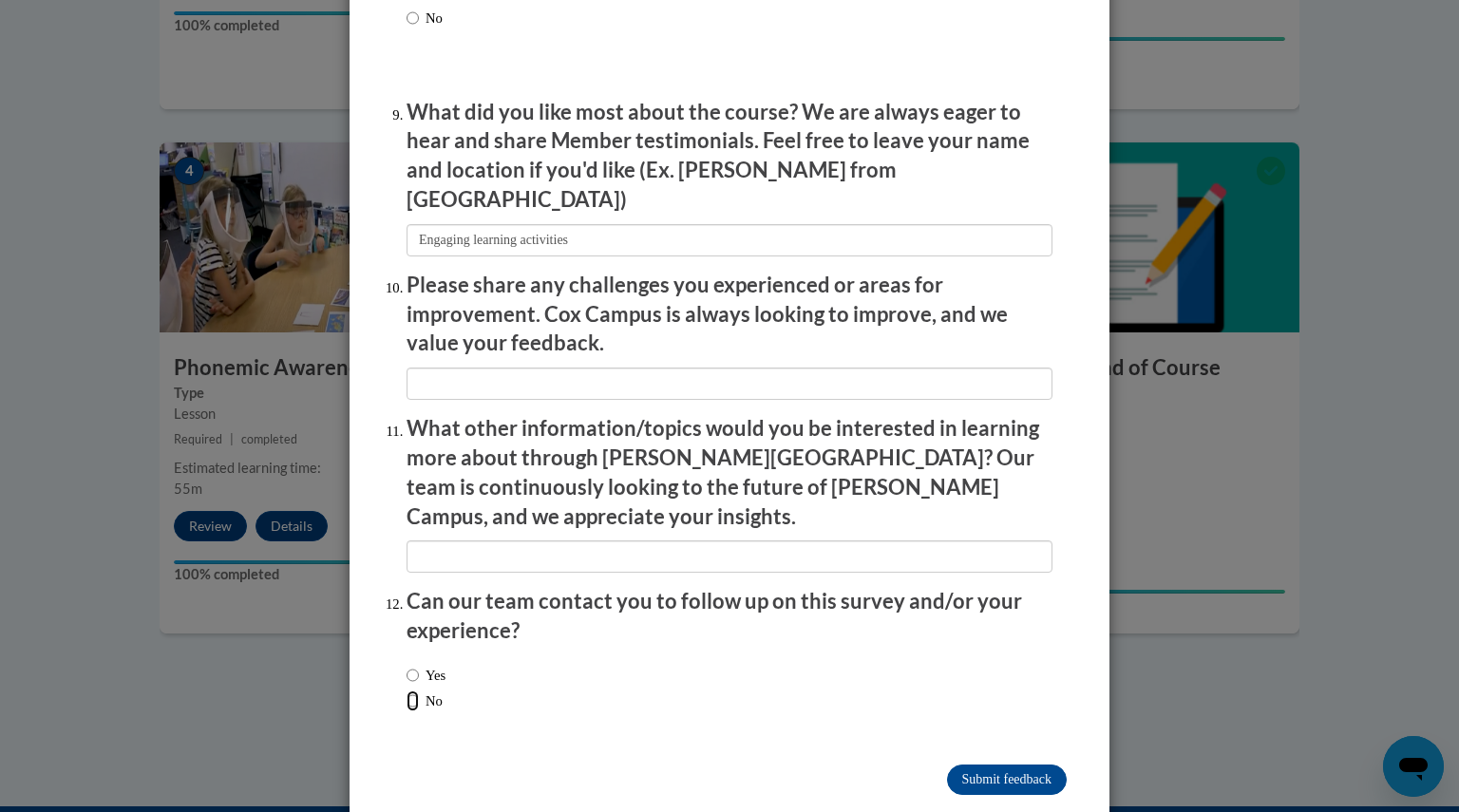
click at [407, 691] on input "No" at bounding box center [412, 701] width 13 height 21
radio input "true"
click at [964, 765] on input "Submit feedback" at bounding box center [1007, 780] width 119 height 31
